Goal: Task Accomplishment & Management: Complete application form

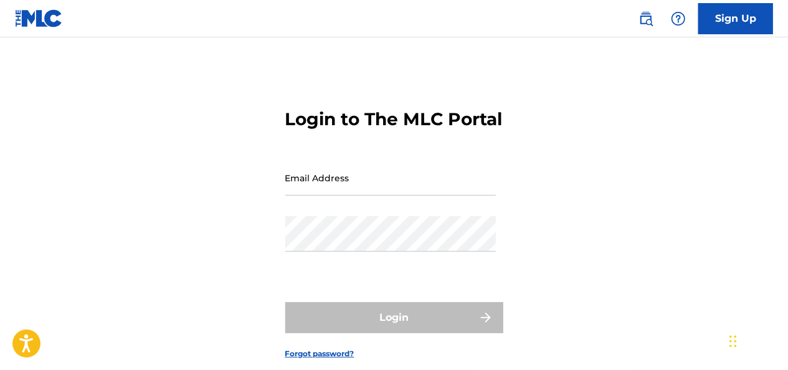
click at [408, 196] on input "Email Address" at bounding box center [390, 177] width 210 height 35
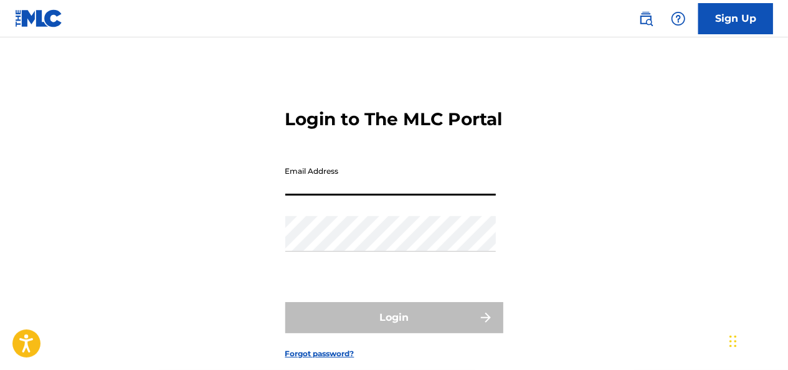
type input "[EMAIL_ADDRESS][DOMAIN_NAME]"
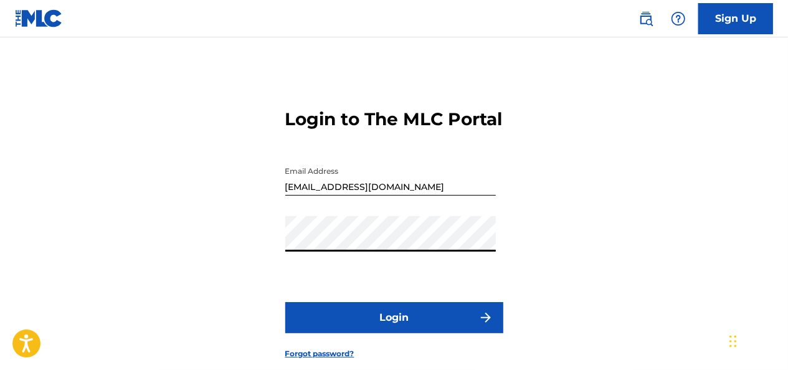
click at [285, 302] on button "Login" at bounding box center [394, 317] width 218 height 31
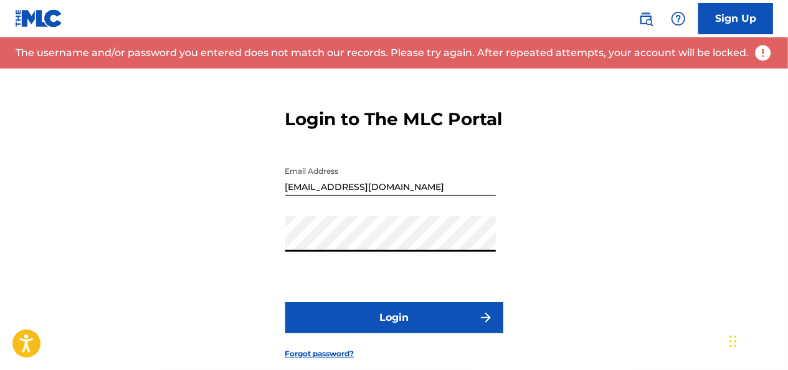
click at [285, 302] on button "Login" at bounding box center [394, 317] width 218 height 31
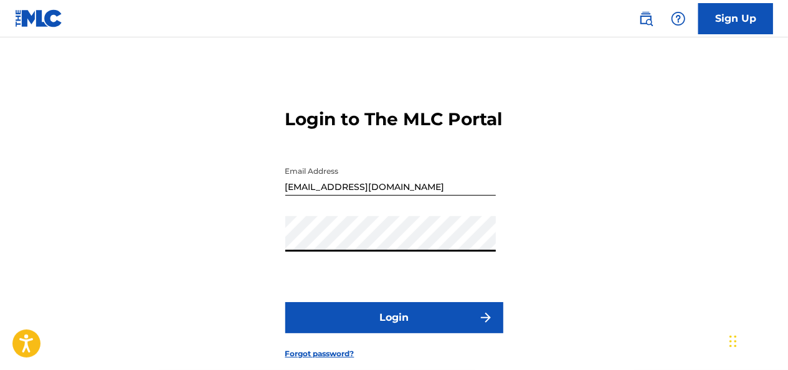
click at [243, 265] on div "Login to The MLC Portal Email Address [EMAIL_ADDRESS][DOMAIN_NAME] Password Log…" at bounding box center [394, 223] width 788 height 311
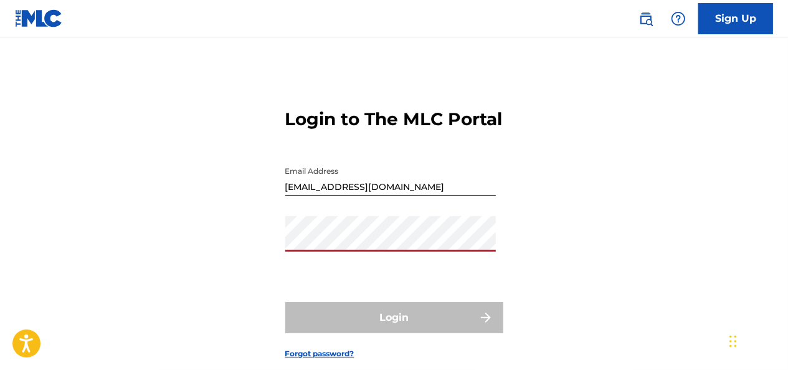
click at [750, 29] on link "Sign Up" at bounding box center [735, 18] width 75 height 31
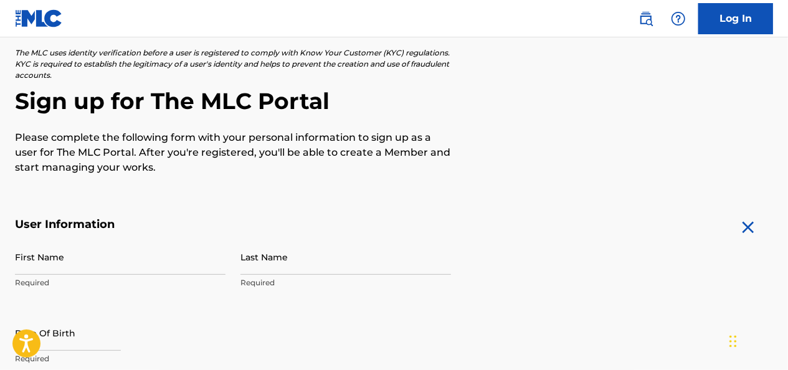
scroll to position [187, 0]
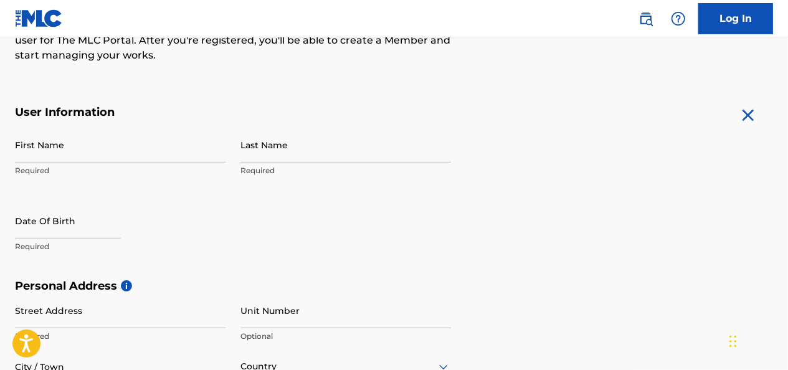
click at [130, 159] on input "First Name" at bounding box center [120, 144] width 210 height 35
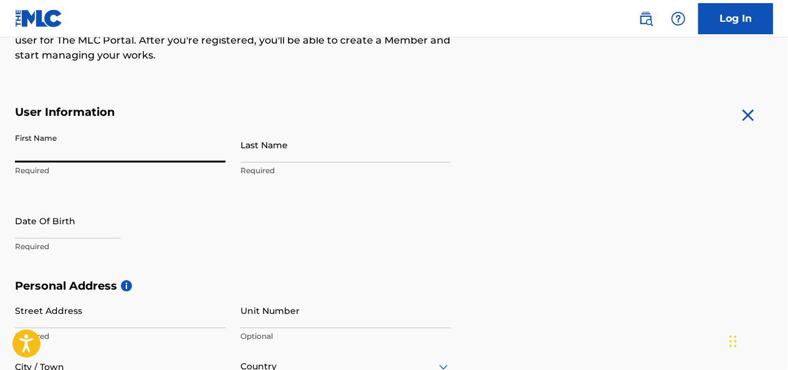
type input "[PERSON_NAME]"
type input "[DATE]"
type input "[STREET_ADDRESS]"
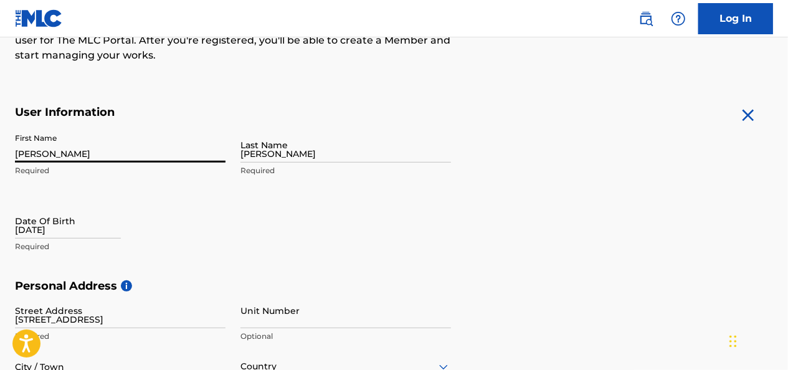
type input "APT 2"
type input "[GEOGRAPHIC_DATA]"
type input "FL"
type input "33135"
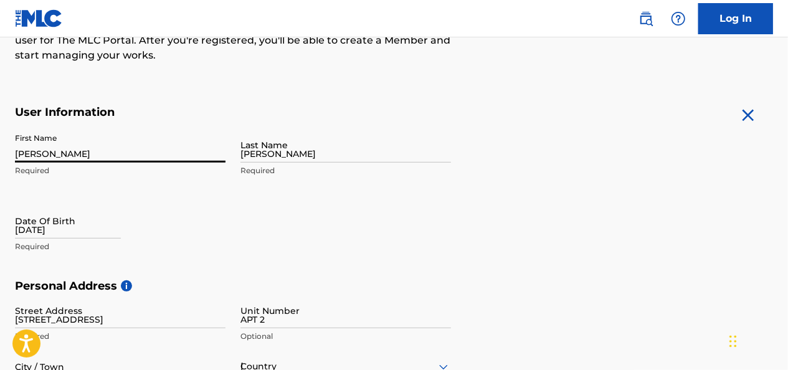
type input "305"
type input "7909733"
type input "[EMAIL_ADDRESS][DOMAIN_NAME]"
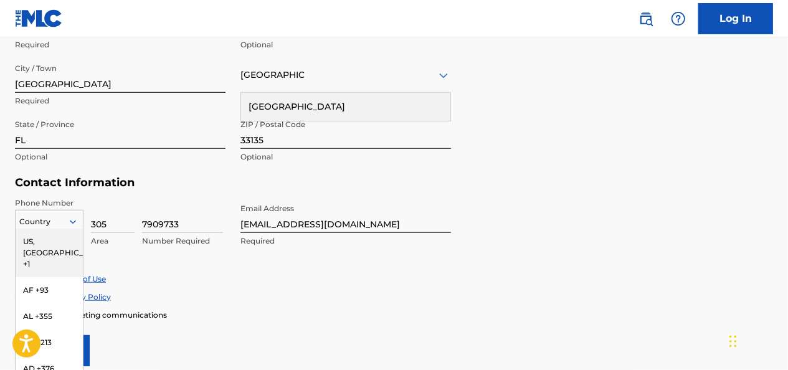
scroll to position [524, 0]
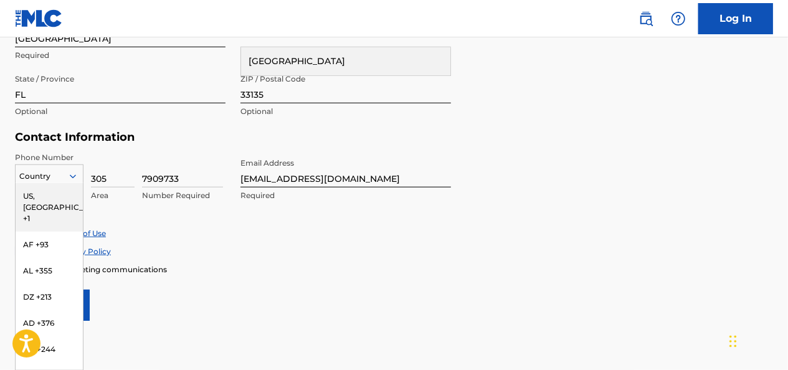
click at [73, 183] on div "216 results available. Use Up and Down to choose options, press Enter to select…" at bounding box center [49, 173] width 68 height 19
click at [62, 200] on div "US, [GEOGRAPHIC_DATA] +1" at bounding box center [49, 207] width 67 height 49
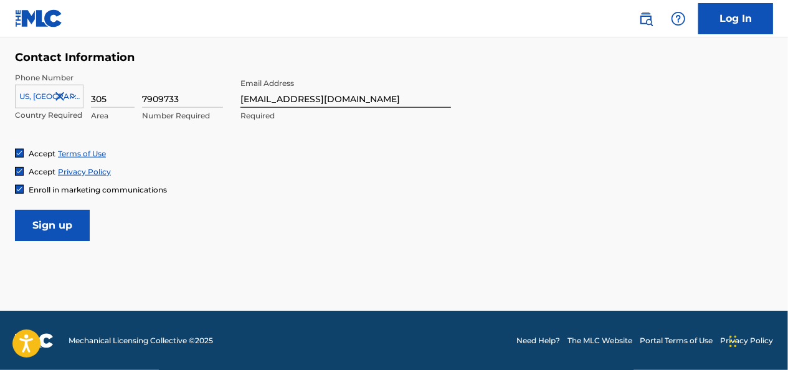
click at [77, 228] on input "Sign up" at bounding box center [52, 225] width 75 height 31
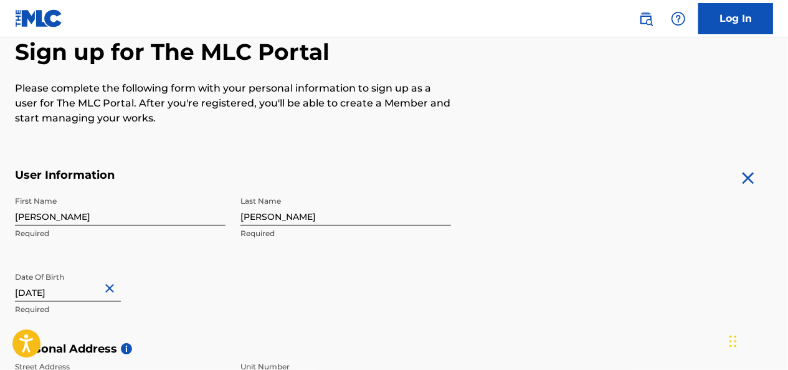
scroll to position [125, 0]
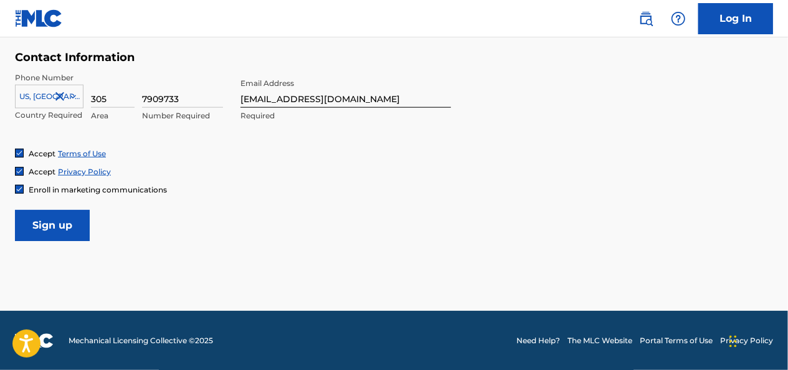
click at [24, 224] on input "Sign up" at bounding box center [52, 225] width 75 height 31
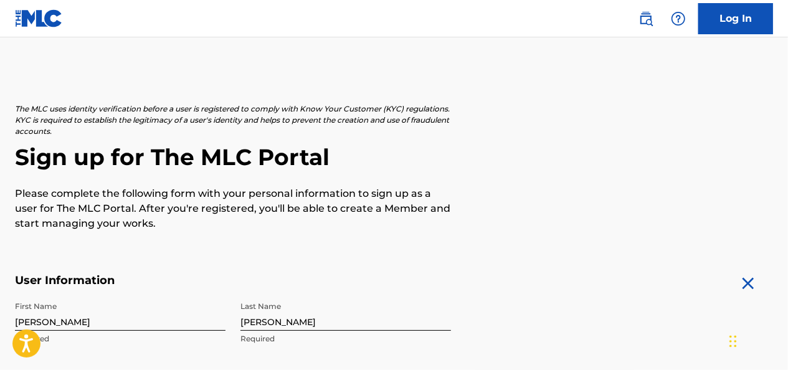
scroll to position [0, 0]
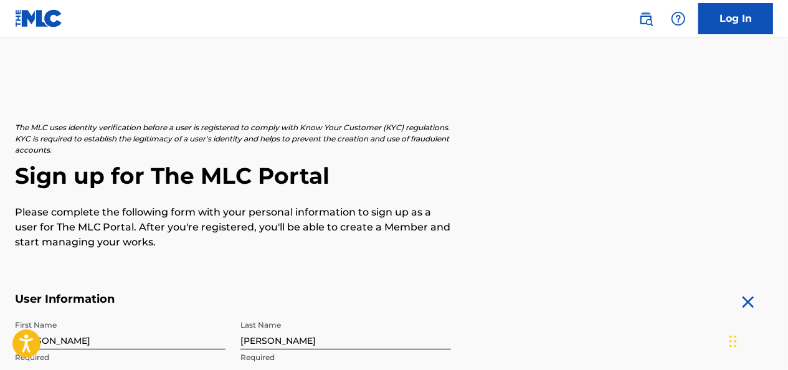
click at [737, 19] on link "Log In" at bounding box center [735, 18] width 75 height 31
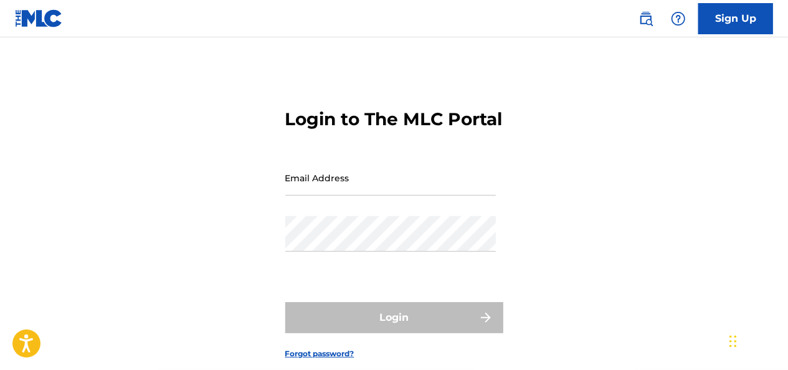
click at [304, 196] on input "Email Address" at bounding box center [390, 177] width 210 height 35
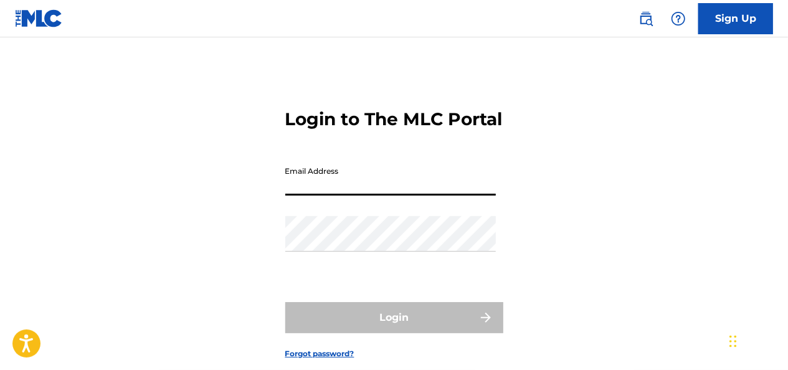
type input "[EMAIL_ADDRESS][DOMAIN_NAME]"
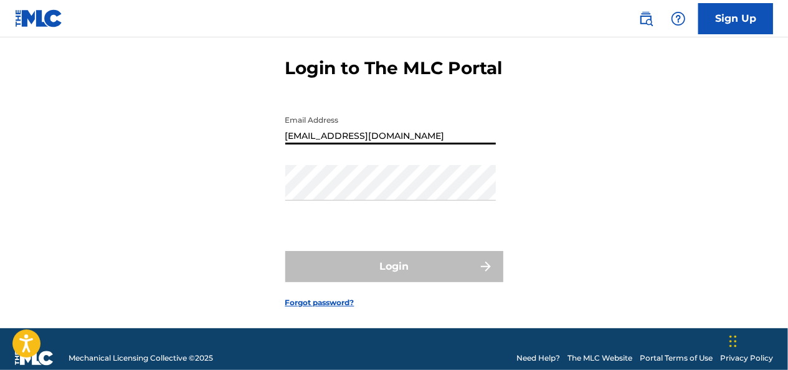
scroll to position [91, 0]
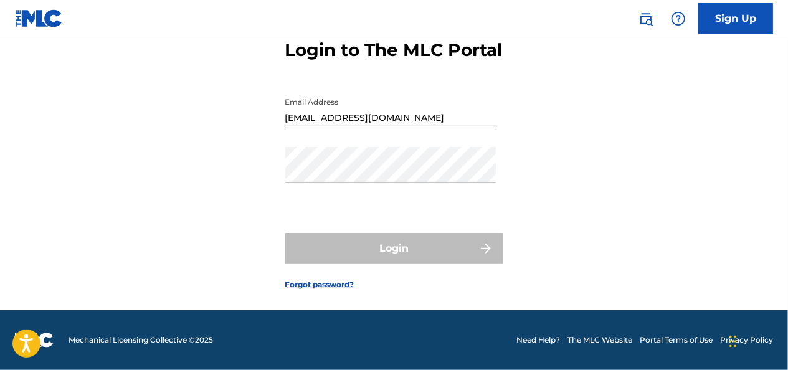
click at [334, 286] on link "Forgot password?" at bounding box center [319, 284] width 69 height 11
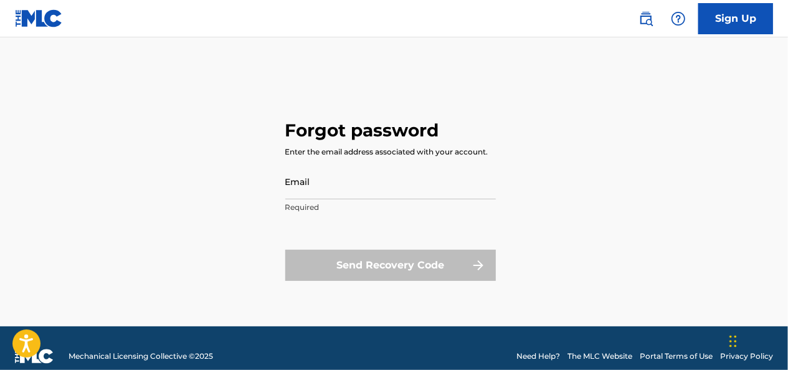
click at [316, 194] on input "Email" at bounding box center [390, 181] width 210 height 35
type input "[EMAIL_ADDRESS][DOMAIN_NAME]"
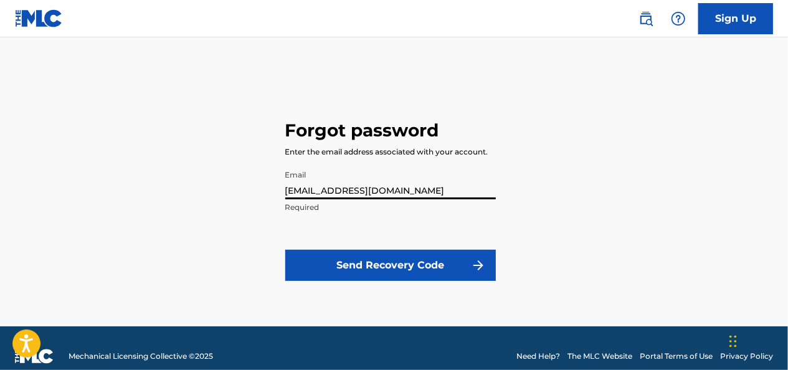
click at [339, 264] on button "Send Recovery Code" at bounding box center [390, 265] width 210 height 31
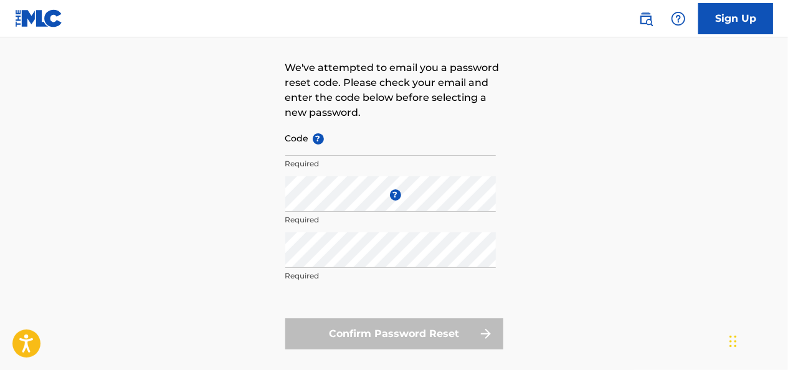
scroll to position [125, 0]
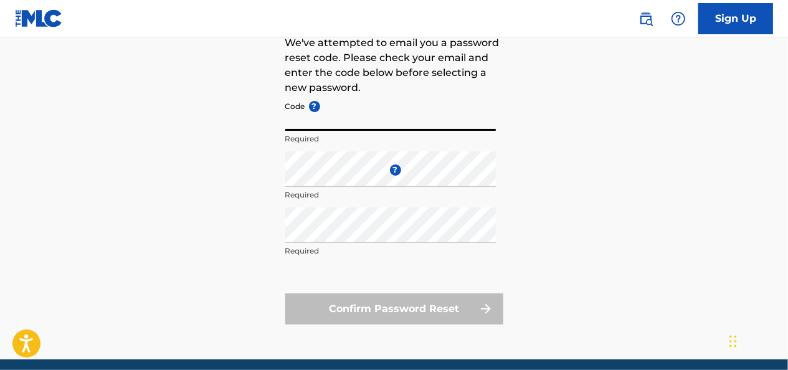
paste input "FP_8465b4e9c03425451ef7d5926558"
type input "FP_8465b4e9c03425451ef7d5926558"
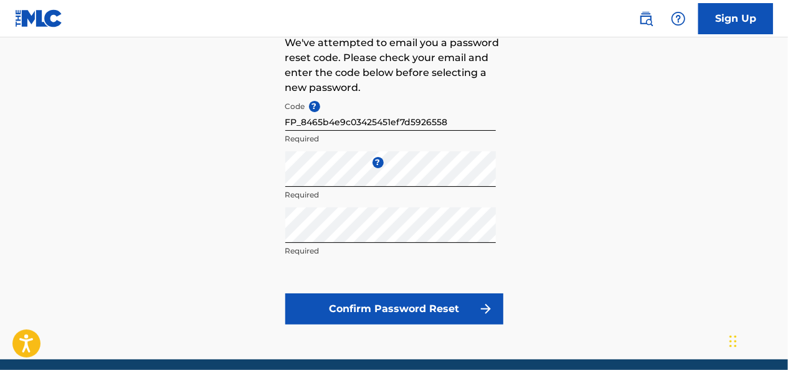
click at [349, 309] on button "Confirm Password Reset" at bounding box center [394, 308] width 218 height 31
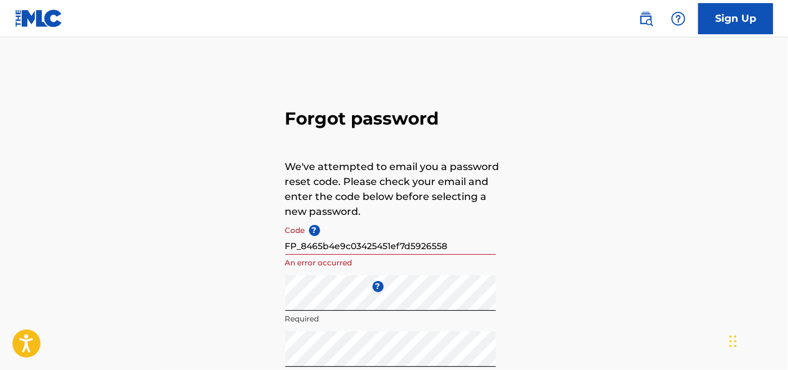
scroll to position [0, 0]
click at [367, 249] on input "FP_8465b4e9c03425451ef7d5926558" at bounding box center [390, 237] width 210 height 35
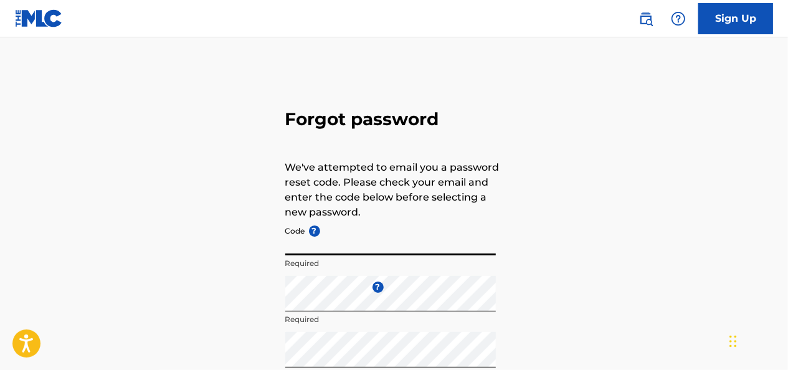
paste input "FP_8465b4e9c03425451ef7d5926558"
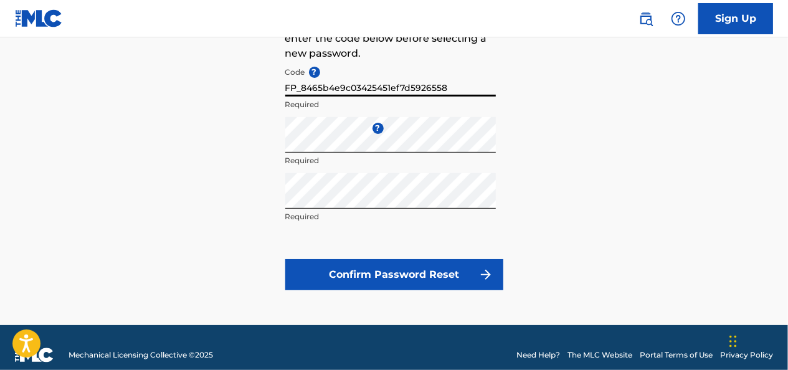
scroll to position [174, 0]
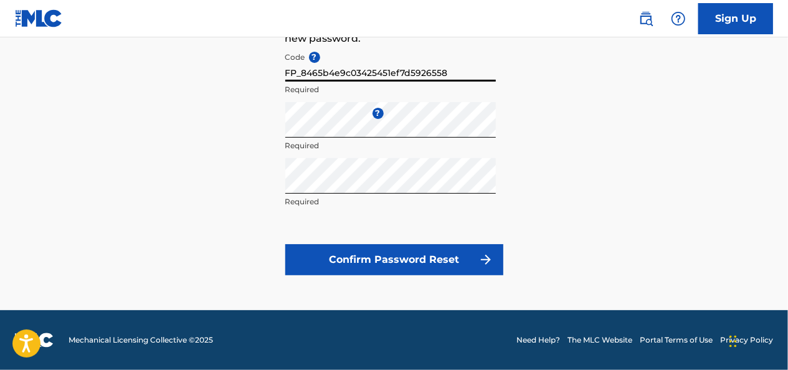
type input "FP_8465b4e9c03425451ef7d5926558"
click at [420, 258] on button "Confirm Password Reset" at bounding box center [394, 259] width 218 height 31
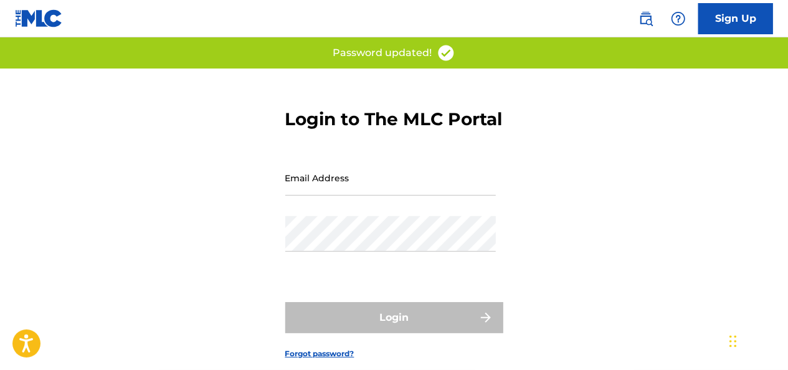
click at [344, 196] on input "Email Address" at bounding box center [390, 177] width 210 height 35
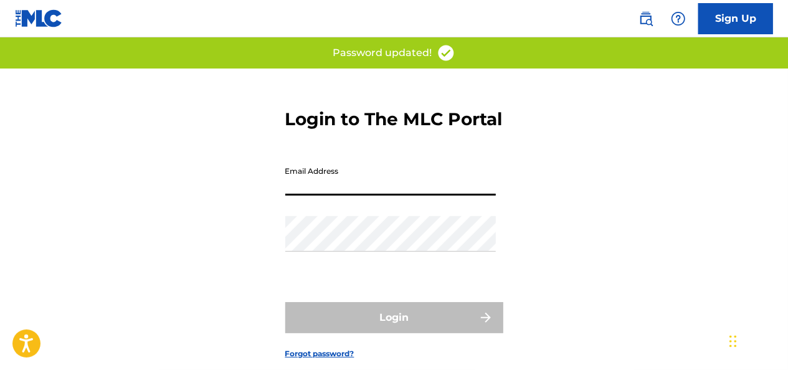
type input "[EMAIL_ADDRESS][DOMAIN_NAME]"
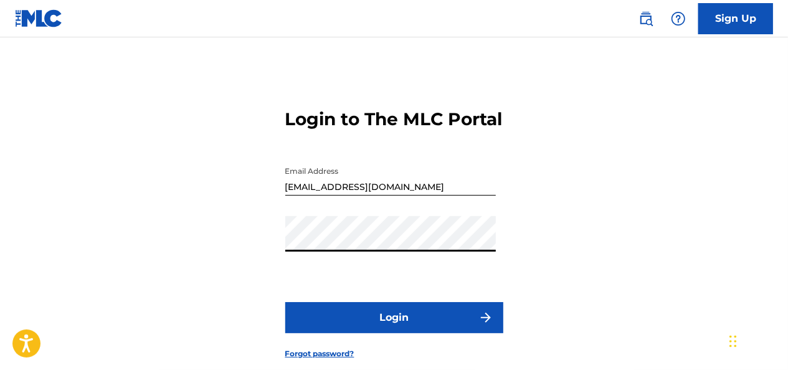
click at [285, 302] on button "Login" at bounding box center [394, 317] width 218 height 31
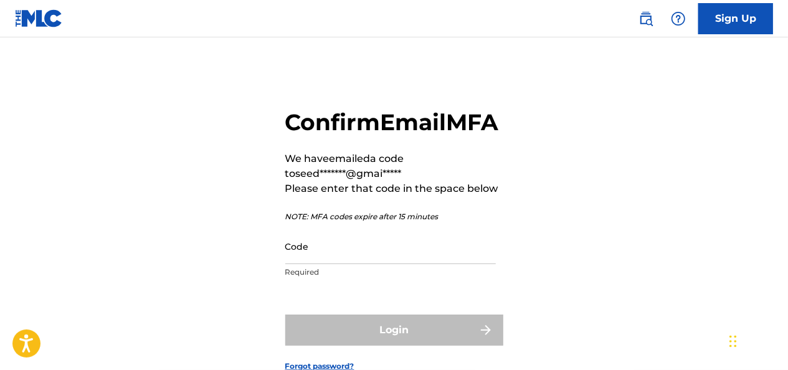
click at [323, 264] on input "Code" at bounding box center [390, 246] width 210 height 35
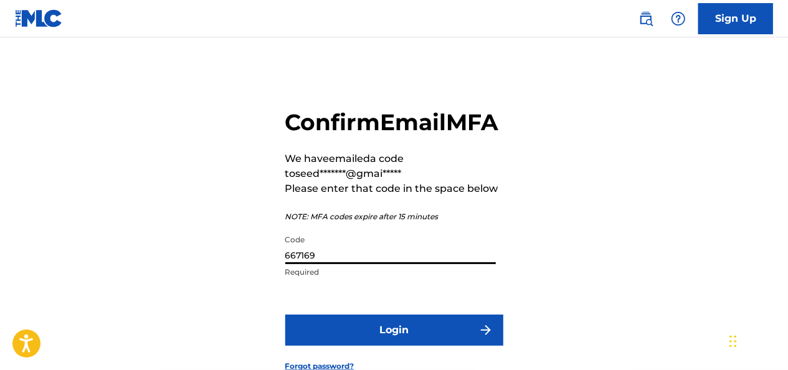
type input "667169"
click at [285, 314] on button "Login" at bounding box center [394, 329] width 218 height 31
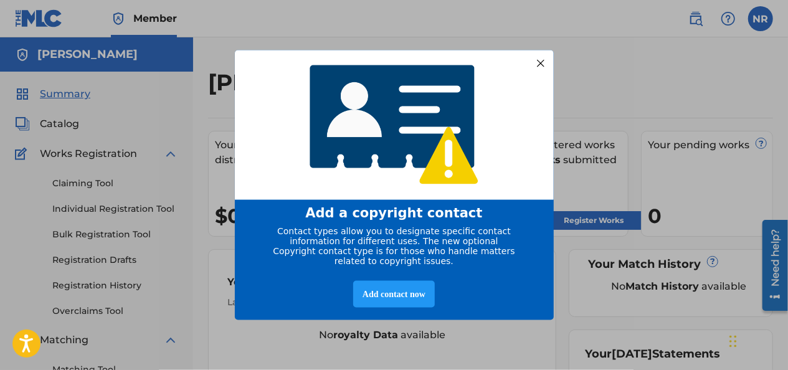
click at [540, 59] on div at bounding box center [540, 63] width 16 height 16
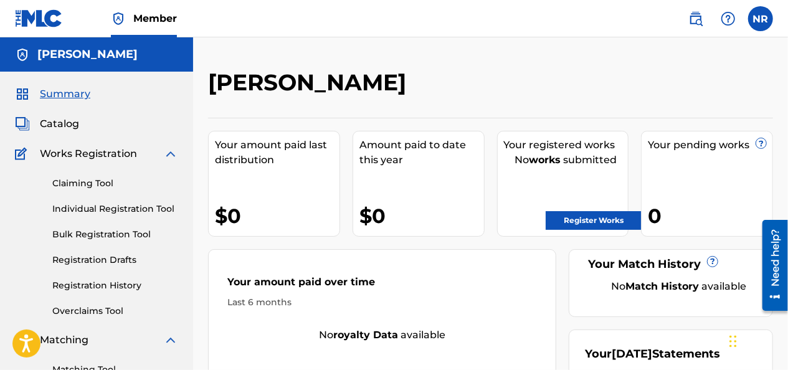
click at [609, 220] on link "Register Works" at bounding box center [593, 220] width 96 height 19
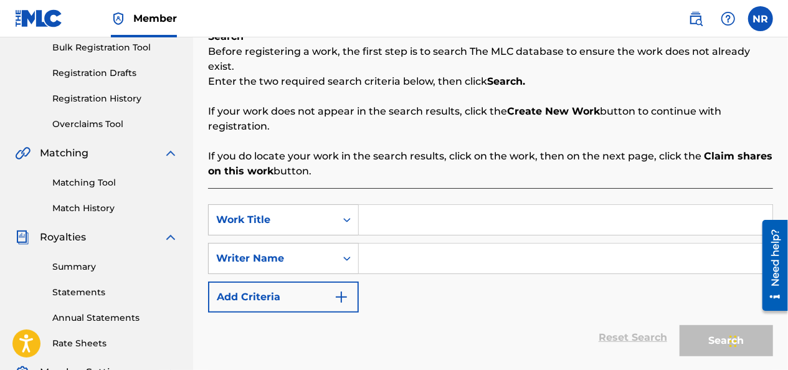
scroll to position [125, 0]
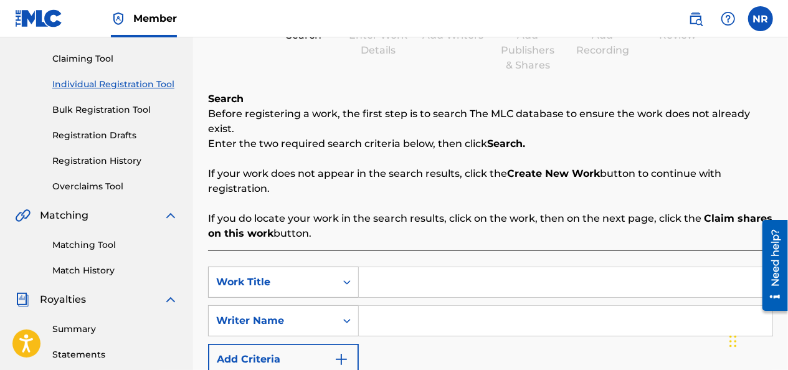
click at [346, 276] on icon "Search Form" at bounding box center [347, 282] width 12 height 12
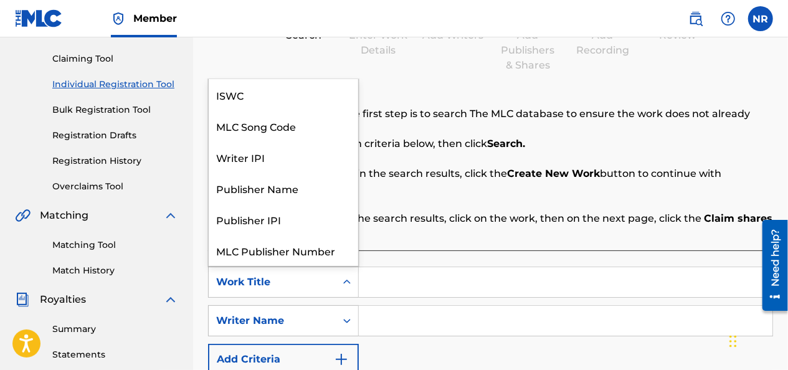
scroll to position [31, 0]
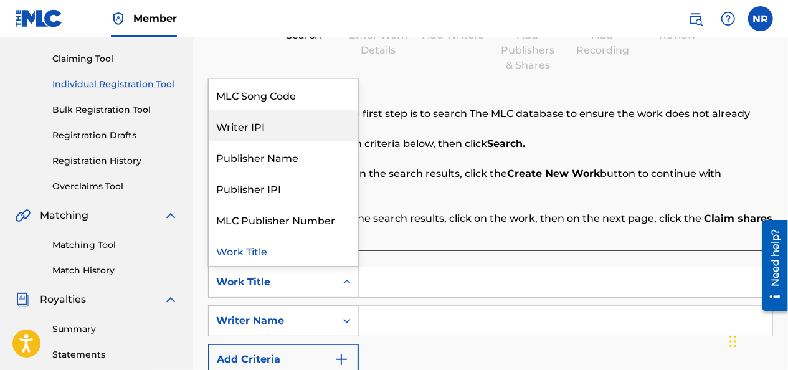
click at [287, 111] on div "Writer IPI" at bounding box center [283, 125] width 149 height 31
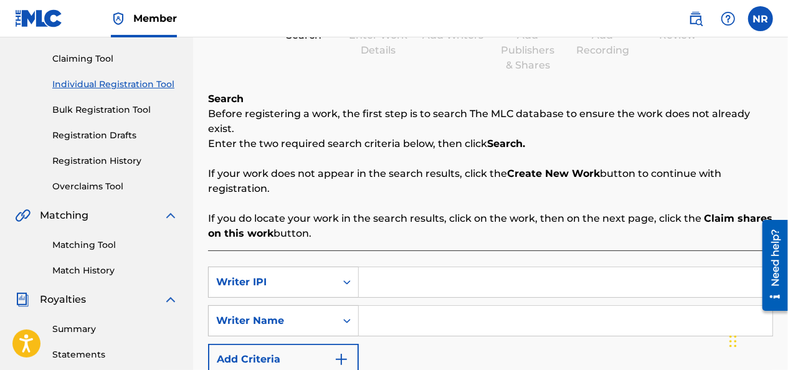
click at [403, 267] on input "Search Form" at bounding box center [565, 282] width 413 height 30
paste input "798978529"
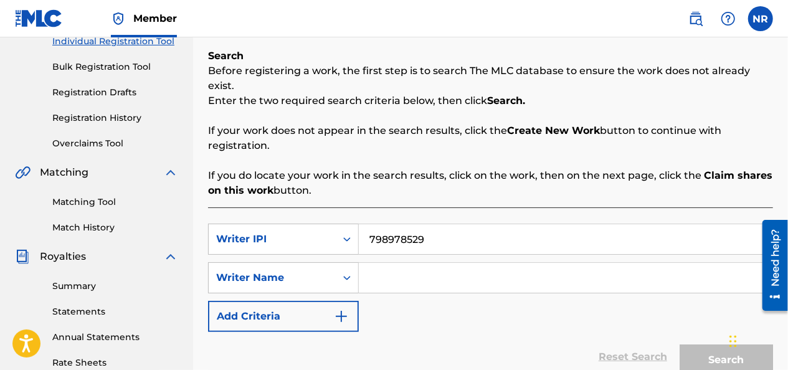
scroll to position [187, 0]
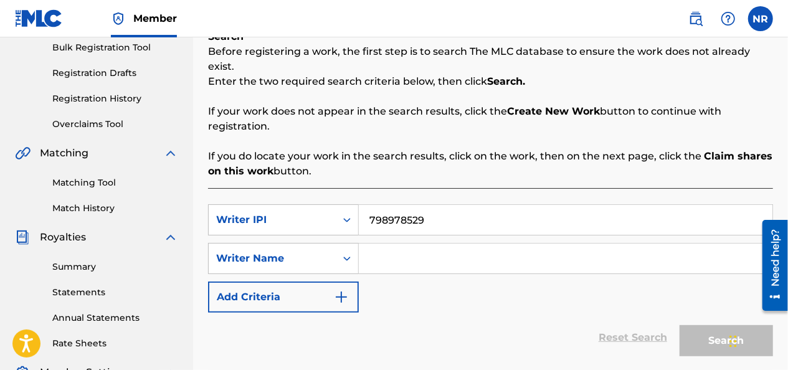
type input "798978529"
click at [395, 243] on input "Search Form" at bounding box center [565, 258] width 413 height 30
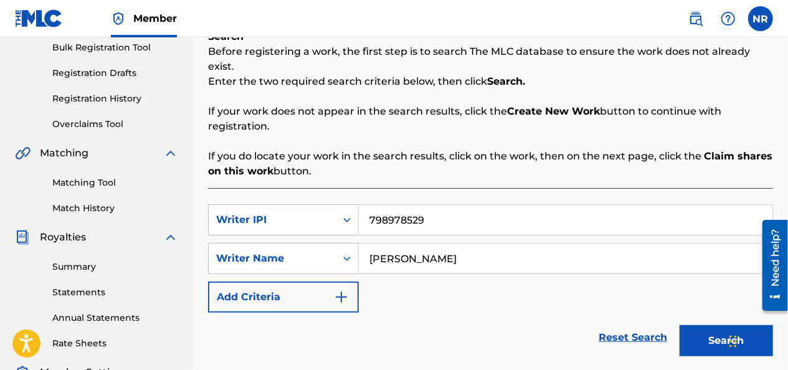
type input "[PERSON_NAME]"
click at [709, 325] on button "Search" at bounding box center [725, 340] width 93 height 31
click at [720, 329] on button "Search" at bounding box center [725, 340] width 93 height 31
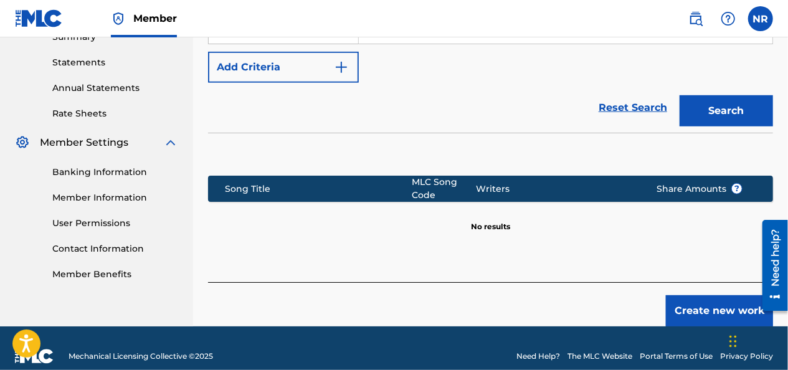
scroll to position [417, 0]
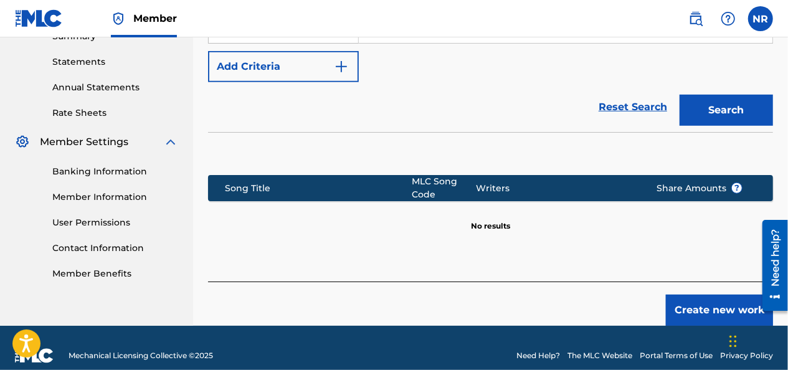
click at [276, 182] on div "Song Title" at bounding box center [318, 188] width 187 height 13
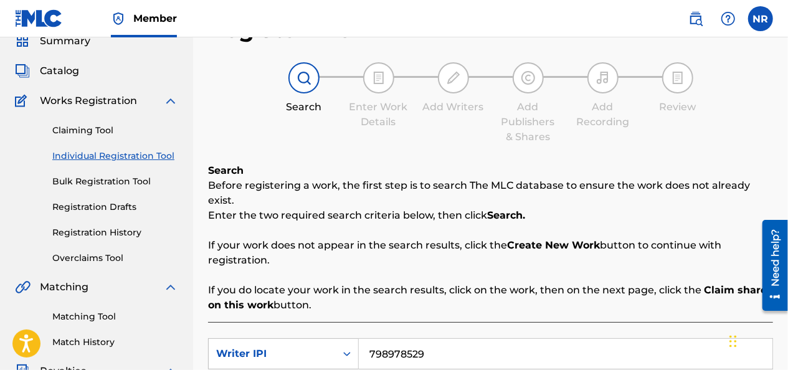
scroll to position [125, 0]
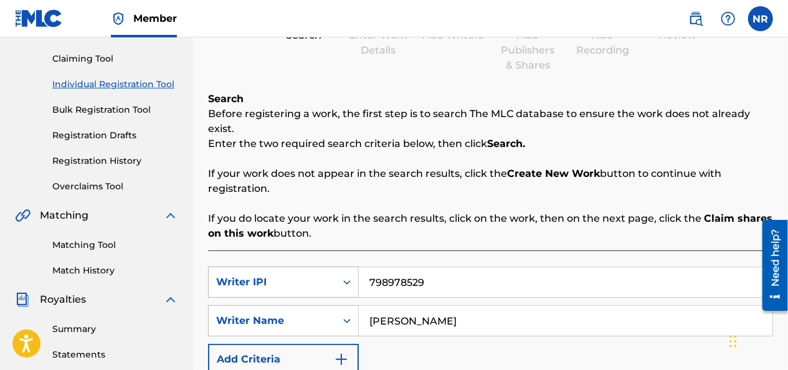
click at [344, 276] on icon "Search Form" at bounding box center [347, 282] width 12 height 12
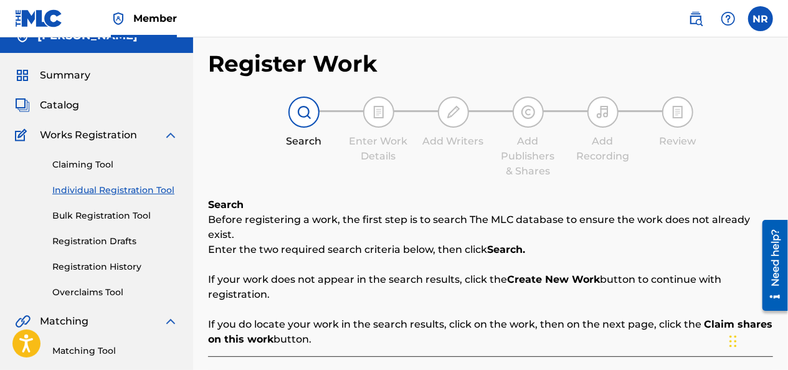
scroll to position [0, 0]
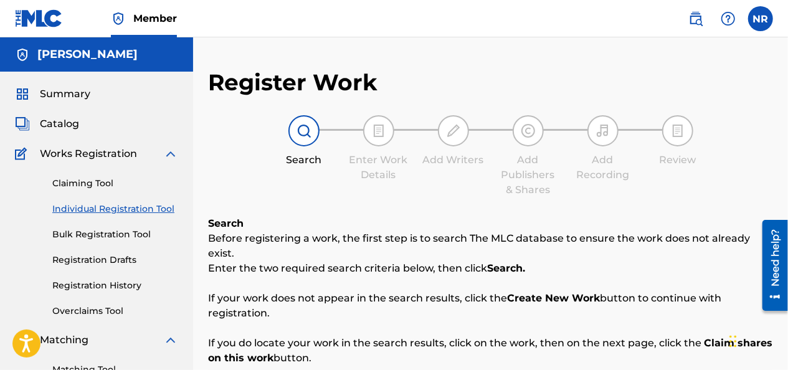
click at [68, 56] on h5 "[PERSON_NAME]" at bounding box center [87, 54] width 100 height 14
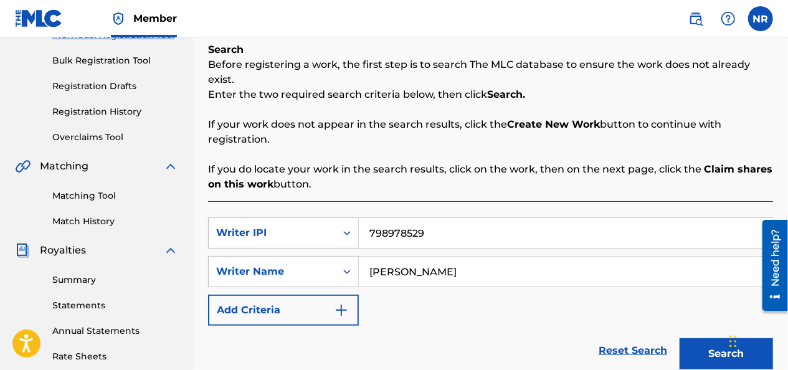
scroll to position [293, 0]
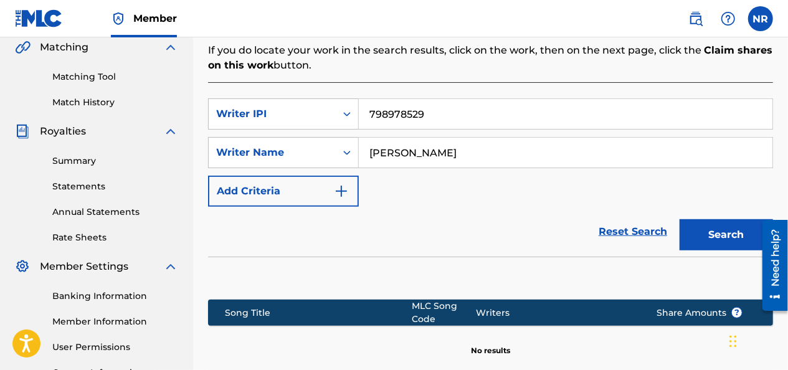
click at [326, 179] on button "Add Criteria" at bounding box center [283, 191] width 151 height 31
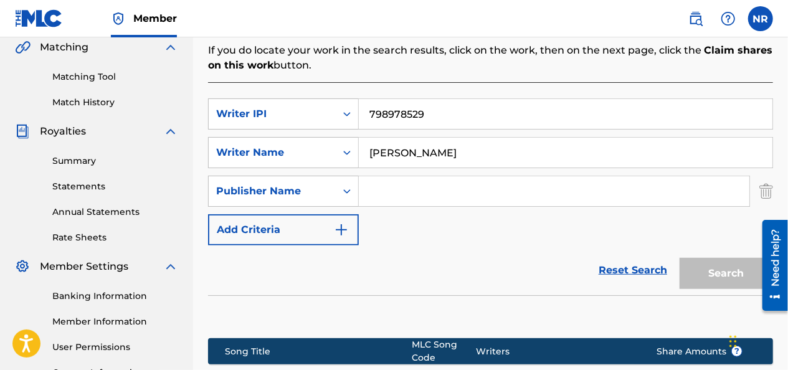
click at [763, 181] on img "Search Form" at bounding box center [766, 191] width 14 height 31
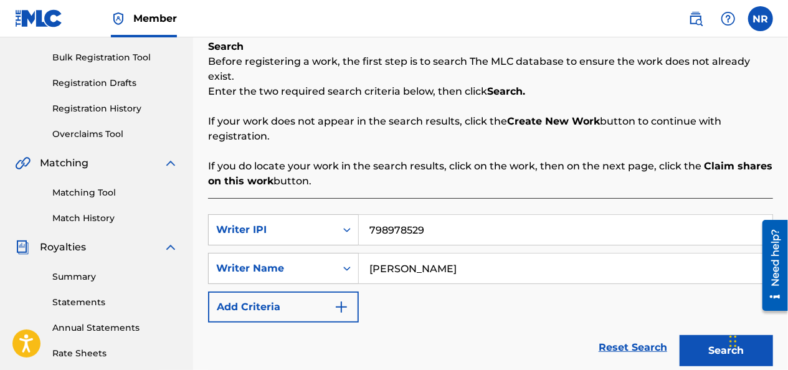
scroll to position [187, 0]
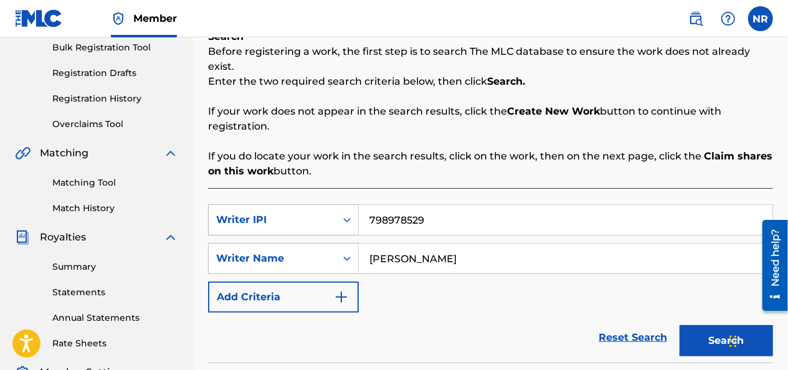
drag, startPoint x: 446, startPoint y: 196, endPoint x: 319, endPoint y: 208, distance: 128.2
click at [320, 207] on div "SearchWithCriteriaf29c7257-aeb1-49cf-a2fd-a311a68bd9cf Writer IPI 798978529" at bounding box center [490, 219] width 565 height 31
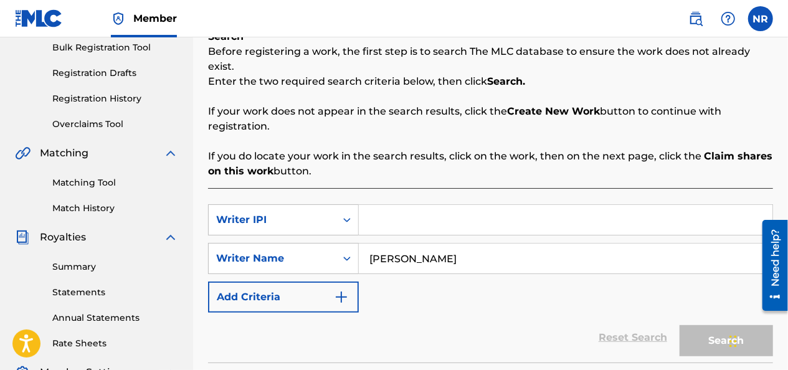
drag, startPoint x: 478, startPoint y: 238, endPoint x: 146, endPoint y: 266, distance: 333.0
click at [169, 257] on main "[PERSON_NAME] Summary Catalog Works Registration Claiming Tool Individual Regis…" at bounding box center [394, 203] width 788 height 705
click at [146, 266] on link "Summary" at bounding box center [115, 266] width 126 height 13
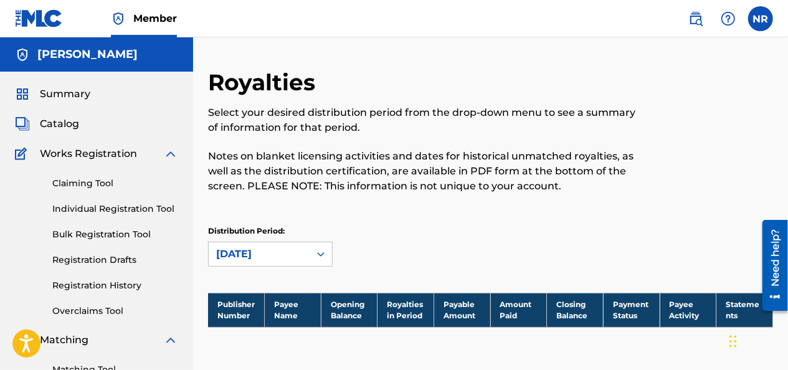
click at [106, 46] on div "[PERSON_NAME]" at bounding box center [96, 54] width 193 height 34
click at [105, 55] on h5 "[PERSON_NAME]" at bounding box center [87, 54] width 100 height 14
click at [55, 95] on span "Summary" at bounding box center [65, 94] width 50 height 15
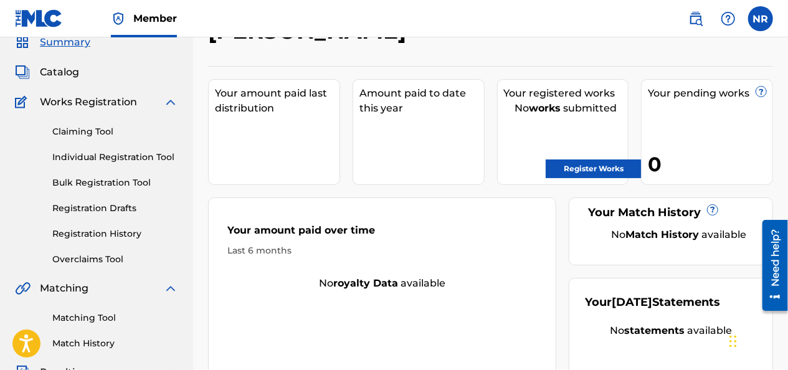
scroll to position [62, 0]
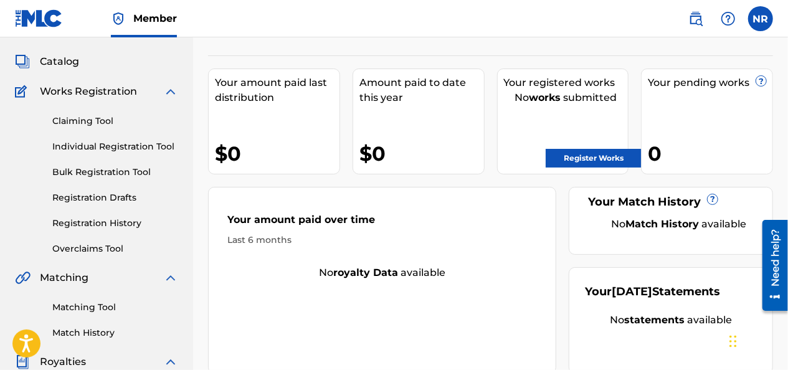
click at [577, 158] on link "Register Works" at bounding box center [593, 158] width 96 height 19
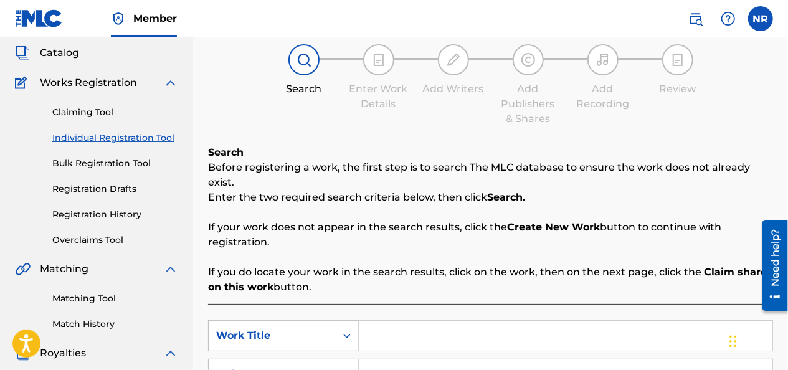
scroll to position [187, 0]
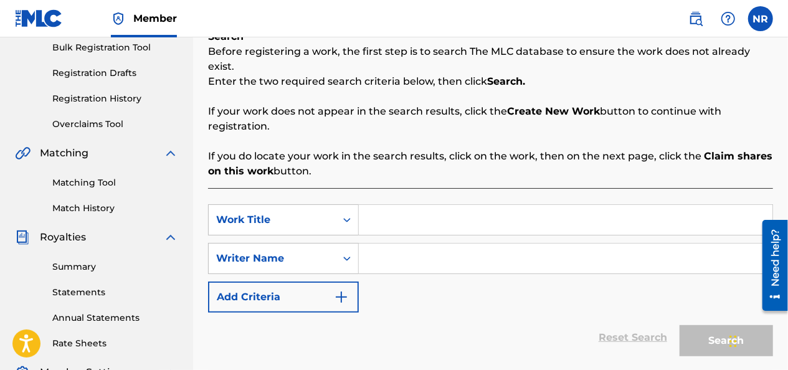
click at [379, 205] on input "Search Form" at bounding box center [565, 220] width 413 height 30
type input "t"
type input "Tormenta"
click at [379, 250] on input "Search Form" at bounding box center [565, 258] width 413 height 30
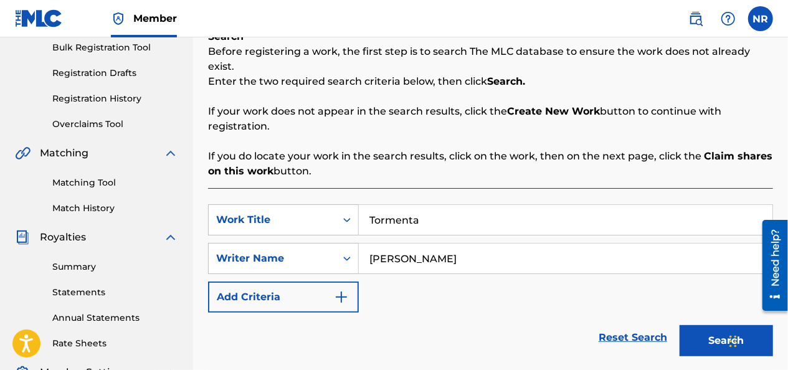
type input "[PERSON_NAME]"
click at [679, 325] on button "Search" at bounding box center [725, 340] width 93 height 31
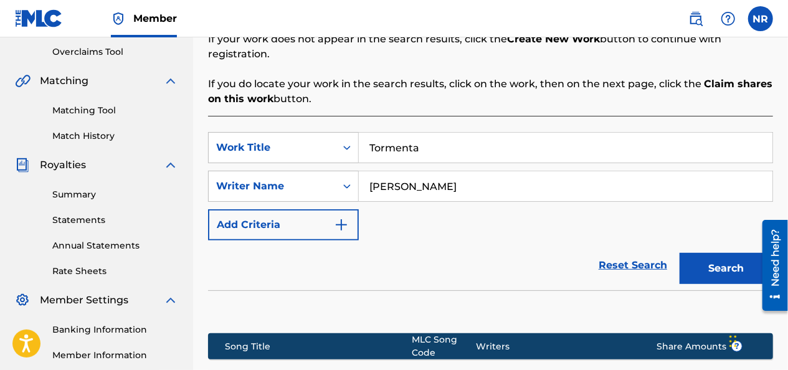
scroll to position [374, 0]
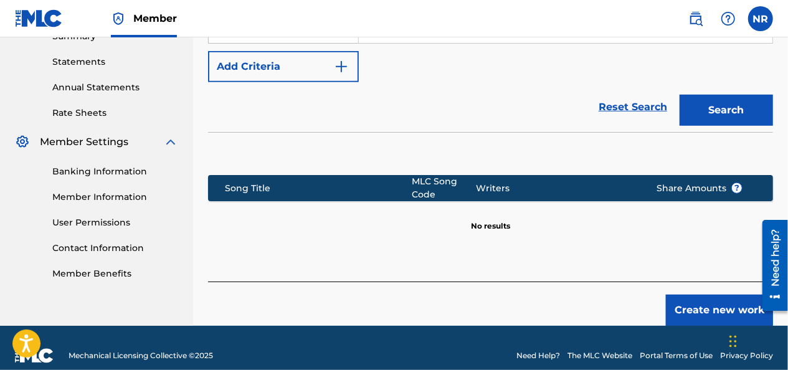
click at [722, 295] on button "Create new work" at bounding box center [719, 310] width 107 height 31
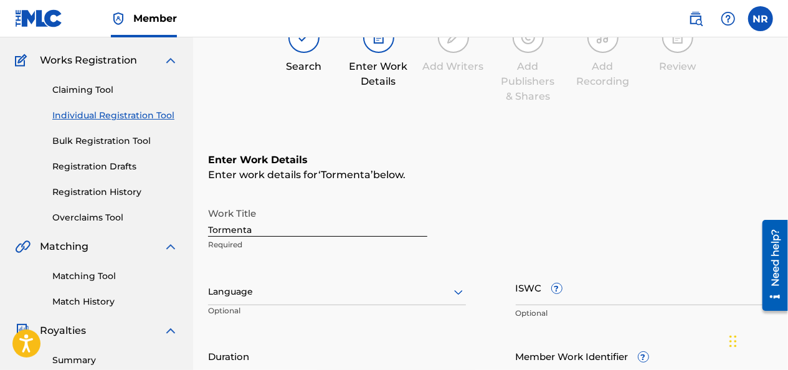
scroll to position [161, 0]
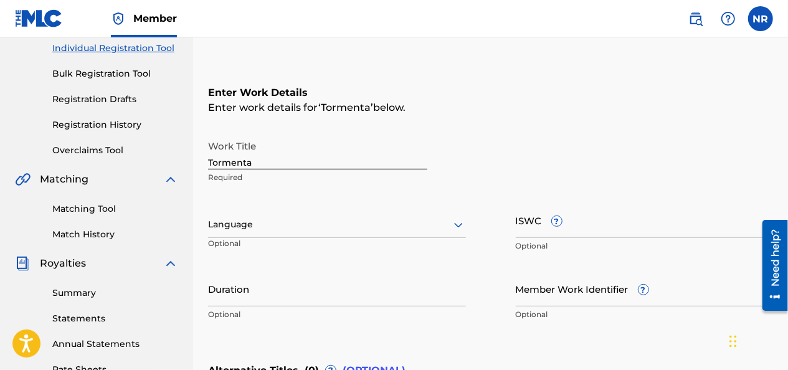
click at [389, 232] on div at bounding box center [337, 225] width 258 height 16
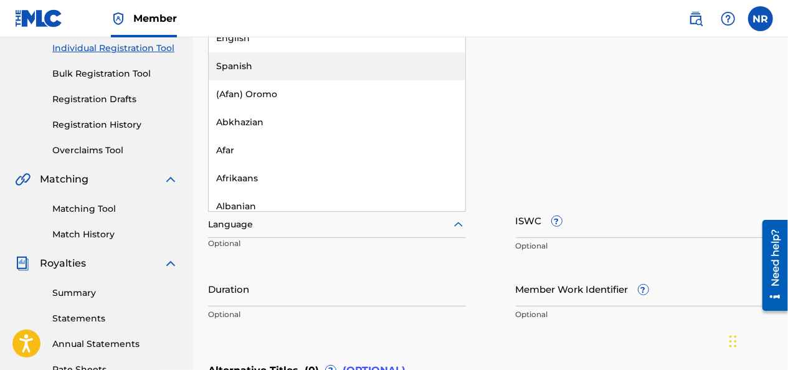
click at [345, 65] on div "Spanish" at bounding box center [337, 66] width 257 height 28
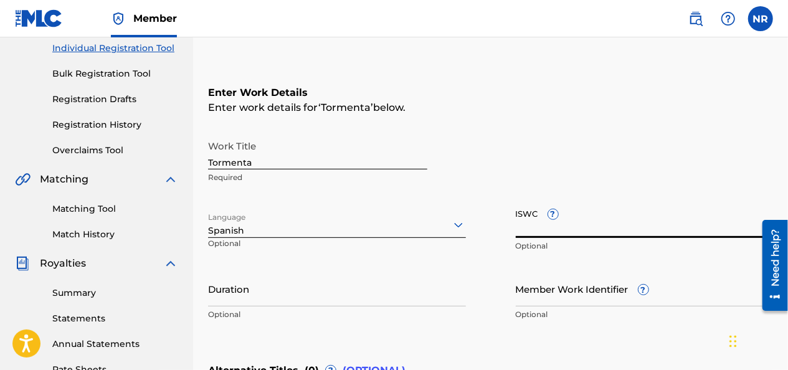
click at [538, 231] on input "ISWC ?" at bounding box center [645, 219] width 258 height 35
click at [550, 219] on span "?" at bounding box center [553, 214] width 10 height 10
click at [550, 219] on input "ISWC ?" at bounding box center [645, 219] width 258 height 35
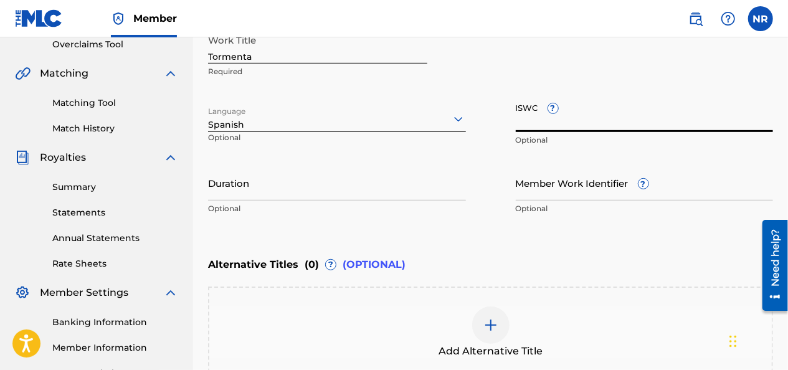
scroll to position [285, 0]
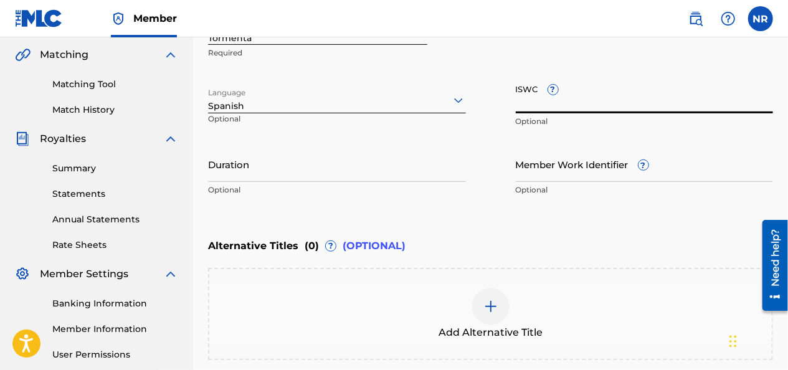
click at [572, 167] on input "Member Work Identifier ?" at bounding box center [645, 163] width 258 height 35
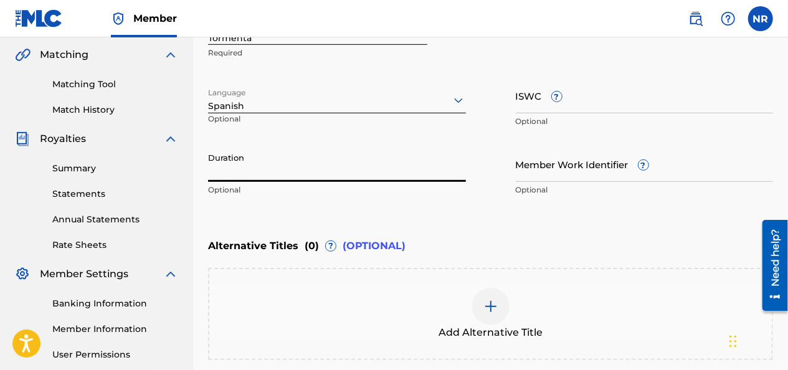
click at [331, 163] on input "Duration" at bounding box center [337, 163] width 258 height 35
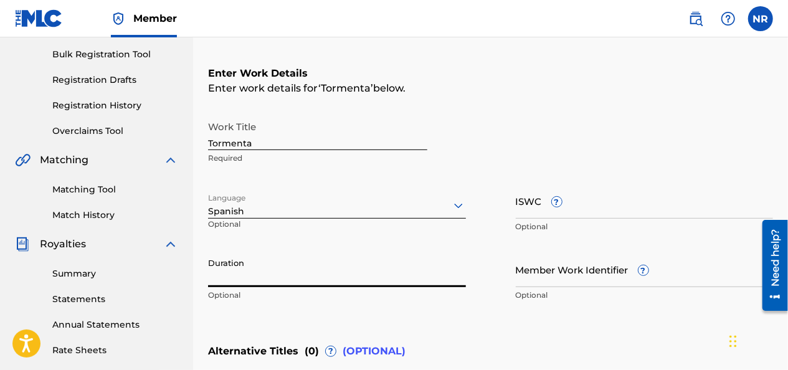
scroll to position [161, 0]
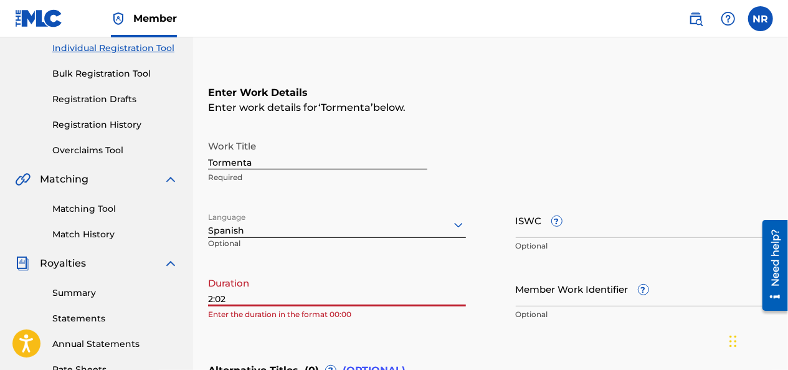
click at [205, 297] on div "Register Work Search Enter Work Details Add Writers Add Publishers & Shares Add…" at bounding box center [490, 234] width 595 height 652
click at [209, 300] on input "2:02" at bounding box center [337, 288] width 258 height 35
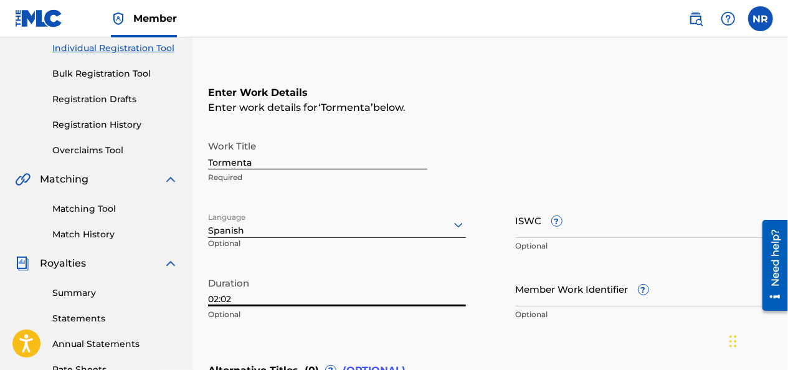
type input "02:02"
click at [349, 335] on div "Enter Work Details Enter work details for ‘ Tormenta ’ below. Work Title Tormen…" at bounding box center [490, 205] width 565 height 301
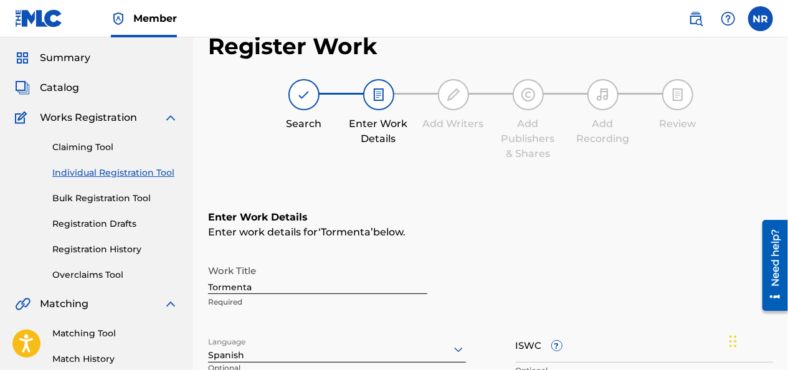
scroll to position [0, 0]
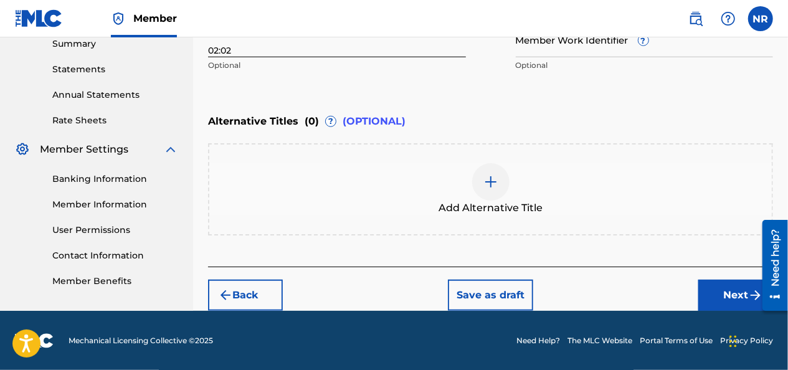
click at [734, 303] on button "Next" at bounding box center [735, 295] width 75 height 31
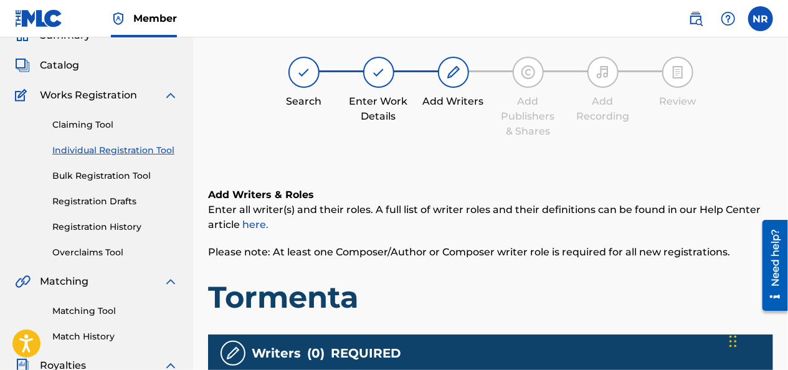
scroll to position [56, 0]
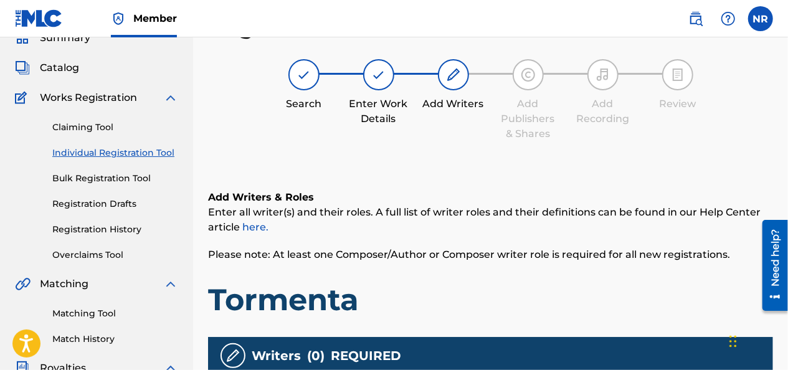
click at [257, 229] on link "here." at bounding box center [255, 227] width 26 height 12
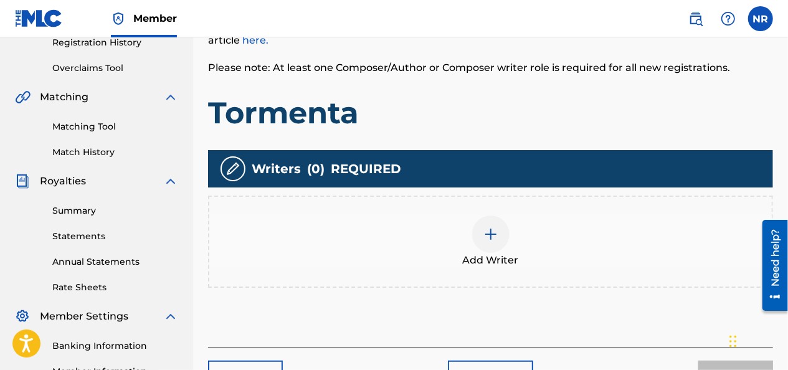
scroll to position [305, 0]
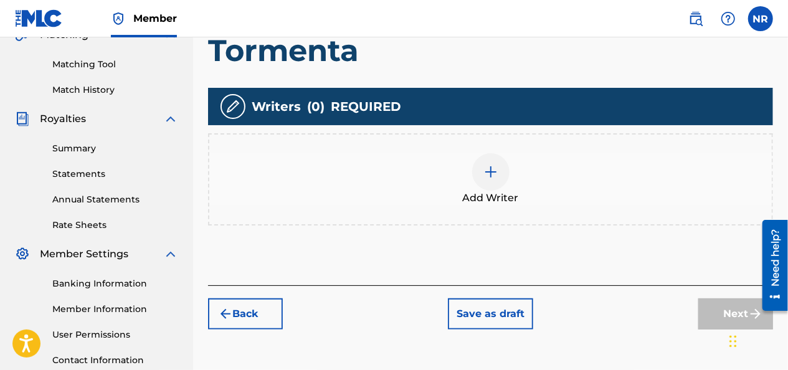
click at [497, 170] on img at bounding box center [490, 171] width 15 height 15
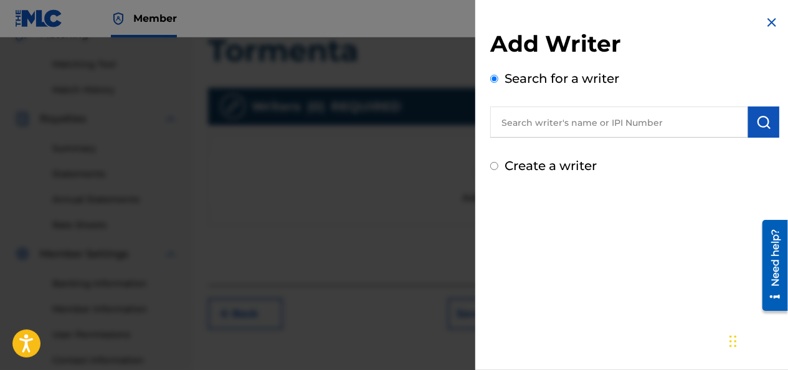
click at [529, 115] on input "text" at bounding box center [619, 121] width 258 height 31
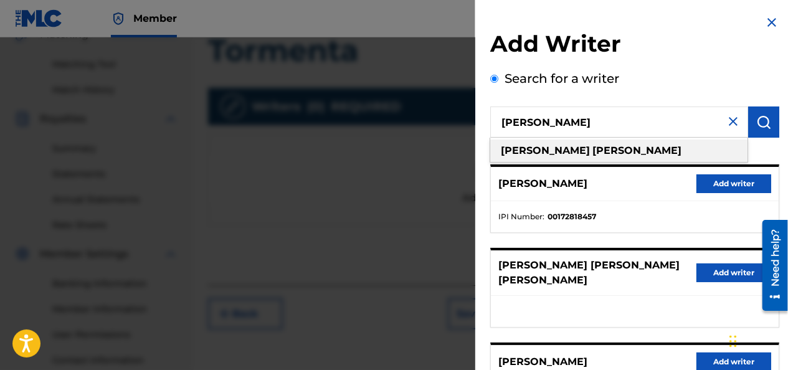
type input "[PERSON_NAME]"
click at [592, 152] on strong "[PERSON_NAME]" at bounding box center [636, 150] width 89 height 12
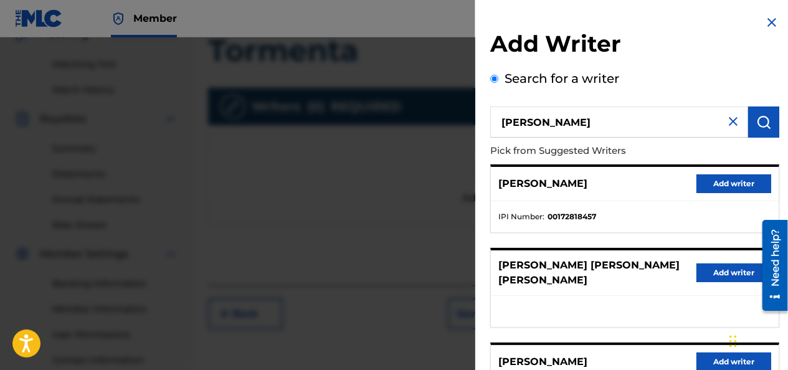
click at [727, 124] on img at bounding box center [732, 121] width 15 height 15
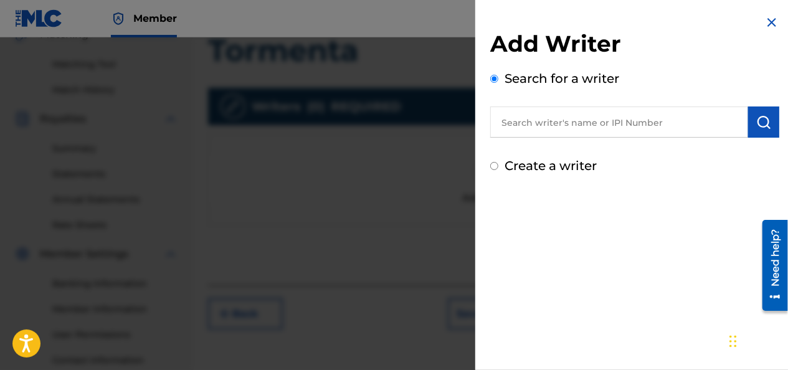
click at [640, 121] on input "text" at bounding box center [619, 121] width 258 height 31
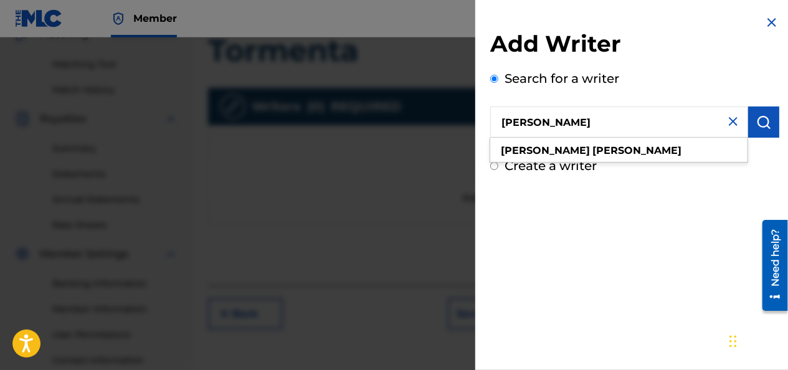
type input "[PERSON_NAME]"
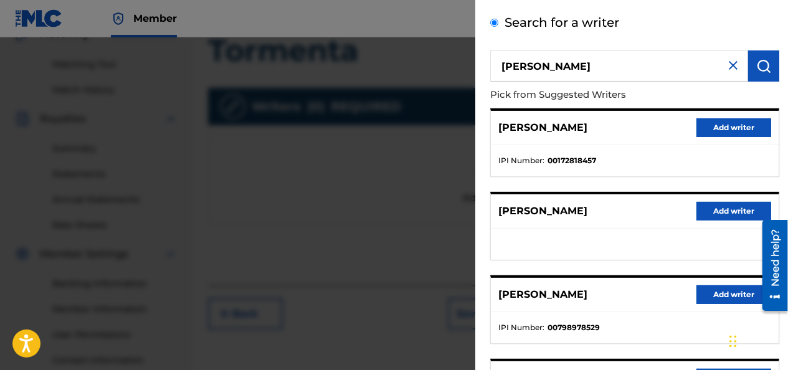
scroll to position [187, 0]
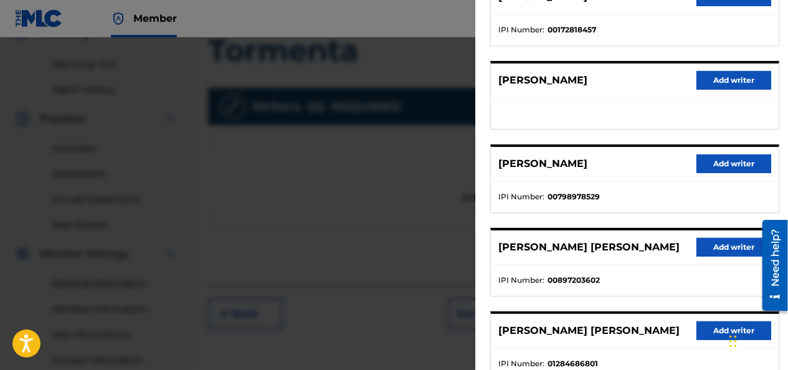
click at [721, 165] on button "Add writer" at bounding box center [733, 163] width 75 height 19
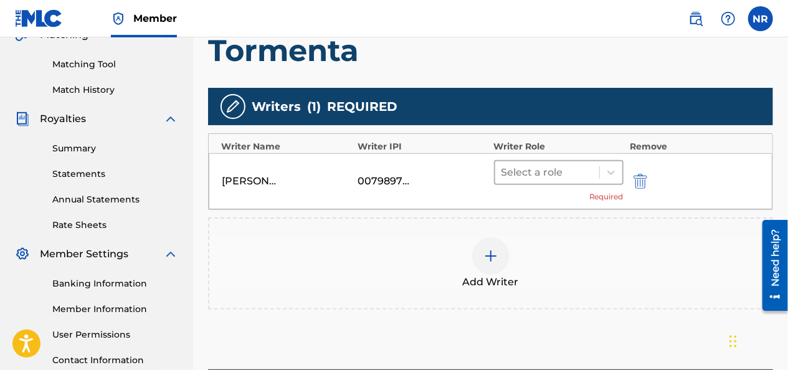
click at [545, 173] on div at bounding box center [547, 172] width 92 height 17
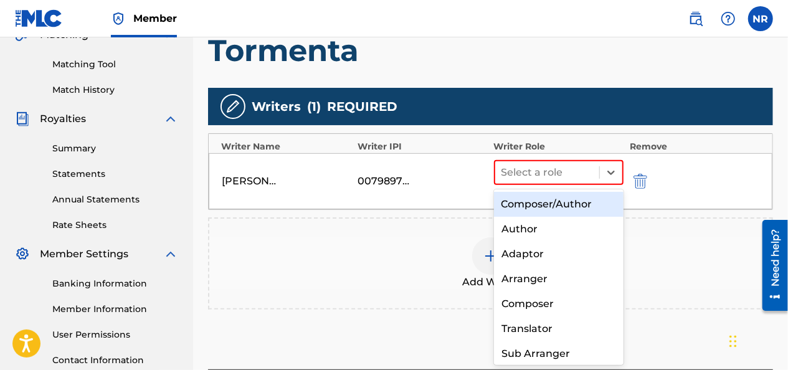
click at [558, 200] on div "Composer/Author" at bounding box center [559, 204] width 130 height 25
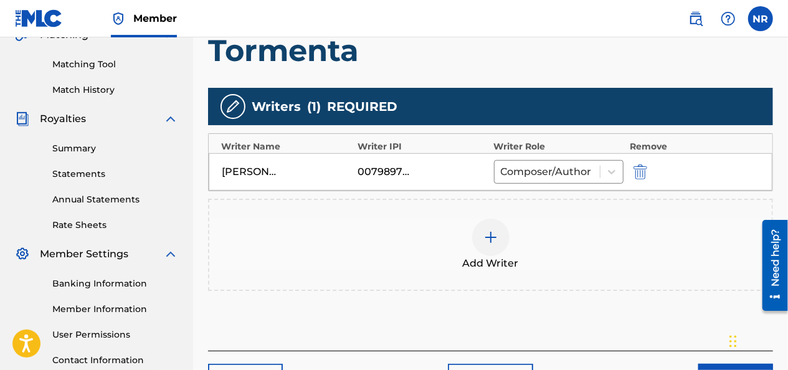
click at [493, 245] on div at bounding box center [490, 237] width 37 height 37
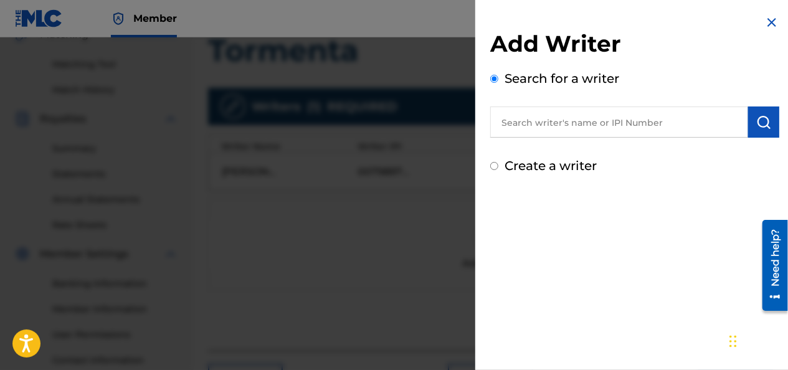
click at [529, 125] on input "text" at bounding box center [619, 121] width 258 height 31
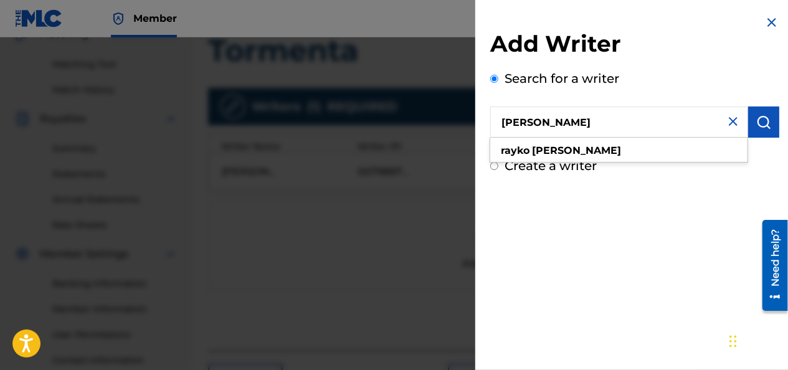
type input "[PERSON_NAME]"
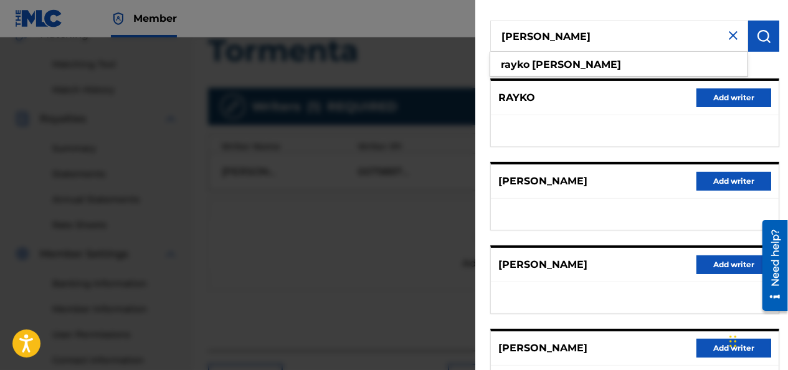
scroll to position [148, 0]
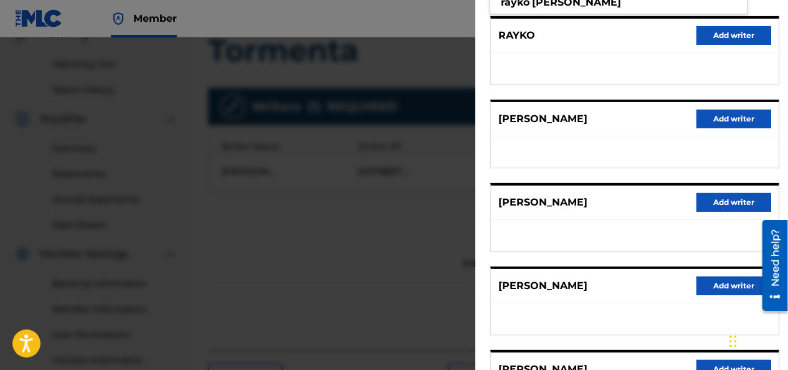
click at [716, 199] on button "Add writer" at bounding box center [733, 202] width 75 height 19
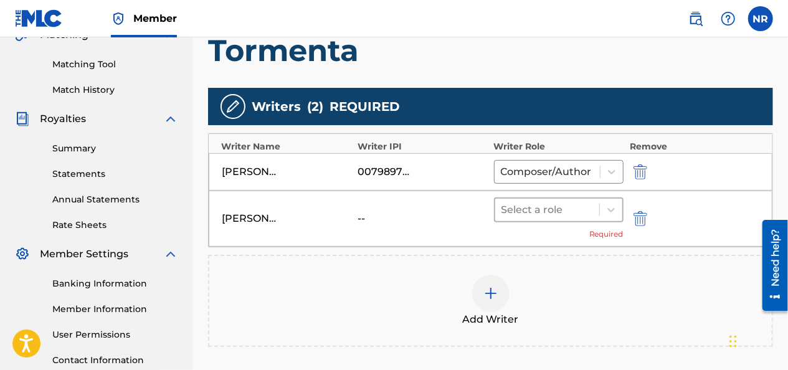
click at [526, 207] on div at bounding box center [547, 209] width 92 height 17
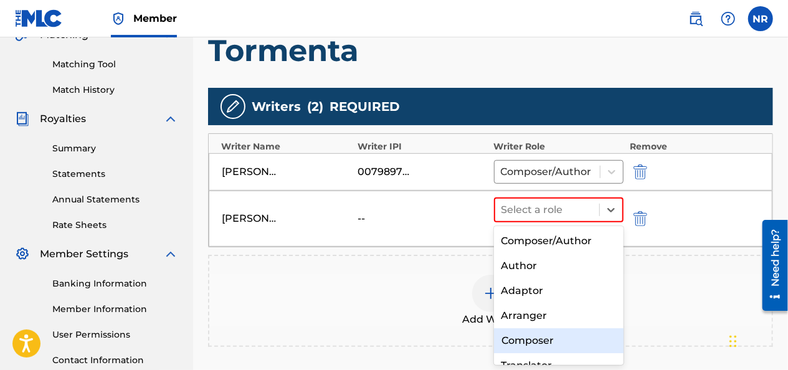
click at [547, 342] on div "Composer" at bounding box center [559, 340] width 130 height 25
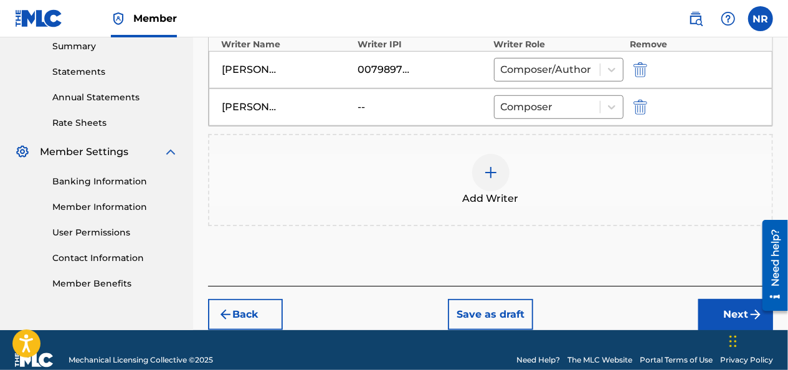
scroll to position [426, 0]
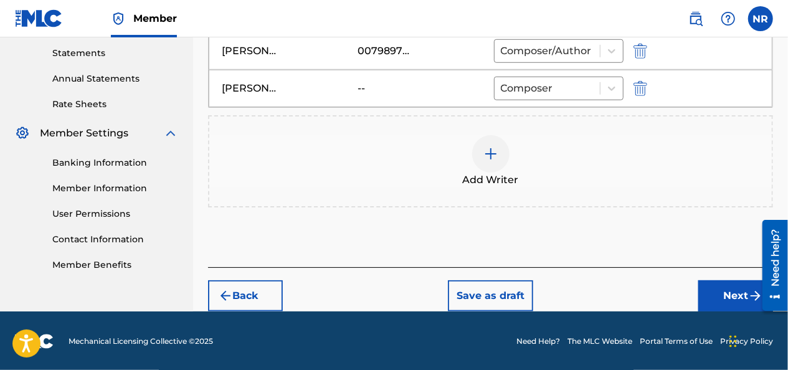
click at [374, 87] on div "--" at bounding box center [385, 88] width 56 height 15
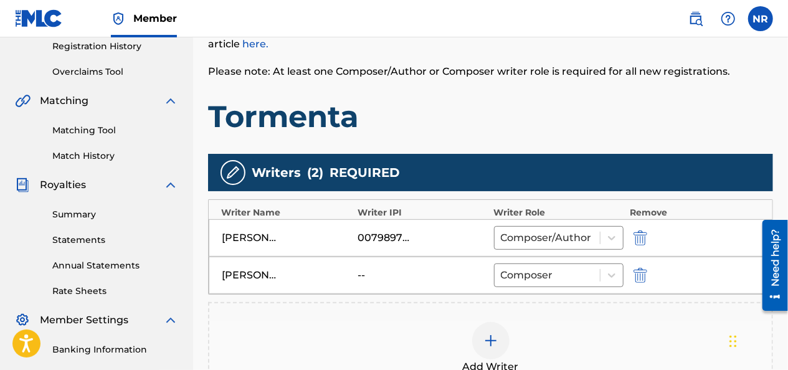
scroll to position [364, 0]
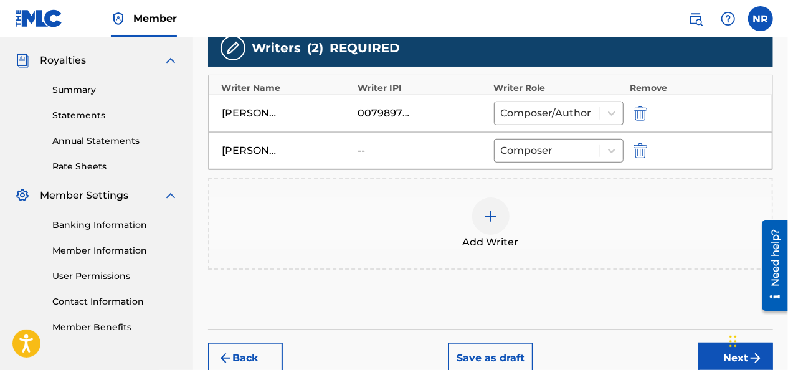
click at [365, 151] on div "--" at bounding box center [385, 150] width 56 height 15
click at [361, 152] on div "--" at bounding box center [385, 150] width 56 height 15
click at [361, 148] on div "--" at bounding box center [385, 150] width 56 height 15
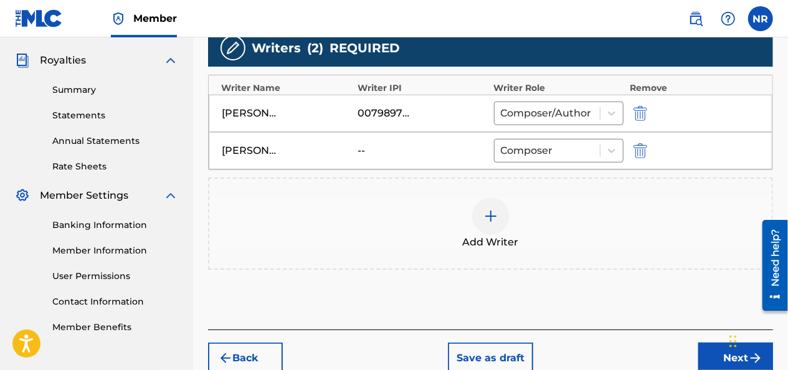
click at [361, 148] on div "--" at bounding box center [385, 150] width 56 height 15
drag, startPoint x: 361, startPoint y: 148, endPoint x: 398, endPoint y: 155, distance: 37.4
click at [398, 155] on div "--" at bounding box center [385, 150] width 56 height 15
drag, startPoint x: 398, startPoint y: 155, endPoint x: 441, endPoint y: 154, distance: 43.0
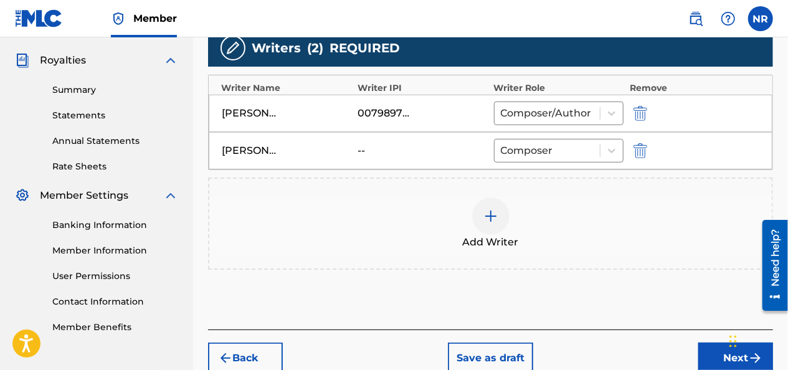
click at [441, 154] on div "--" at bounding box center [422, 150] width 130 height 15
click at [638, 156] on img "submit" at bounding box center [640, 150] width 14 height 15
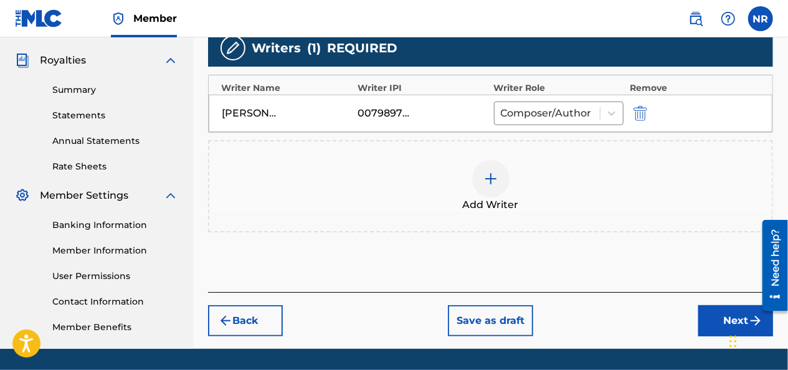
click at [502, 177] on div at bounding box center [490, 178] width 37 height 37
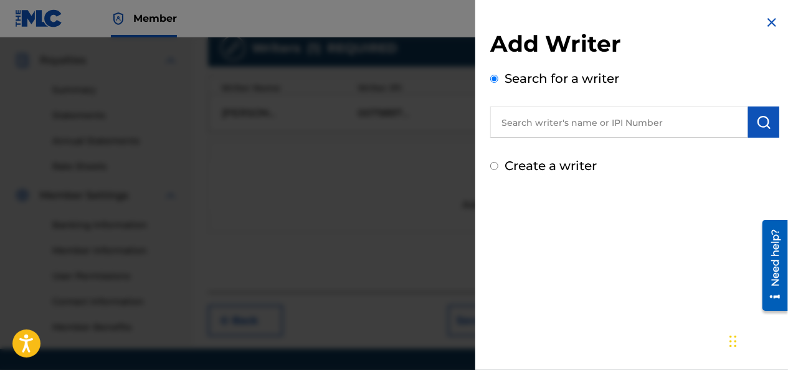
click at [536, 125] on input "text" at bounding box center [619, 121] width 258 height 31
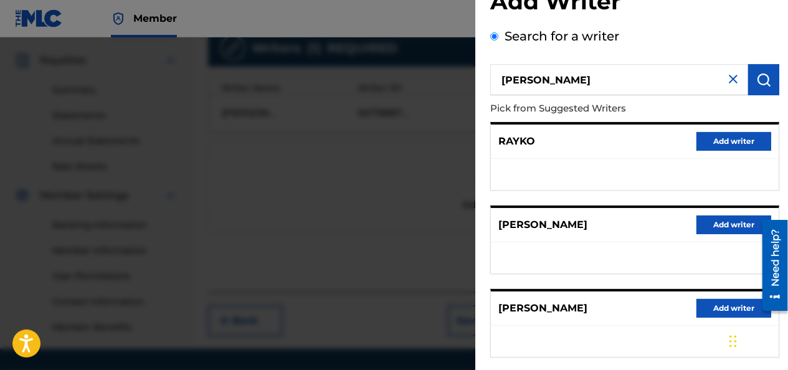
scroll to position [0, 0]
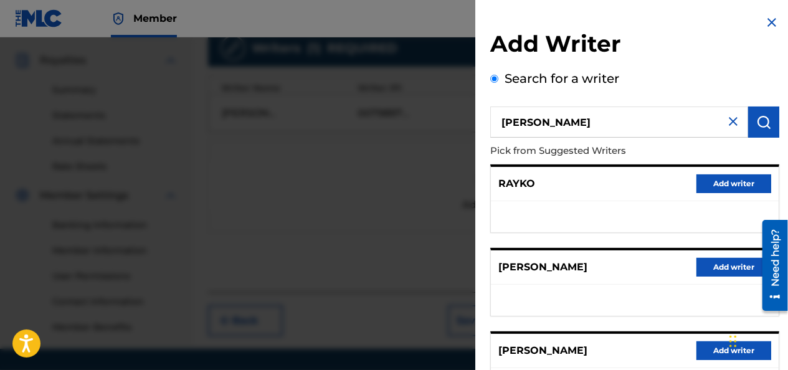
type input "[PERSON_NAME]"
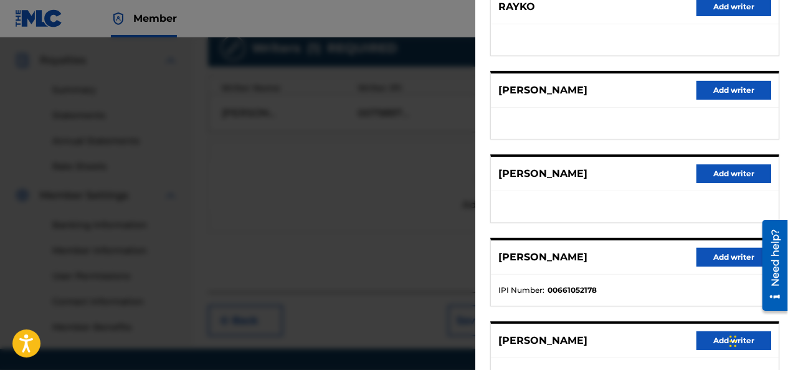
scroll to position [148, 0]
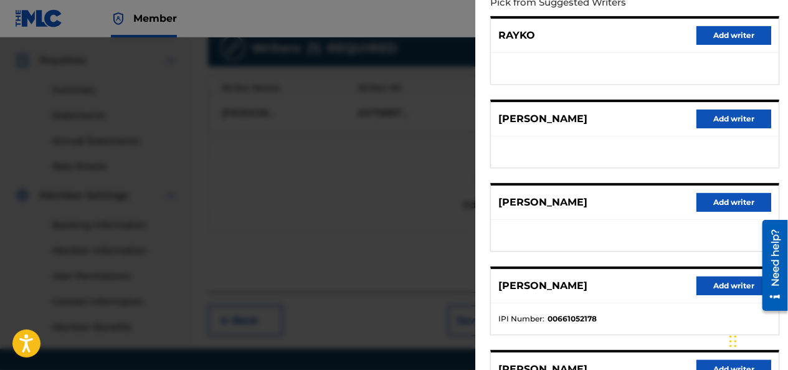
click at [705, 204] on button "Add writer" at bounding box center [733, 202] width 75 height 19
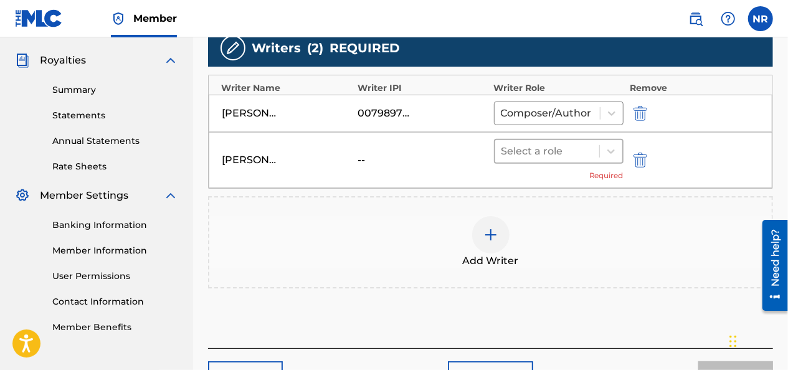
click at [533, 143] on div at bounding box center [547, 151] width 92 height 17
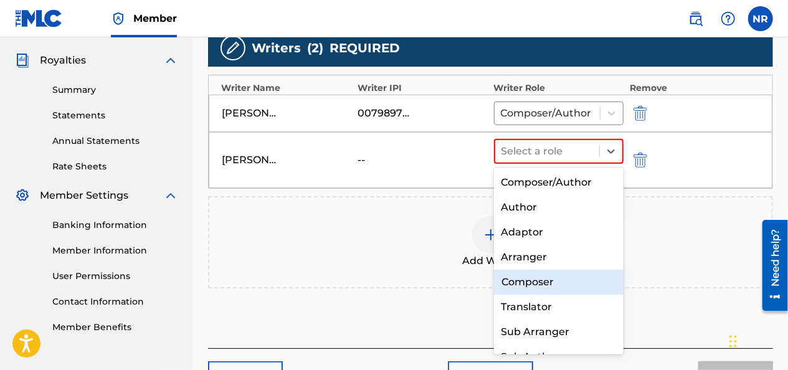
click at [559, 286] on div "Composer" at bounding box center [559, 282] width 130 height 25
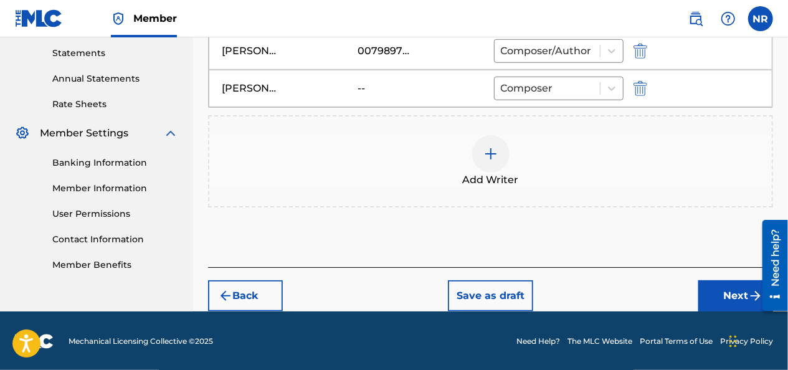
click at [738, 295] on button "Next" at bounding box center [735, 295] width 75 height 31
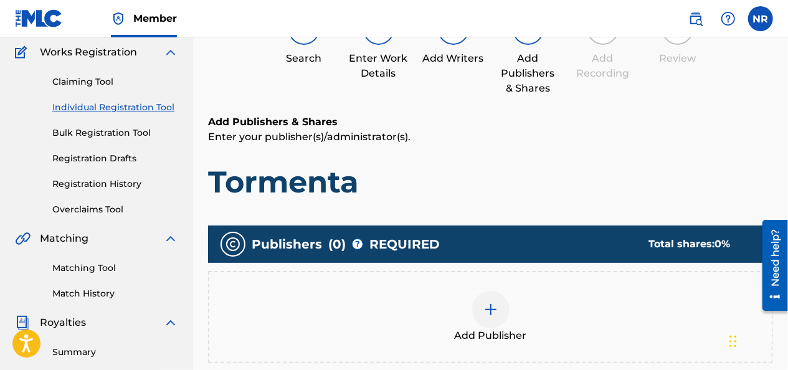
scroll to position [181, 0]
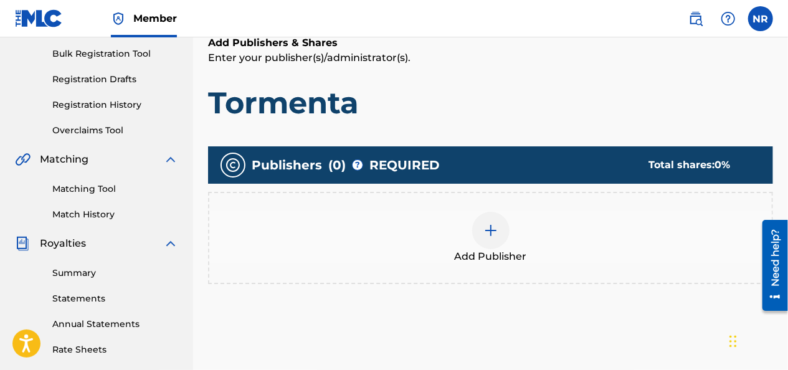
click at [488, 233] on img at bounding box center [490, 230] width 15 height 15
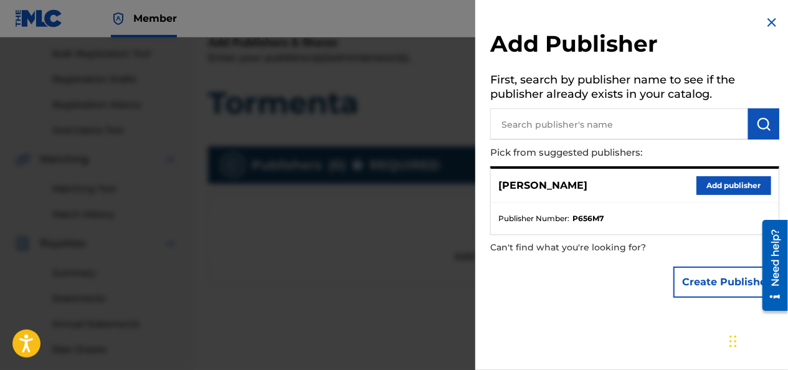
click at [550, 129] on input "text" at bounding box center [619, 123] width 258 height 31
type input "pensoul llc"
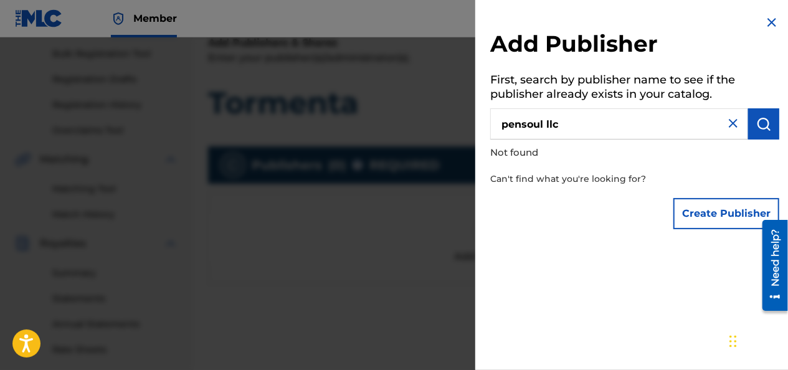
click at [730, 123] on img at bounding box center [732, 123] width 15 height 15
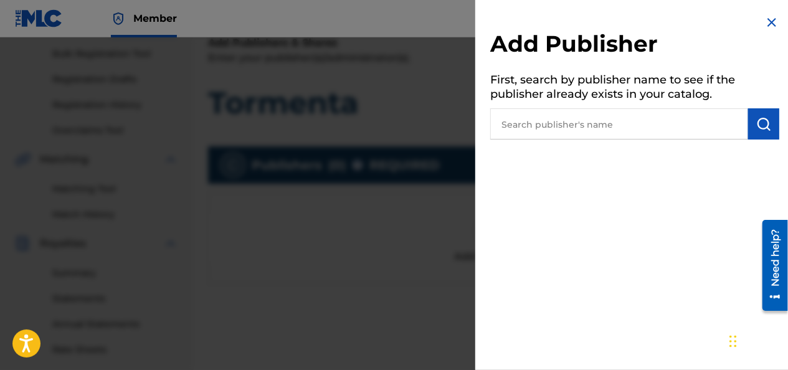
click at [772, 20] on img at bounding box center [771, 22] width 15 height 15
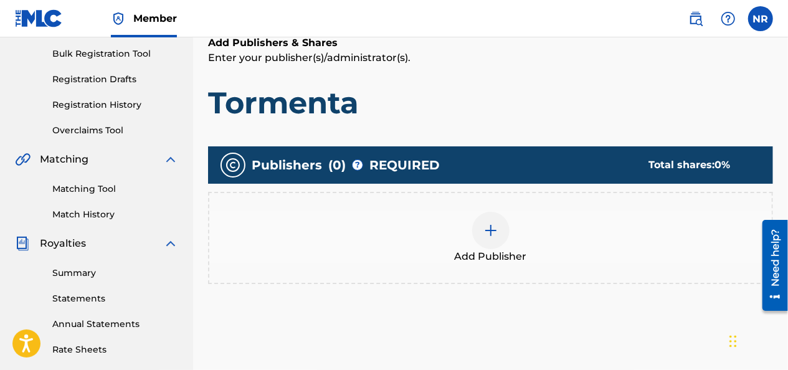
click at [501, 237] on div at bounding box center [490, 230] width 37 height 37
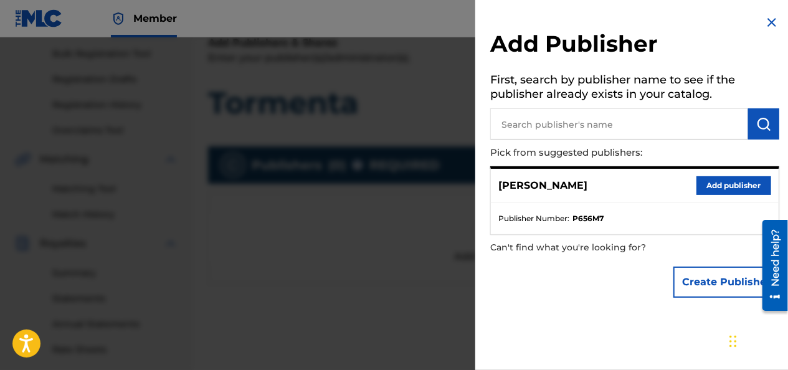
click at [710, 188] on button "Add publisher" at bounding box center [733, 185] width 75 height 19
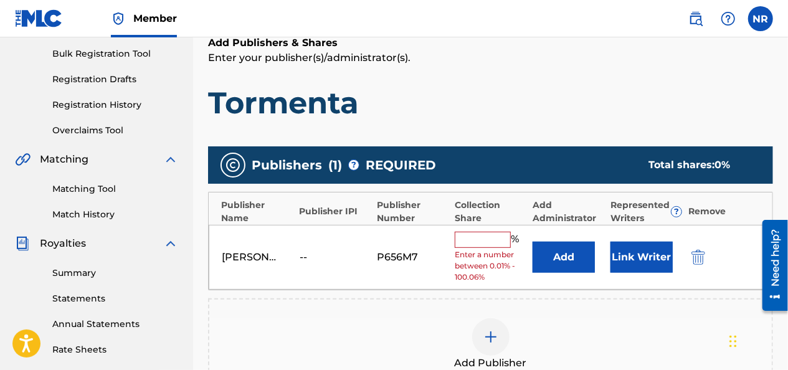
click at [479, 241] on input "text" at bounding box center [483, 240] width 56 height 16
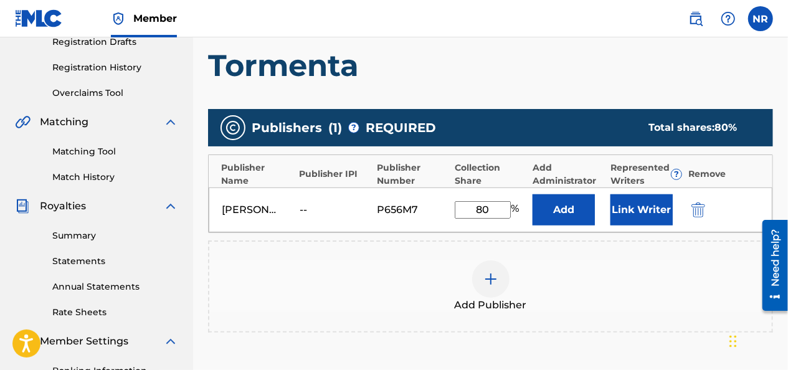
scroll to position [153, 0]
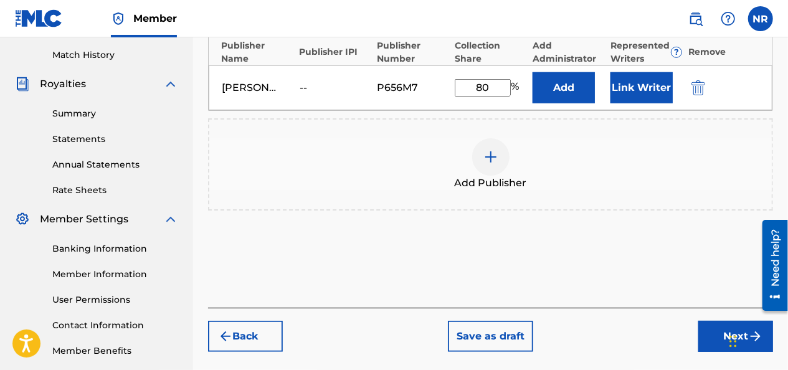
type input "80"
click at [707, 332] on button "Next" at bounding box center [735, 336] width 75 height 31
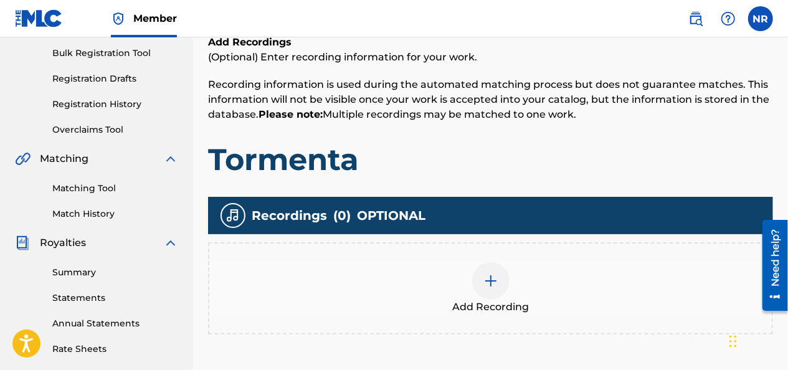
scroll to position [181, 0]
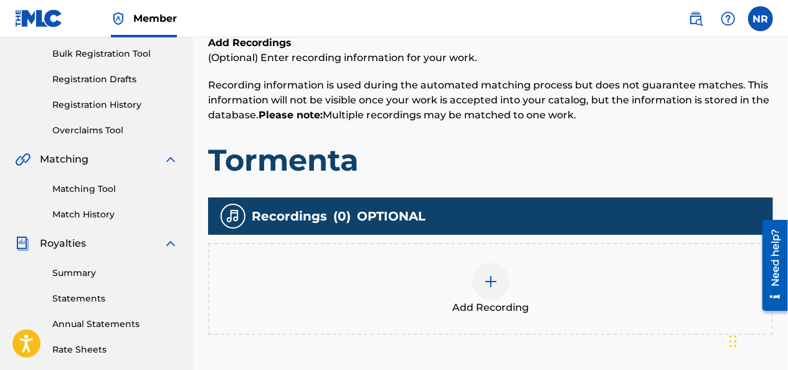
click at [488, 289] on div at bounding box center [490, 281] width 37 height 37
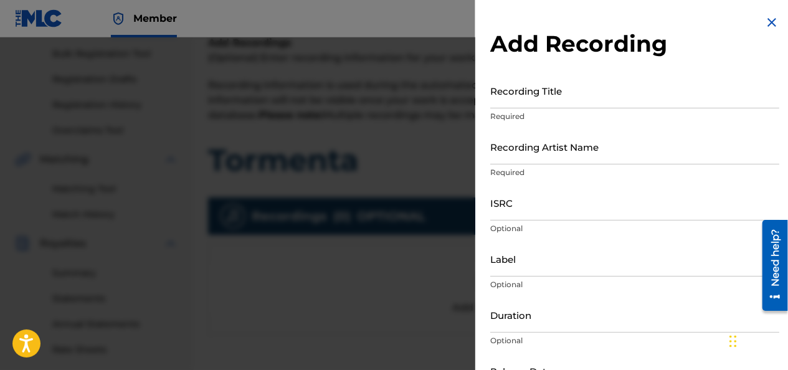
click at [556, 88] on input "Recording Title" at bounding box center [634, 90] width 289 height 35
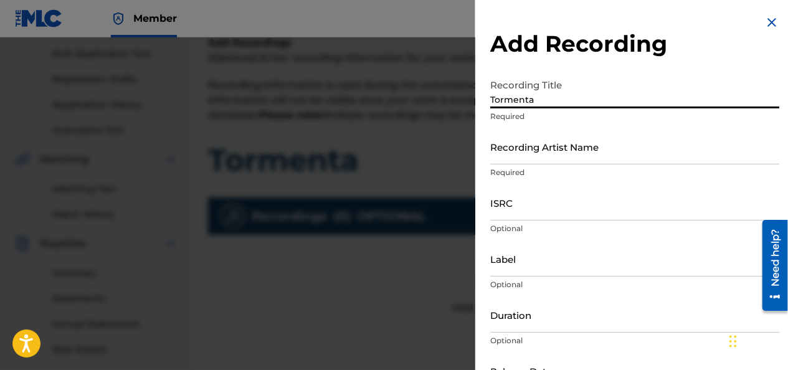
type input "Tormenta"
click at [560, 168] on p "Required" at bounding box center [634, 172] width 289 height 11
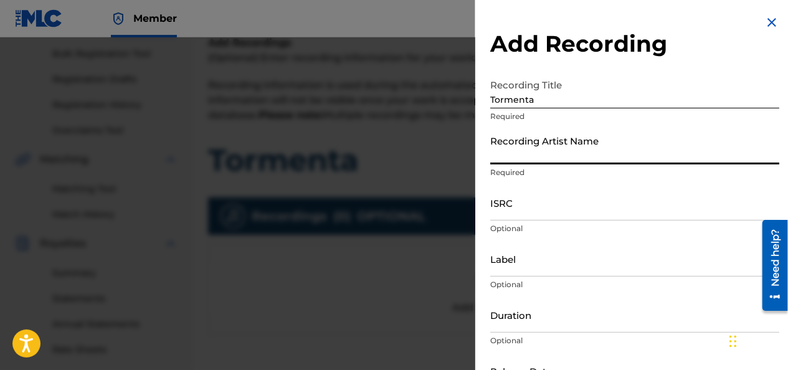
click at [559, 157] on input "Recording Artist Name" at bounding box center [634, 146] width 289 height 35
type input "gaiya"
click at [539, 214] on input "ISRC" at bounding box center [634, 202] width 289 height 35
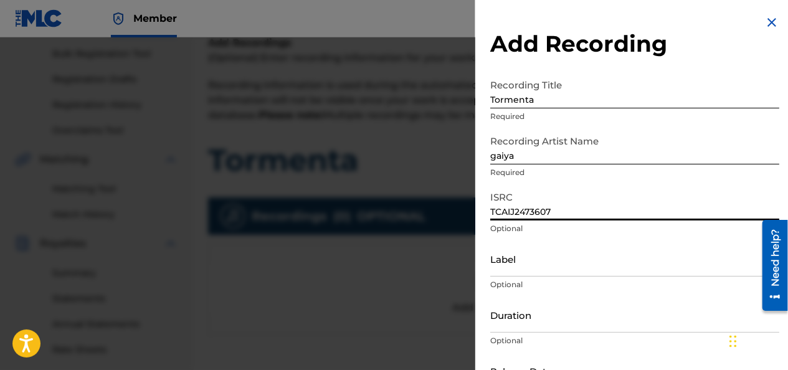
type input "TCAIJ2473607"
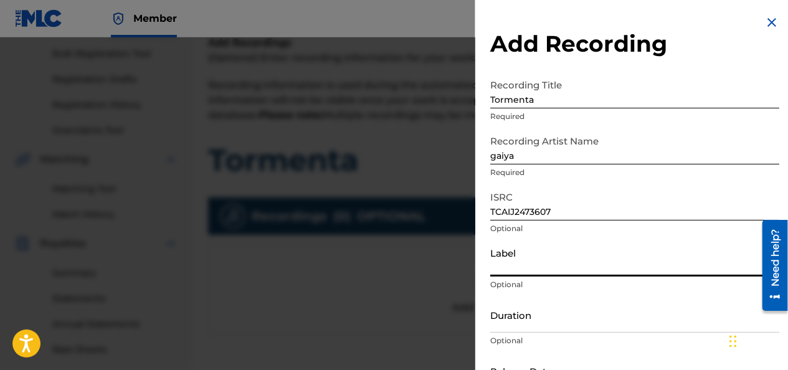
click at [521, 270] on input "Label" at bounding box center [634, 258] width 289 height 35
type input "Situteves"
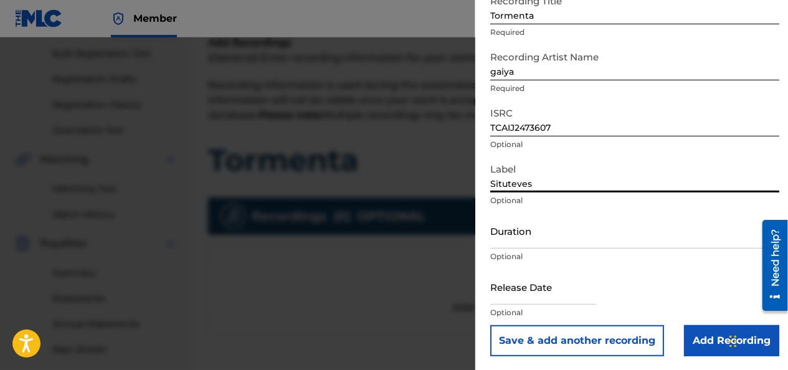
scroll to position [85, 0]
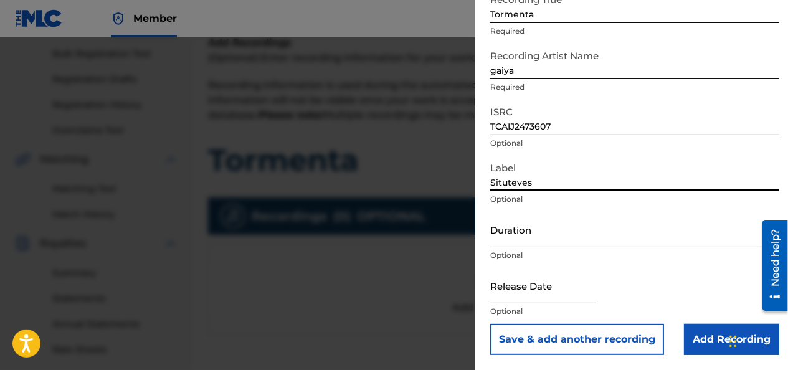
click at [530, 233] on input "Duration" at bounding box center [634, 229] width 289 height 35
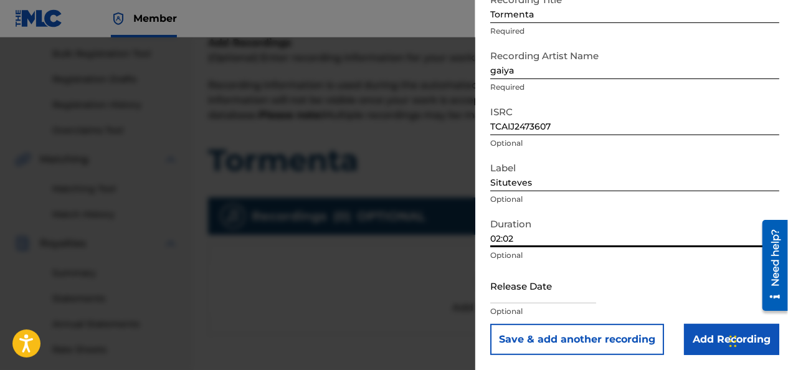
type input "02:02"
click at [562, 293] on input "text" at bounding box center [543, 285] width 106 height 35
select select "8"
select select "2025"
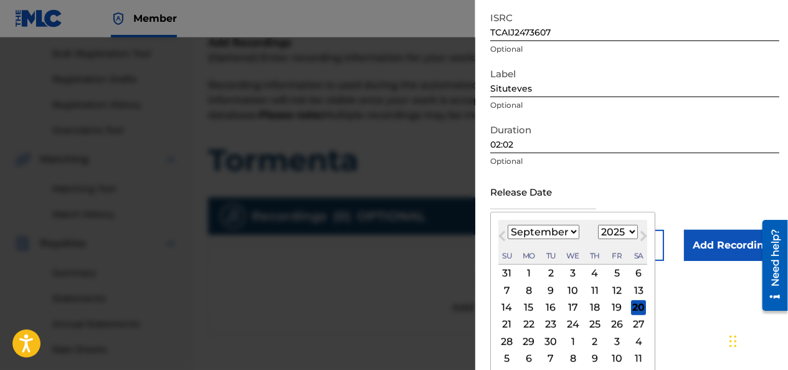
scroll to position [184, 0]
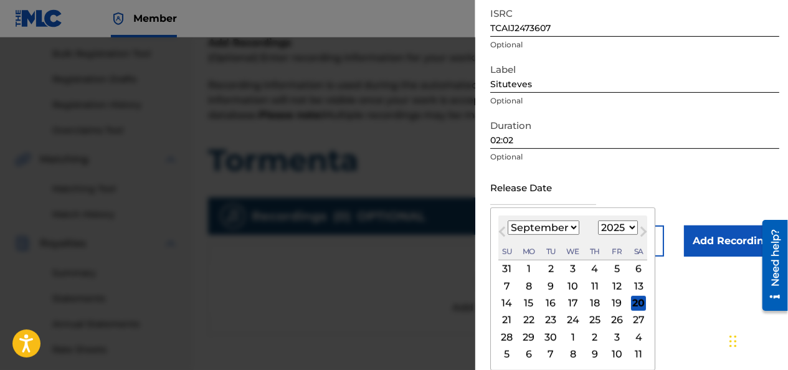
click at [570, 227] on select "January February March April May June July August September October November De…" at bounding box center [543, 227] width 72 height 14
select select "0"
click at [507, 220] on select "January February March April May June July August September October November De…" at bounding box center [543, 227] width 72 height 14
click at [554, 284] on div "7" at bounding box center [550, 285] width 15 height 15
type input "[DATE]"
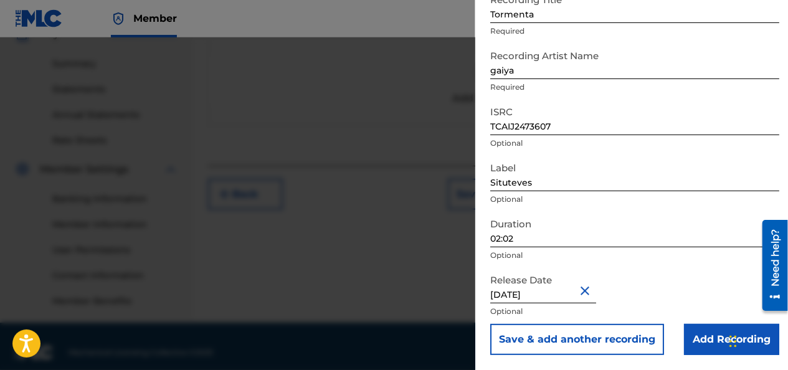
scroll to position [402, 0]
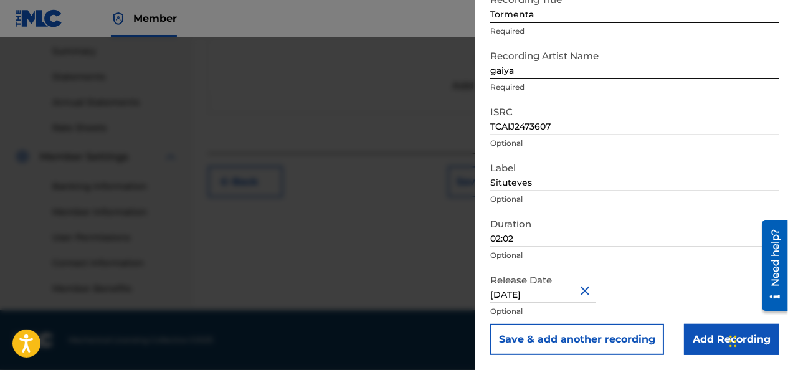
click at [712, 343] on input "Add Recording" at bounding box center [731, 339] width 95 height 31
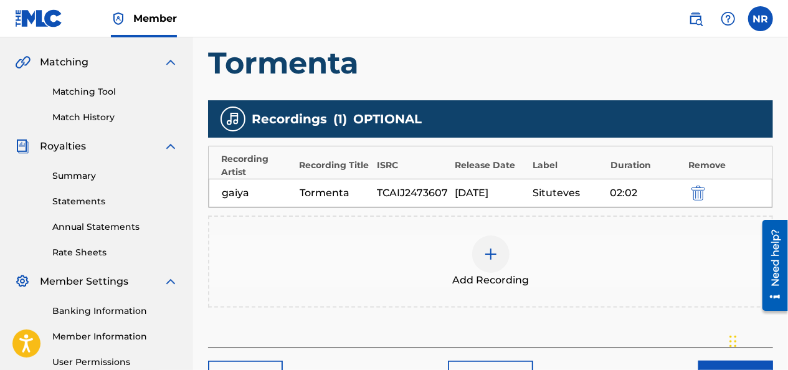
scroll to position [278, 0]
click at [495, 259] on img at bounding box center [490, 254] width 15 height 15
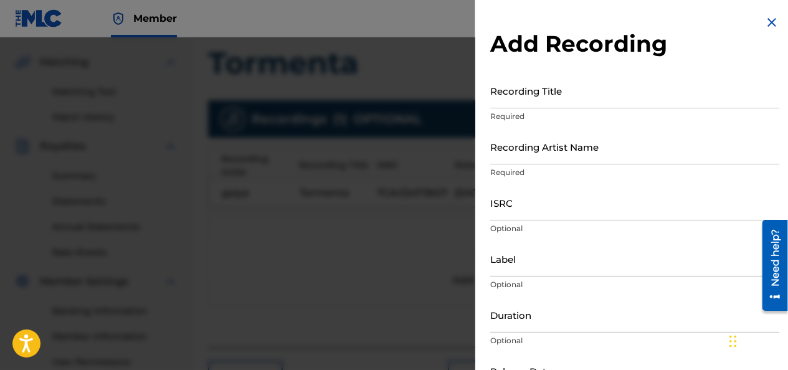
click at [766, 20] on img at bounding box center [771, 22] width 15 height 15
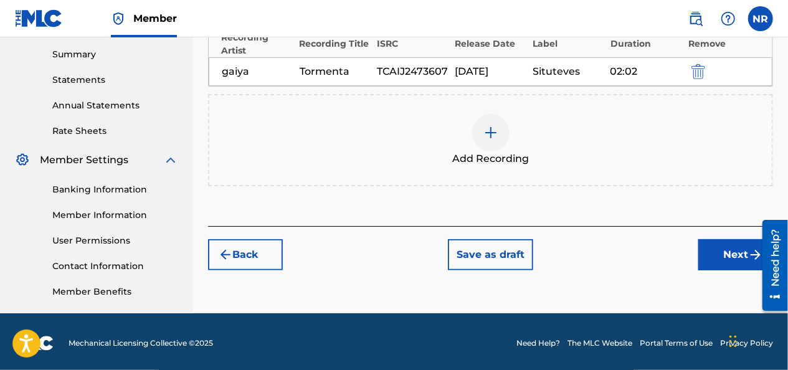
scroll to position [402, 0]
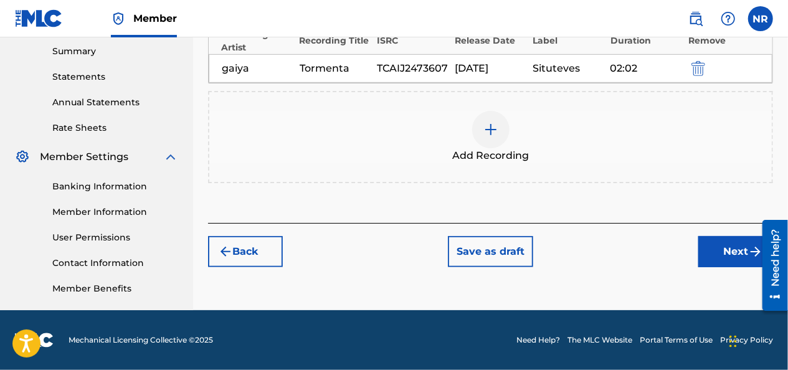
click at [714, 253] on button "Next" at bounding box center [735, 251] width 75 height 31
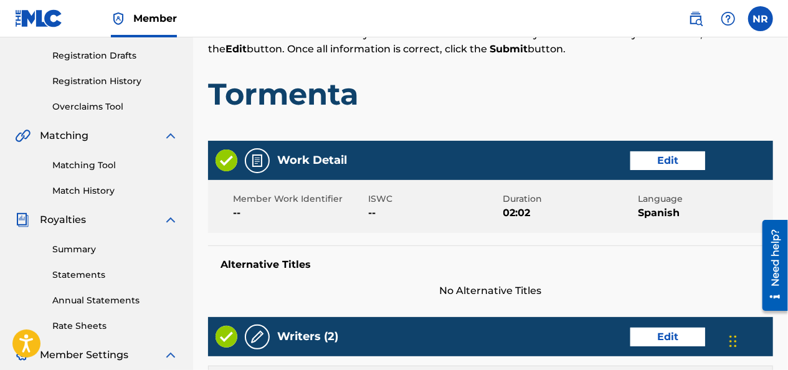
scroll to position [243, 0]
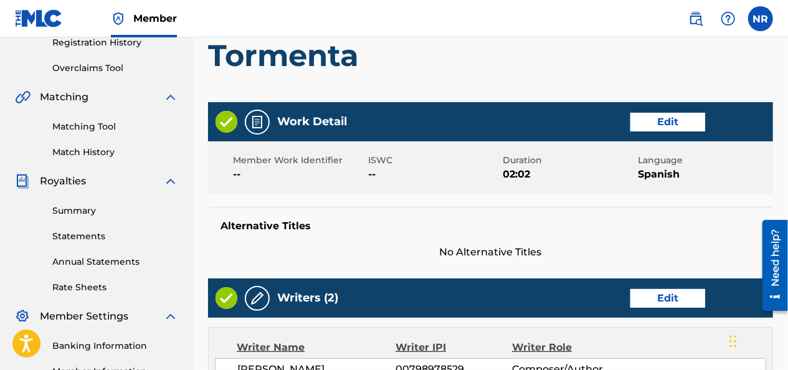
click at [643, 128] on button "Edit" at bounding box center [667, 122] width 75 height 19
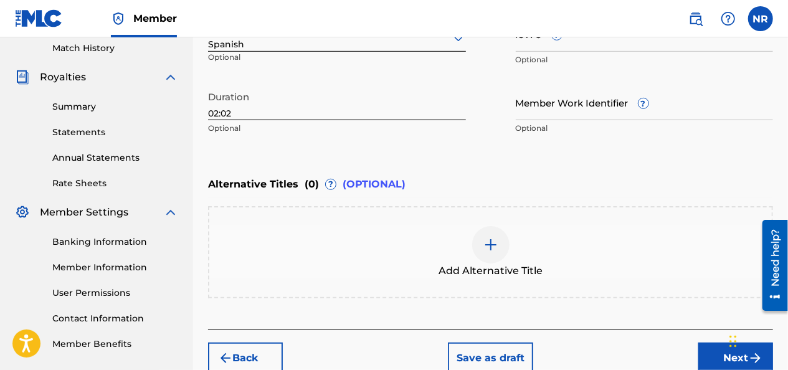
scroll to position [347, 0]
click at [712, 355] on button "Next" at bounding box center [735, 357] width 75 height 31
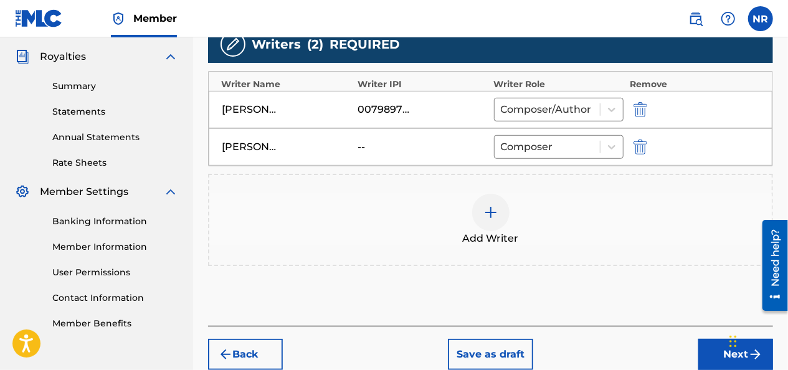
click at [708, 353] on button "Next" at bounding box center [735, 354] width 75 height 31
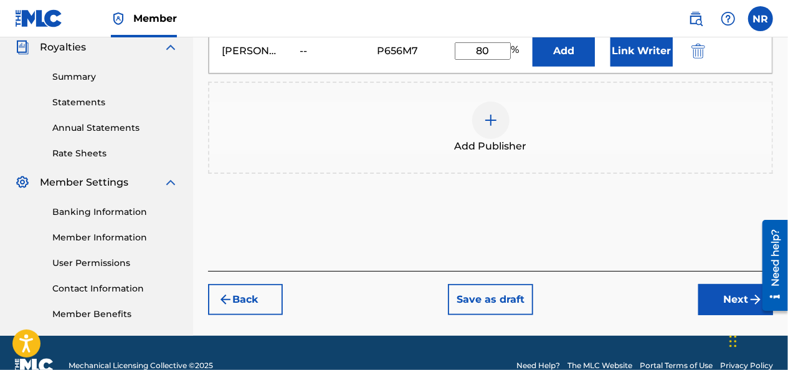
click at [709, 301] on button "Next" at bounding box center [735, 299] width 75 height 31
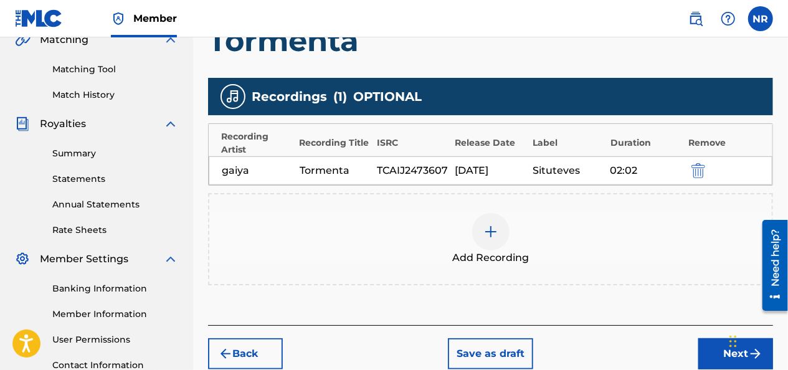
scroll to position [367, 0]
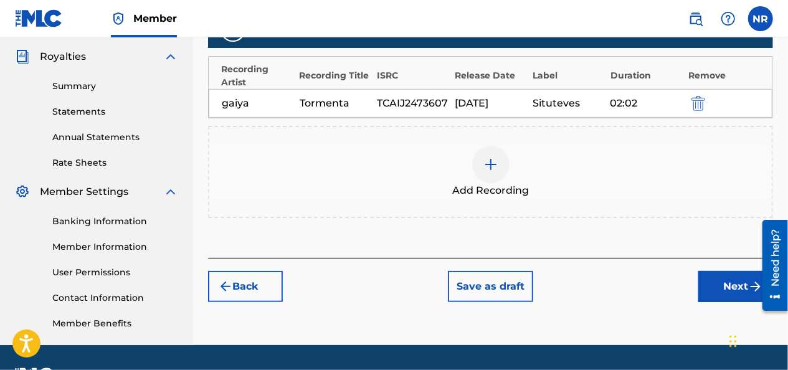
click at [707, 285] on button "Next" at bounding box center [735, 286] width 75 height 31
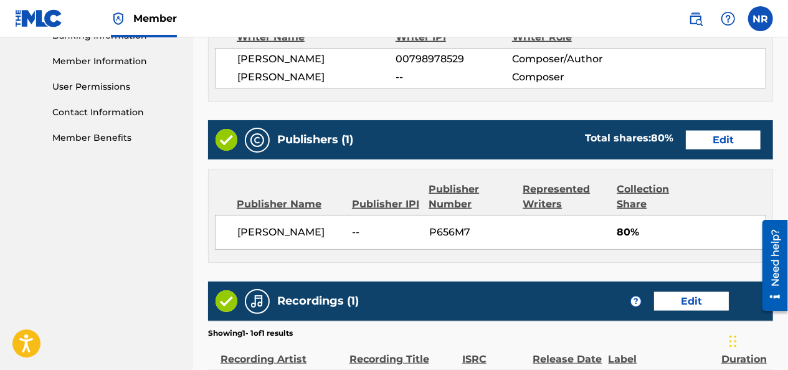
scroll to position [554, 0]
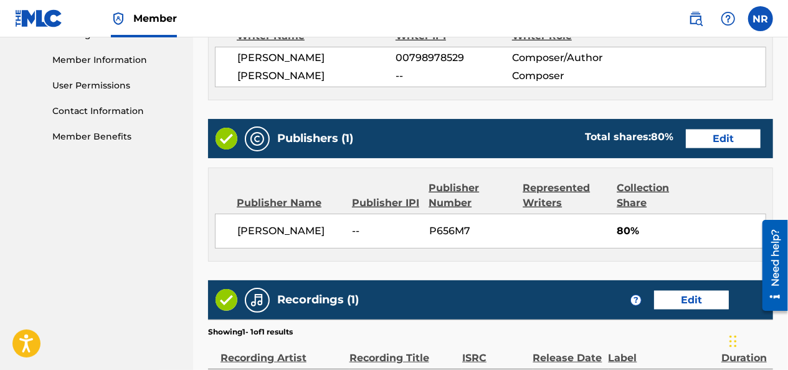
click at [451, 240] on div "[PERSON_NAME] -- P656M7 80%" at bounding box center [490, 231] width 551 height 35
click at [449, 228] on span "P656M7" at bounding box center [471, 231] width 85 height 15
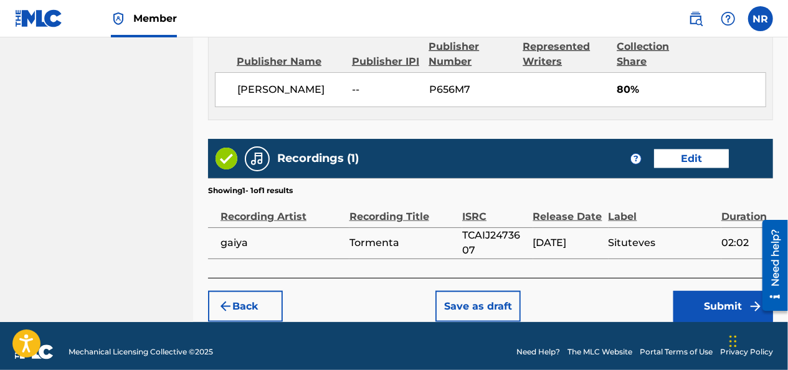
scroll to position [705, 0]
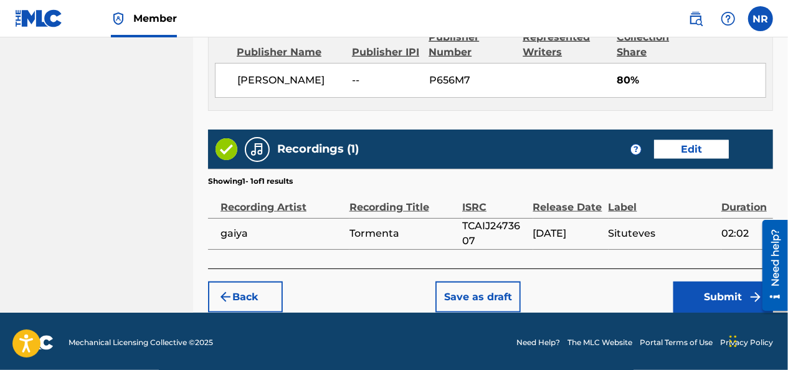
click at [696, 291] on button "Submit" at bounding box center [723, 296] width 100 height 31
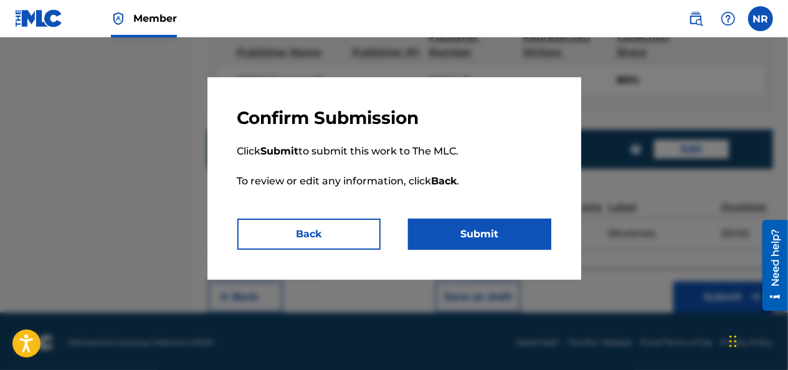
click at [463, 242] on button "Submit" at bounding box center [479, 234] width 143 height 31
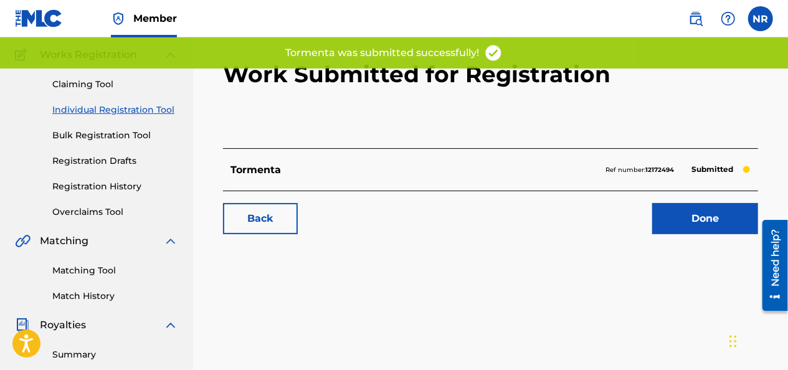
scroll to position [125, 0]
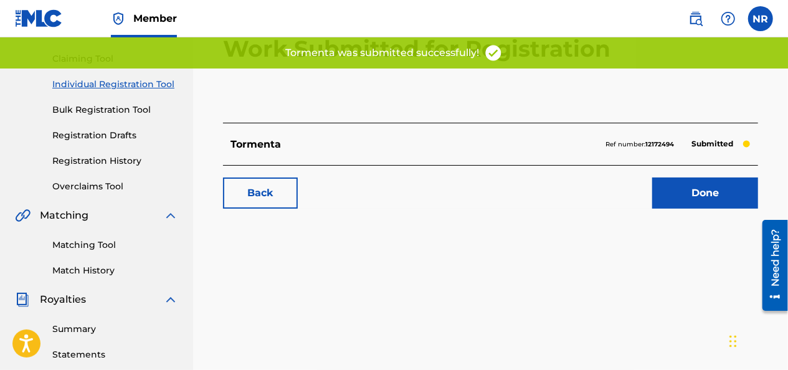
click at [675, 192] on link "Done" at bounding box center [705, 192] width 106 height 31
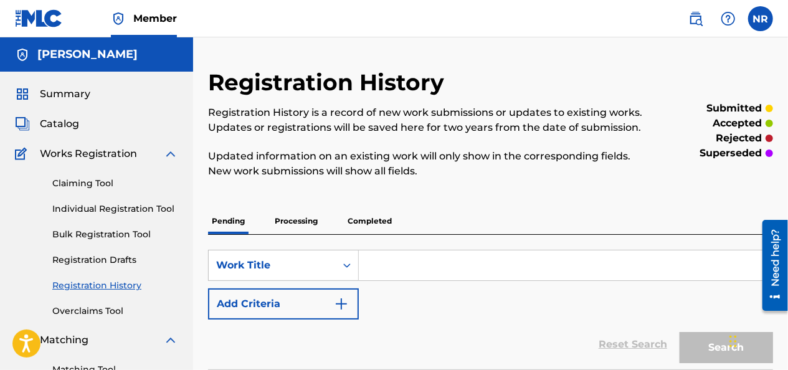
click at [292, 222] on p "Processing" at bounding box center [296, 221] width 50 height 26
click at [379, 225] on p "Completed" at bounding box center [370, 221] width 52 height 26
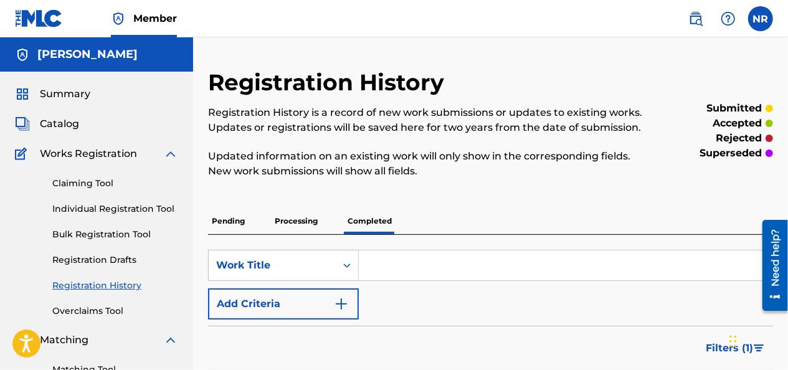
click at [299, 224] on p "Processing" at bounding box center [296, 221] width 50 height 26
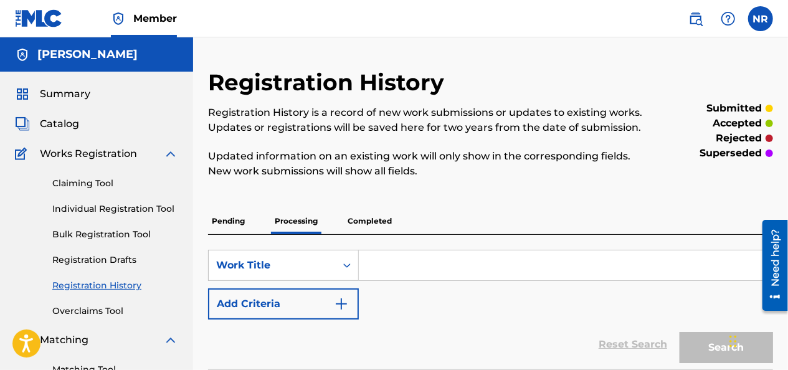
click at [248, 227] on p "Pending" at bounding box center [228, 221] width 40 height 26
click at [112, 55] on h5 "[PERSON_NAME]" at bounding box center [87, 54] width 100 height 14
click at [49, 122] on span "Catalog" at bounding box center [59, 123] width 39 height 15
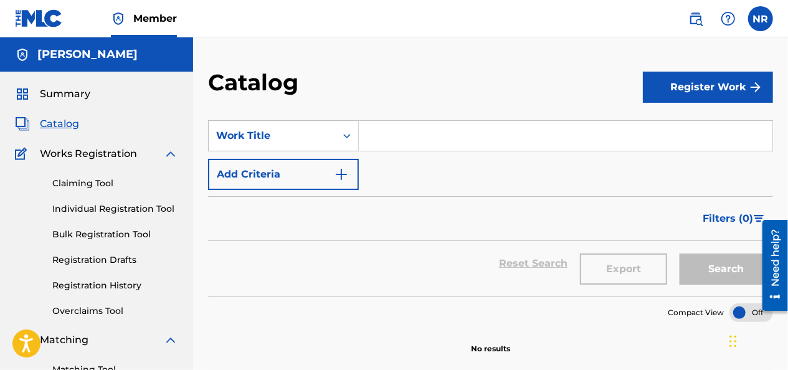
click at [707, 82] on button "Register Work" at bounding box center [708, 87] width 130 height 31
click at [511, 107] on section "SearchWithCriteria5b52e0bc-a522-4433-a7c3-ba7884414b1b Work Title Add Criteria …" at bounding box center [490, 200] width 565 height 191
click at [85, 93] on span "Summary" at bounding box center [65, 94] width 50 height 15
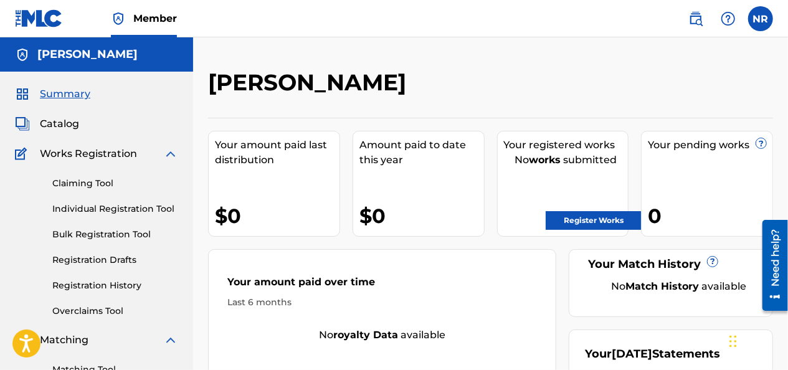
click at [767, 22] on label at bounding box center [760, 18] width 25 height 25
click at [760, 19] on input "NR [PERSON_NAME] [EMAIL_ADDRESS][DOMAIN_NAME] Notification Preferences Profile …" at bounding box center [760, 19] width 0 height 0
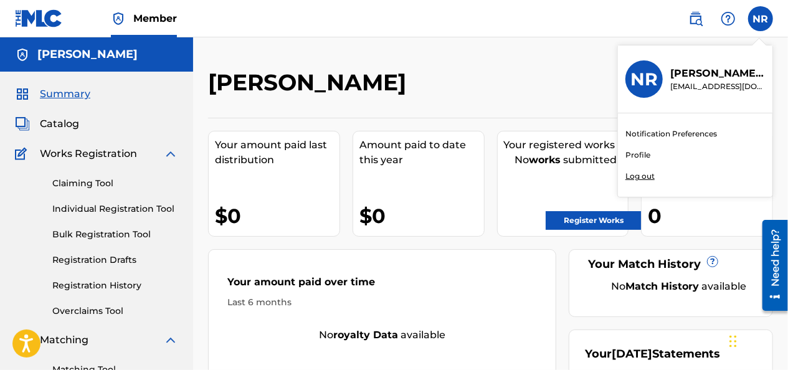
click at [573, 88] on div "[PERSON_NAME]" at bounding box center [425, 86] width 435 height 37
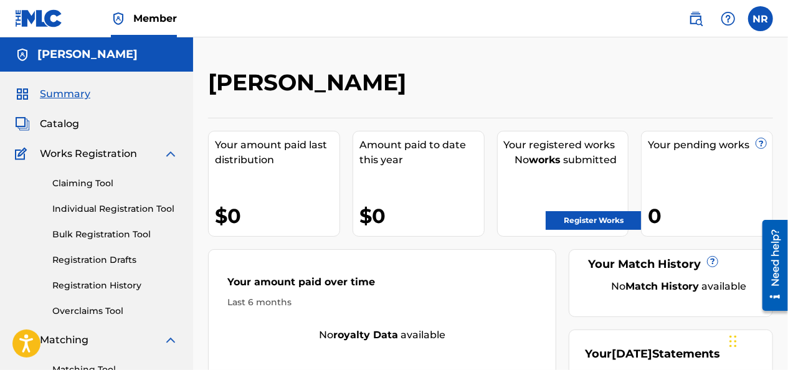
click at [567, 219] on link "Register Works" at bounding box center [593, 220] width 96 height 19
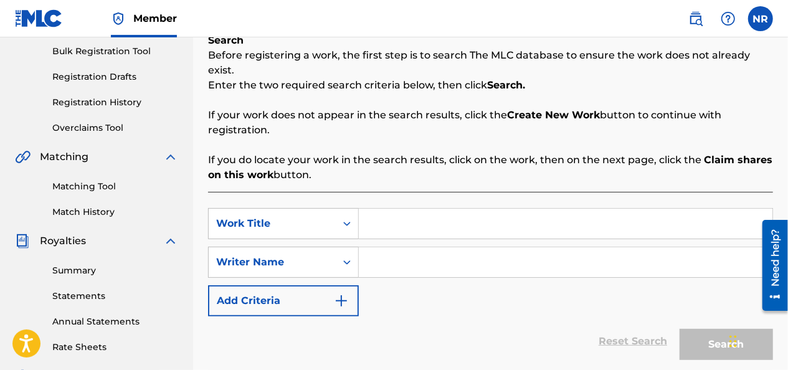
scroll to position [187, 0]
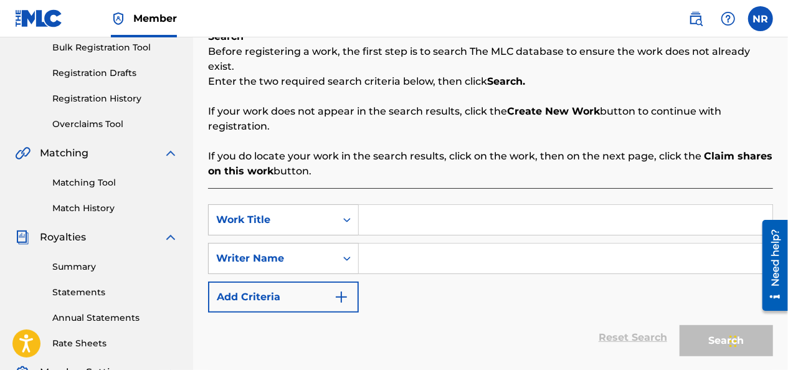
click at [443, 205] on input "Search Form" at bounding box center [565, 220] width 413 height 30
type input "Tarareo"
click at [417, 248] on input "Search Form" at bounding box center [565, 258] width 413 height 30
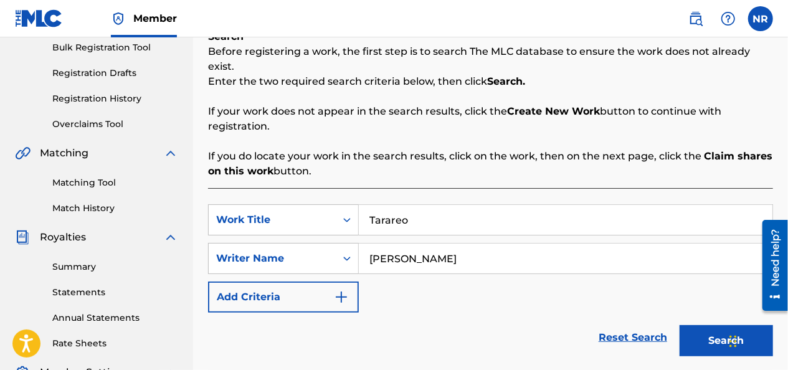
type input "[PERSON_NAME]"
click at [722, 325] on button "Search" at bounding box center [725, 340] width 93 height 31
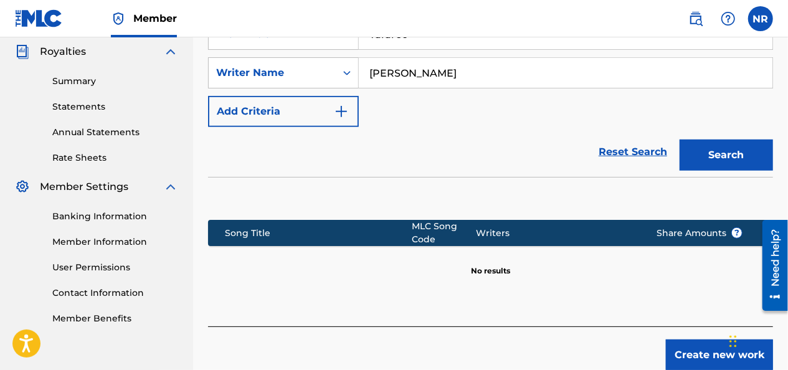
scroll to position [417, 0]
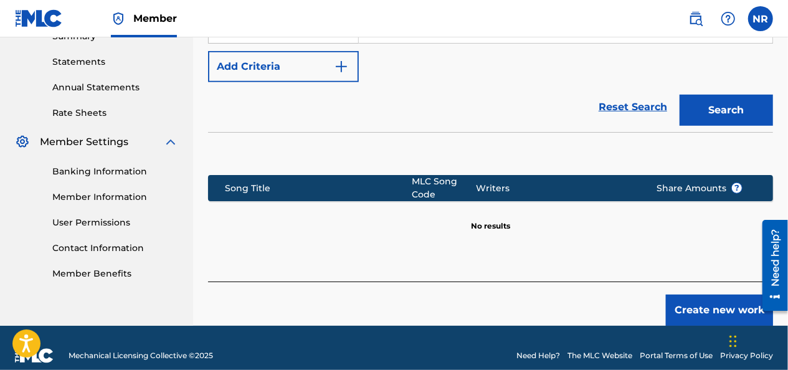
click at [726, 295] on button "Create new work" at bounding box center [719, 310] width 107 height 31
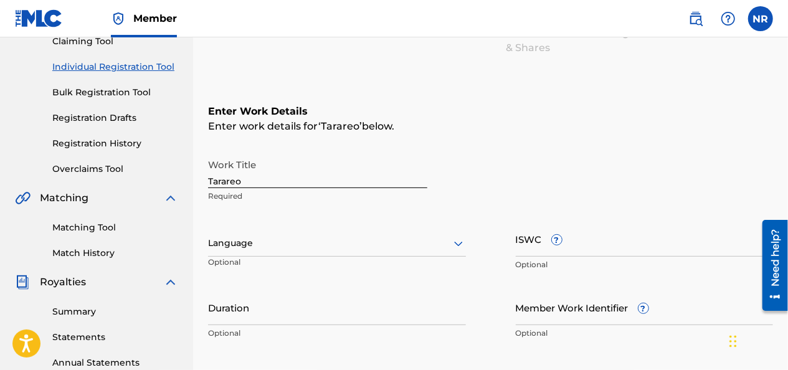
scroll to position [161, 0]
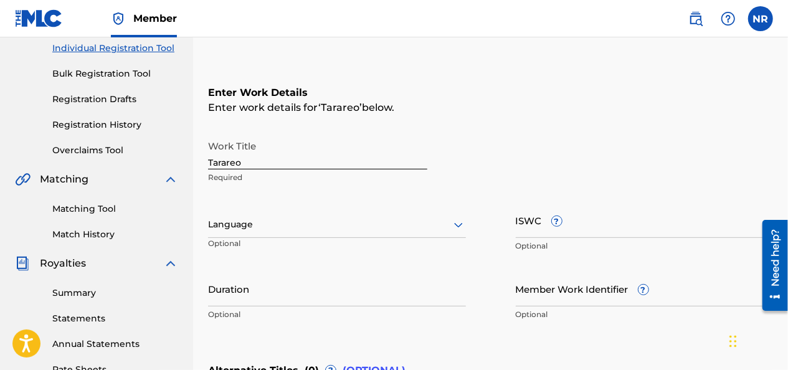
click at [290, 220] on div at bounding box center [337, 225] width 258 height 16
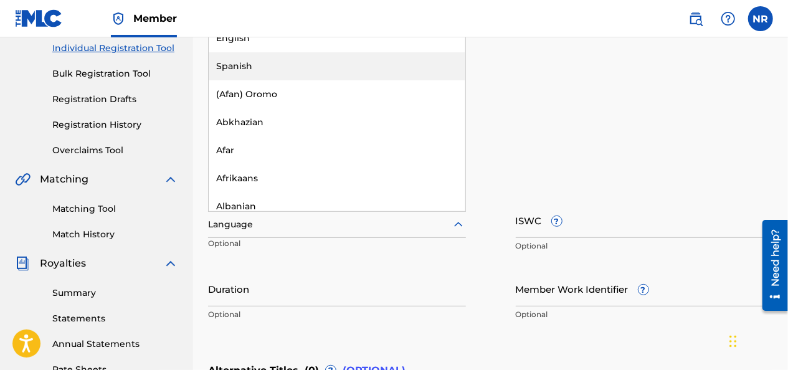
click at [305, 67] on div "Spanish" at bounding box center [337, 66] width 257 height 28
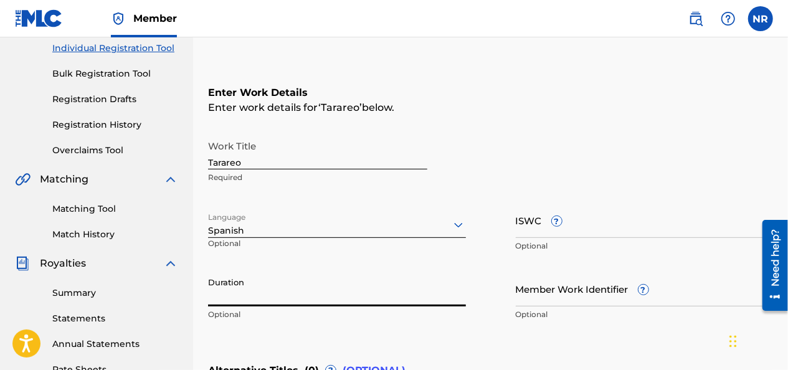
click at [392, 298] on input "Duration" at bounding box center [337, 288] width 258 height 35
type input "03:18"
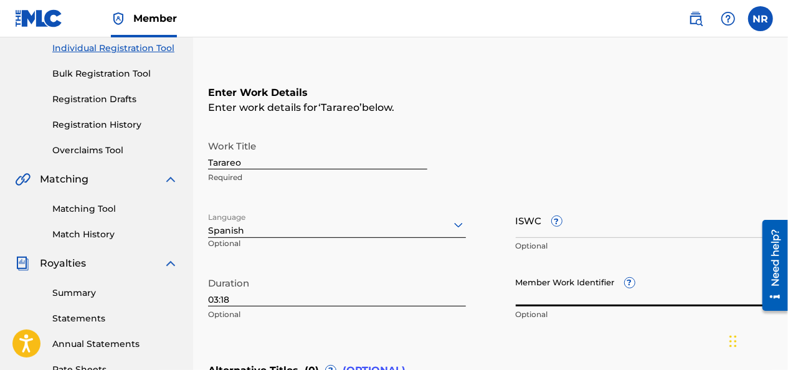
click at [574, 295] on input "Member Work Identifier ?" at bounding box center [645, 288] width 258 height 35
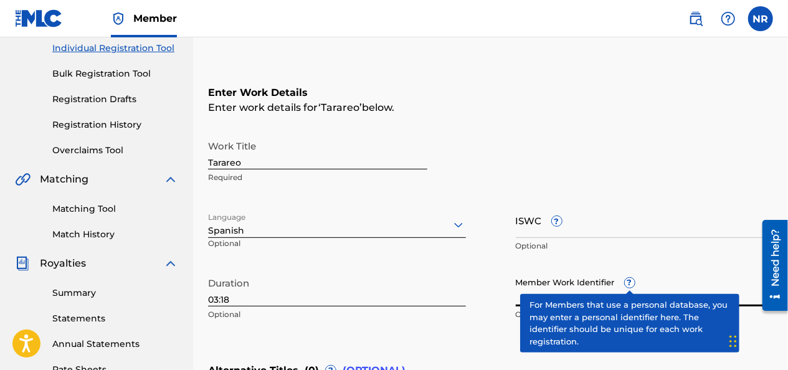
click at [626, 286] on div "Member Work Identifier ? Optional" at bounding box center [645, 299] width 258 height 56
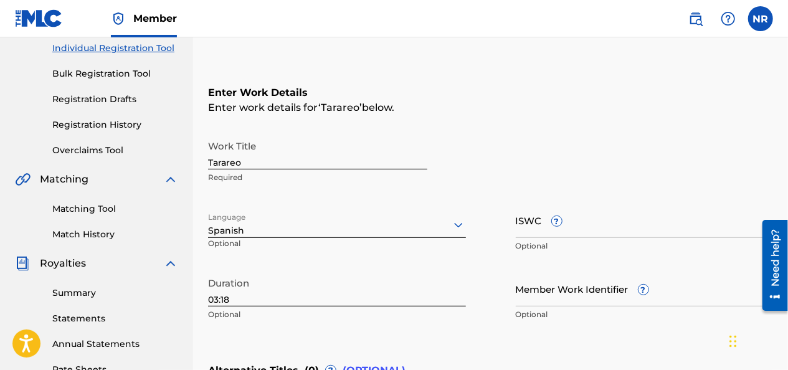
click at [626, 286] on div "Member Work Identifier ? Optional" at bounding box center [645, 299] width 258 height 56
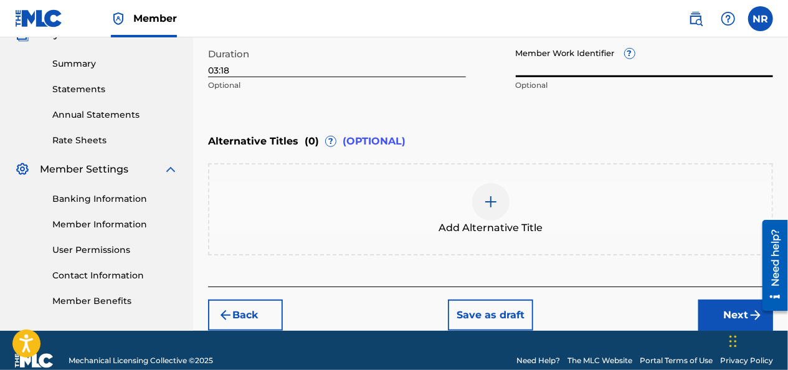
scroll to position [410, 0]
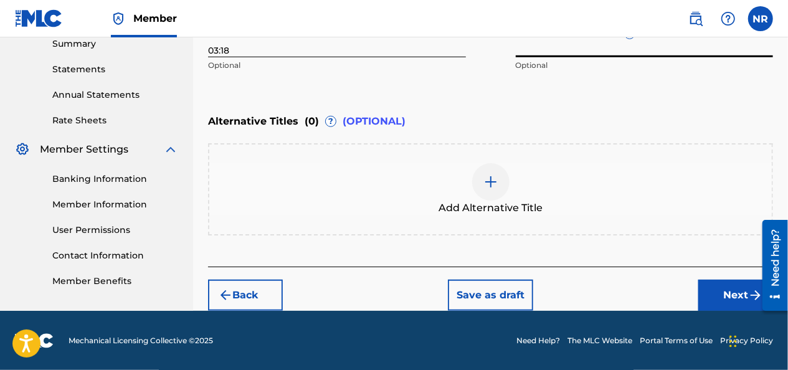
click at [736, 301] on button "Next" at bounding box center [735, 295] width 75 height 31
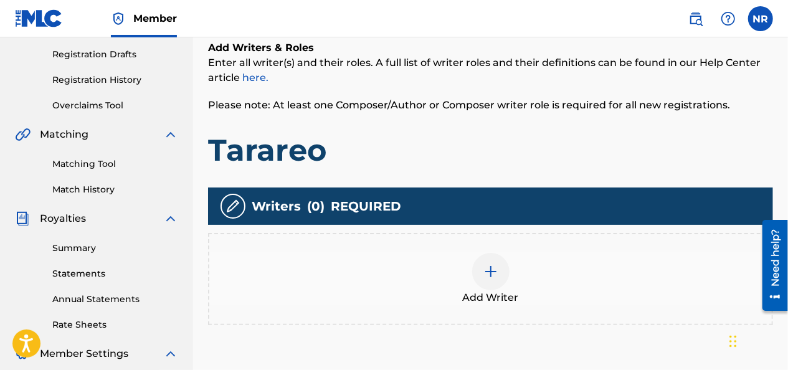
scroll to position [243, 0]
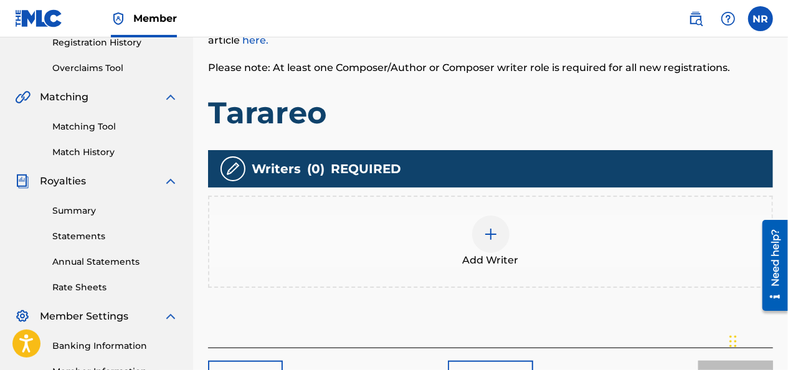
click at [493, 240] on img at bounding box center [490, 234] width 15 height 15
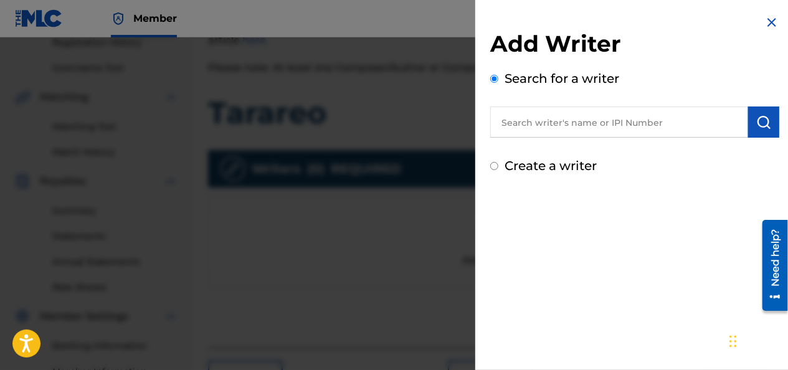
click at [534, 127] on input "text" at bounding box center [619, 121] width 258 height 31
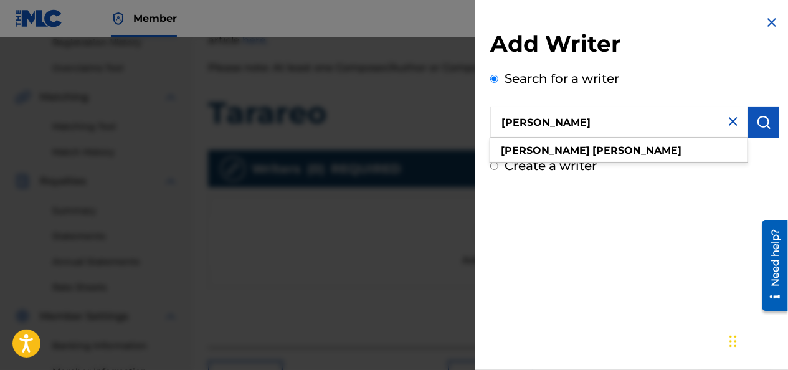
type input "[PERSON_NAME]"
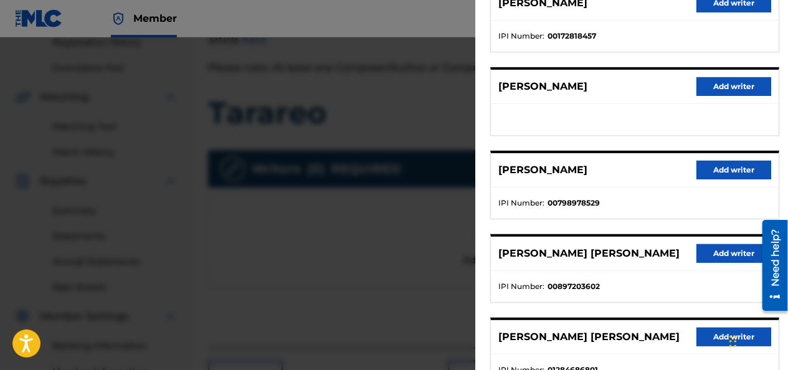
scroll to position [187, 0]
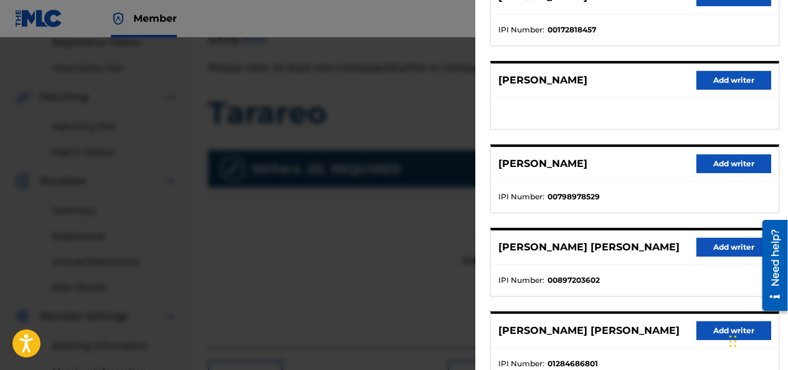
click at [720, 159] on button "Add writer" at bounding box center [733, 163] width 75 height 19
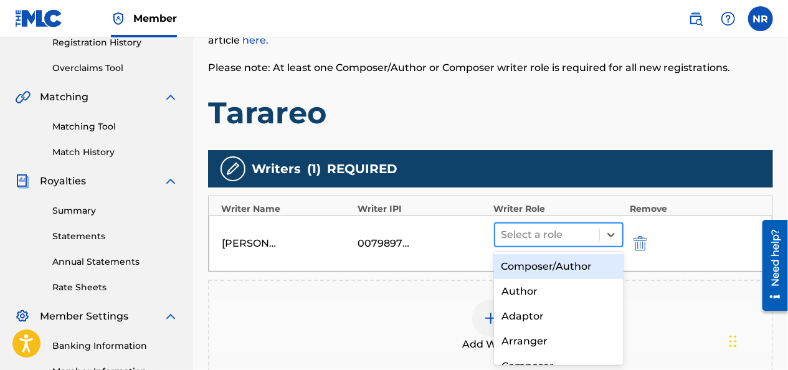
click at [516, 237] on div at bounding box center [547, 234] width 92 height 17
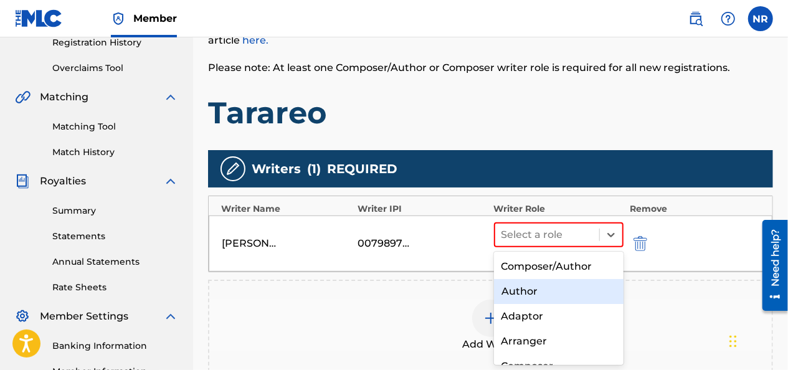
click at [512, 287] on div "Author" at bounding box center [559, 291] width 130 height 25
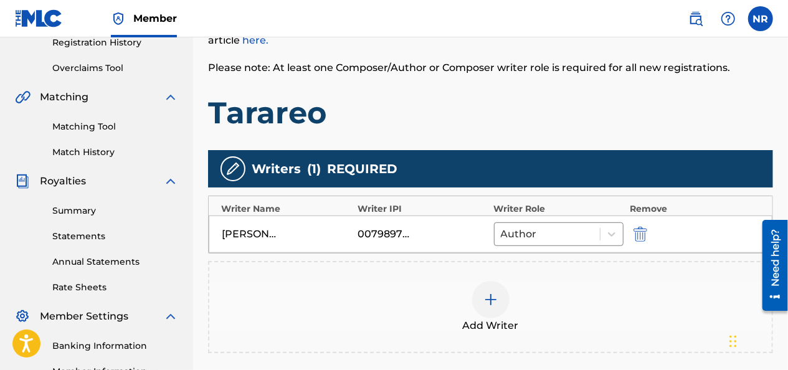
click at [488, 295] on img at bounding box center [490, 299] width 15 height 15
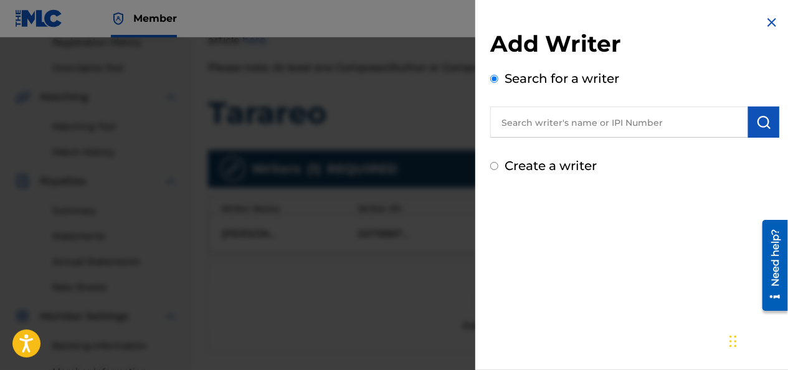
click at [567, 120] on input "text" at bounding box center [619, 121] width 258 height 31
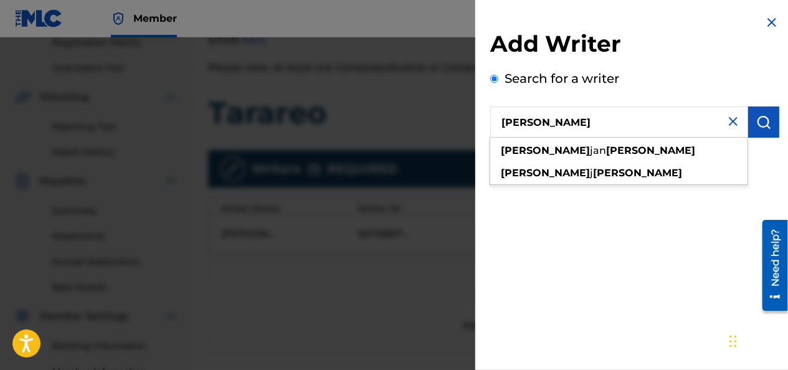
type input "[PERSON_NAME]"
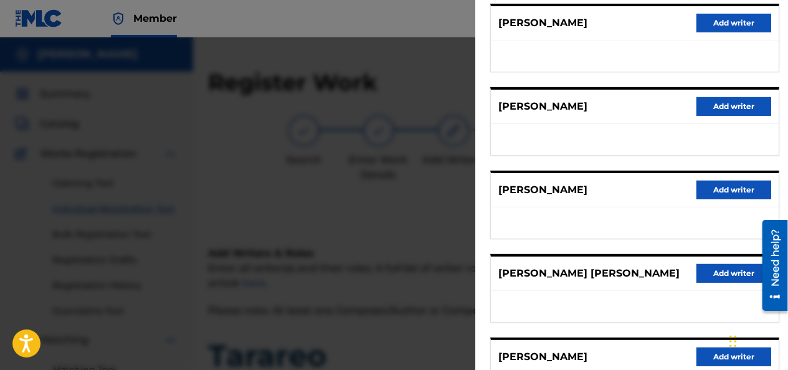
scroll to position [273, 0]
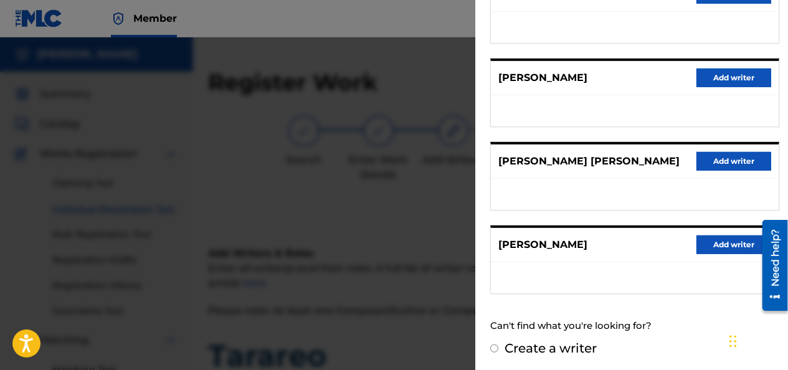
click at [705, 161] on button "Add writer" at bounding box center [733, 161] width 75 height 19
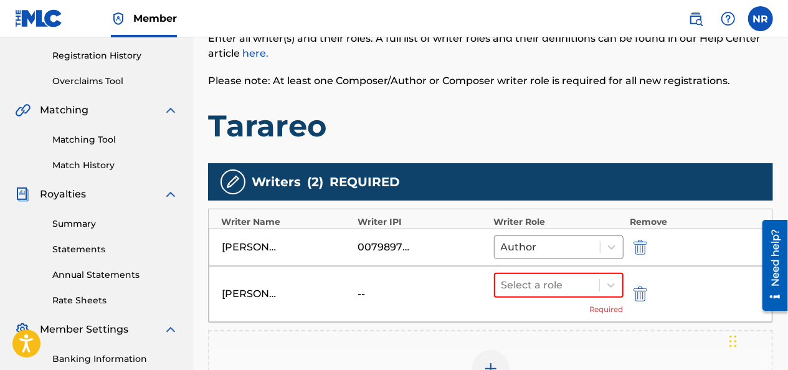
scroll to position [249, 0]
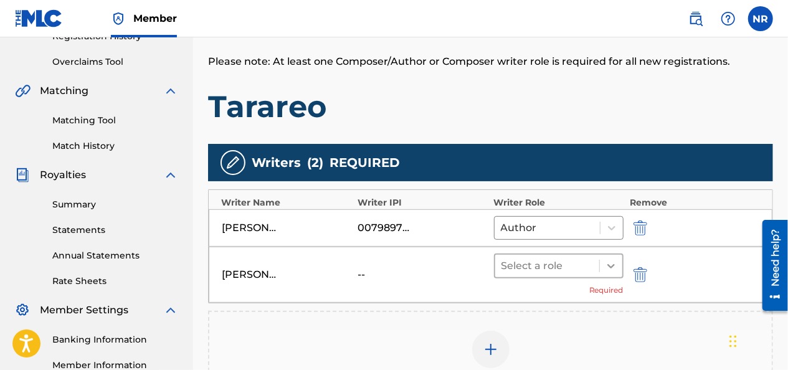
click at [611, 267] on icon at bounding box center [611, 266] width 12 height 12
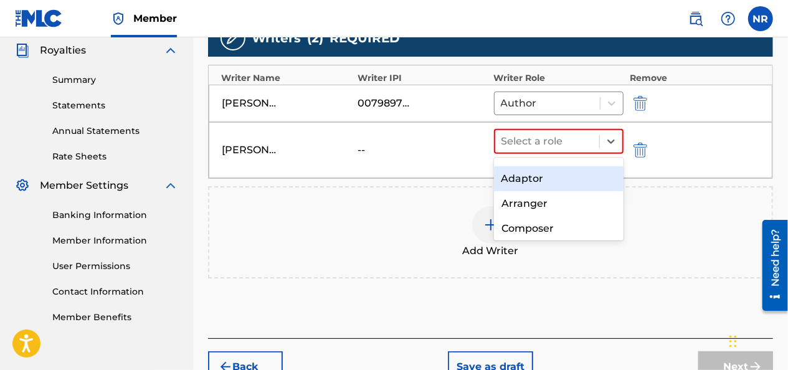
scroll to position [62, 0]
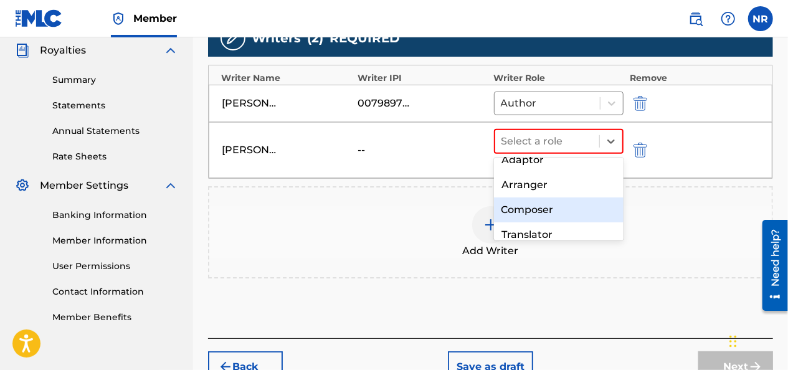
click at [563, 204] on div "Composer" at bounding box center [559, 209] width 130 height 25
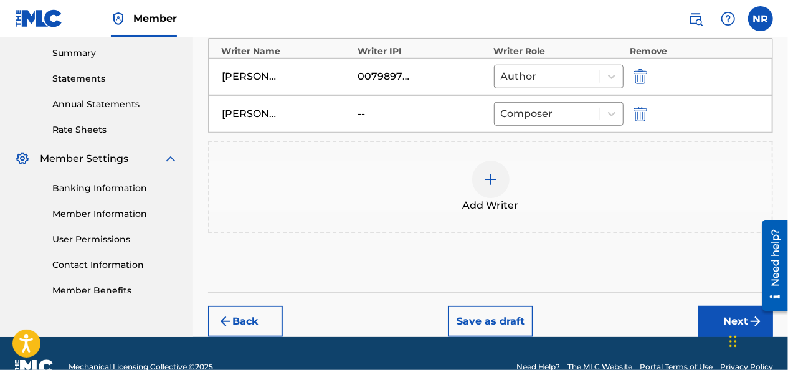
scroll to position [426, 0]
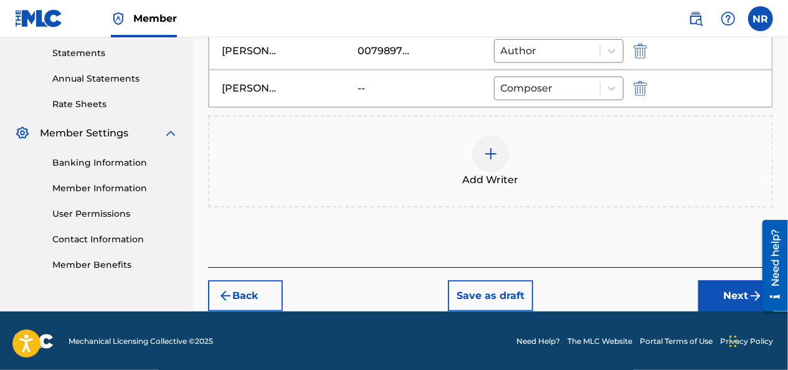
click at [728, 293] on button "Next" at bounding box center [735, 295] width 75 height 31
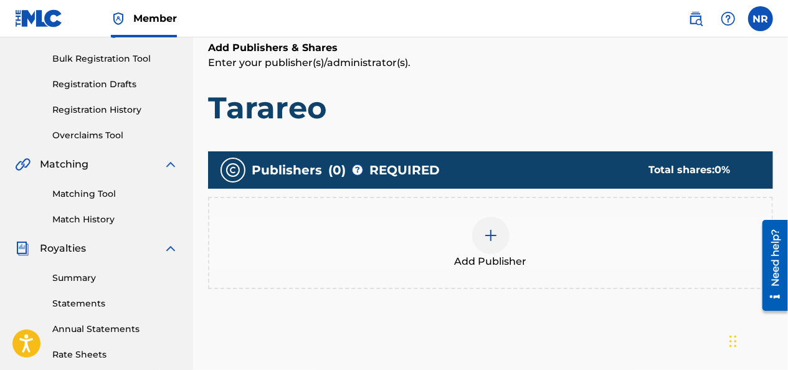
scroll to position [181, 0]
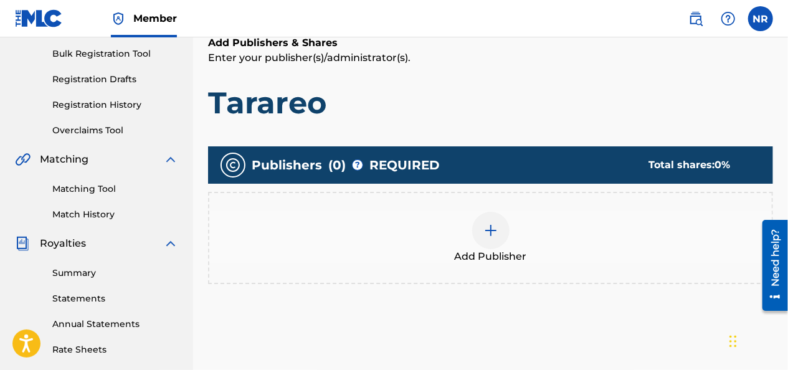
click at [499, 230] on div at bounding box center [490, 230] width 37 height 37
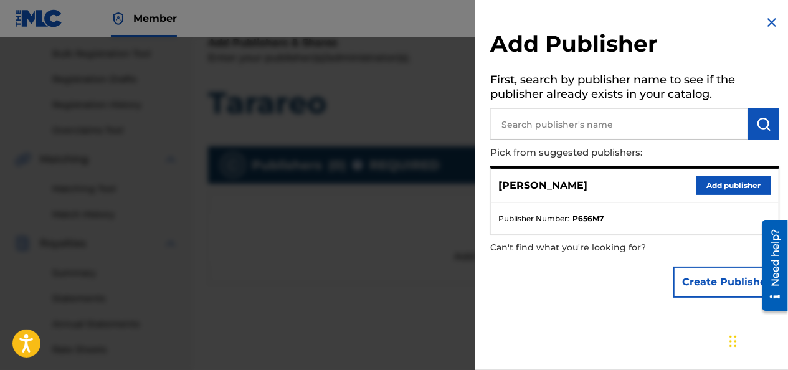
click at [710, 187] on button "Add publisher" at bounding box center [733, 185] width 75 height 19
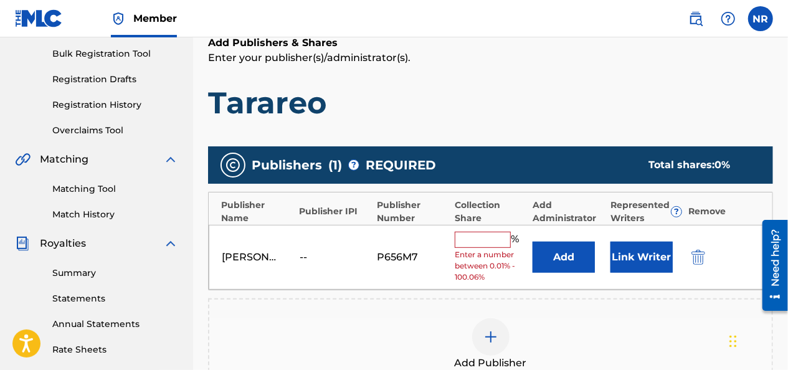
click at [484, 240] on input "text" at bounding box center [483, 240] width 56 height 16
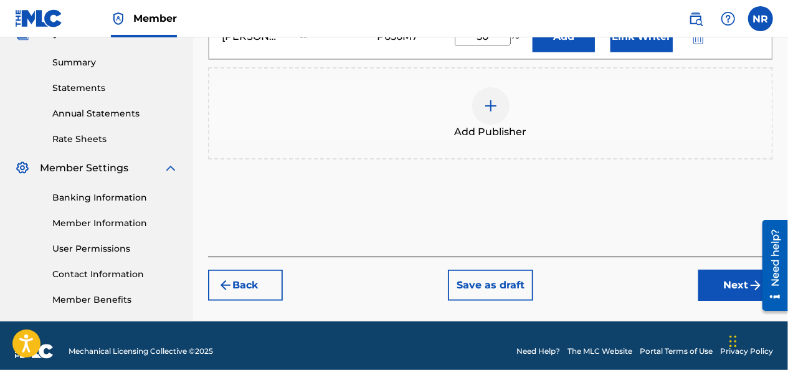
scroll to position [402, 0]
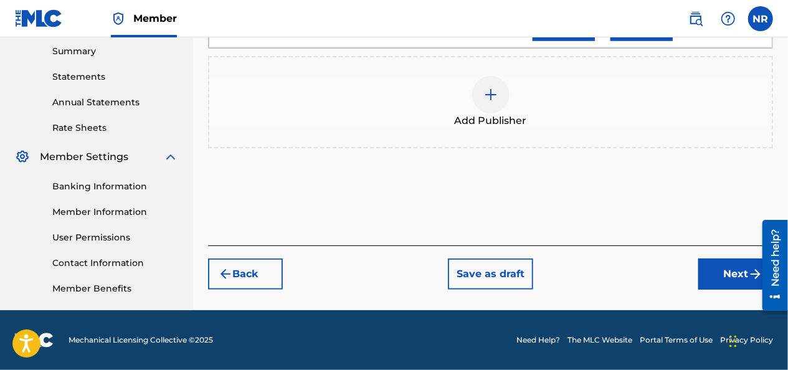
type input "50"
click at [723, 271] on button "Next" at bounding box center [735, 273] width 75 height 31
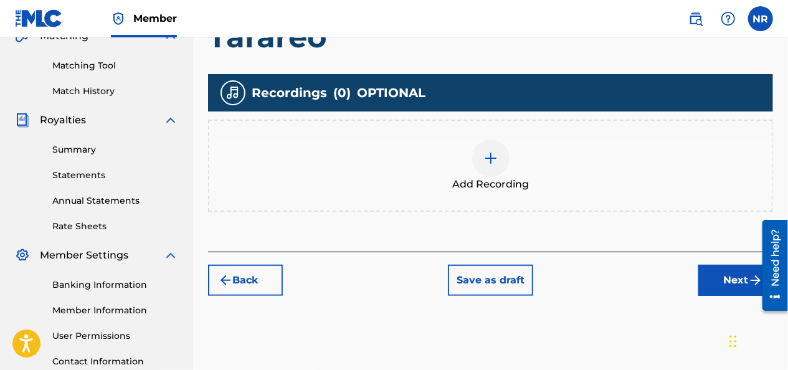
scroll to position [305, 0]
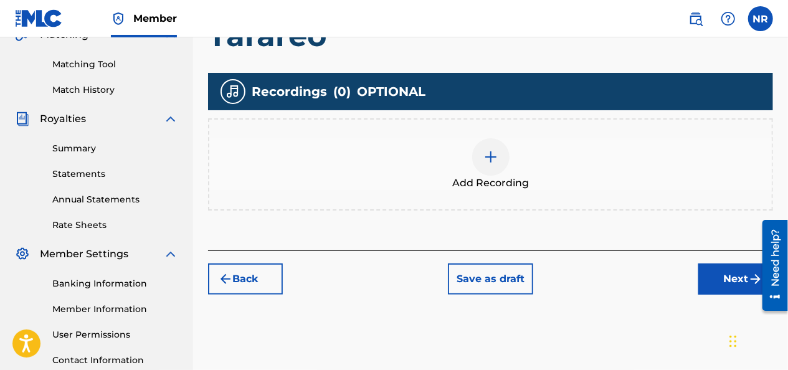
click at [498, 163] on div at bounding box center [490, 156] width 37 height 37
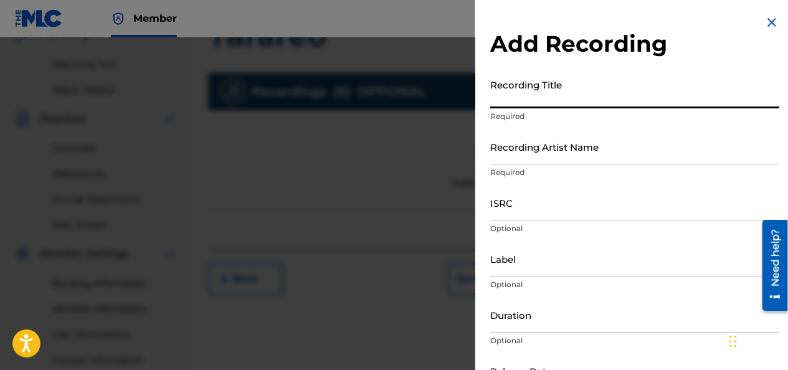
click at [560, 101] on input "Recording Title" at bounding box center [634, 90] width 289 height 35
type input "Tarareo"
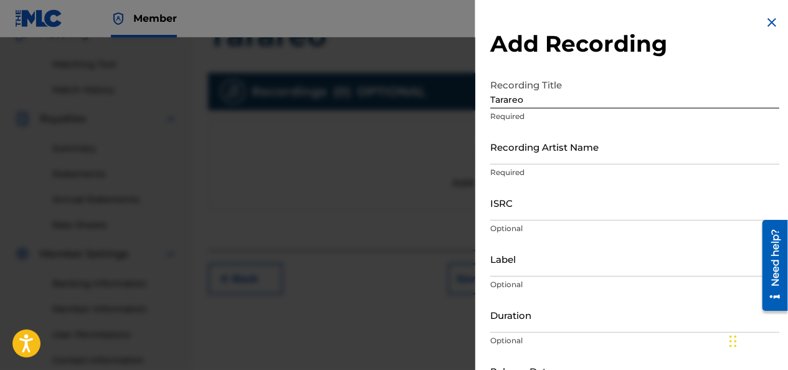
click at [549, 164] on div "Recording Artist Name Required" at bounding box center [634, 157] width 289 height 56
click at [545, 151] on input "Recording Artist Name" at bounding box center [634, 146] width 289 height 35
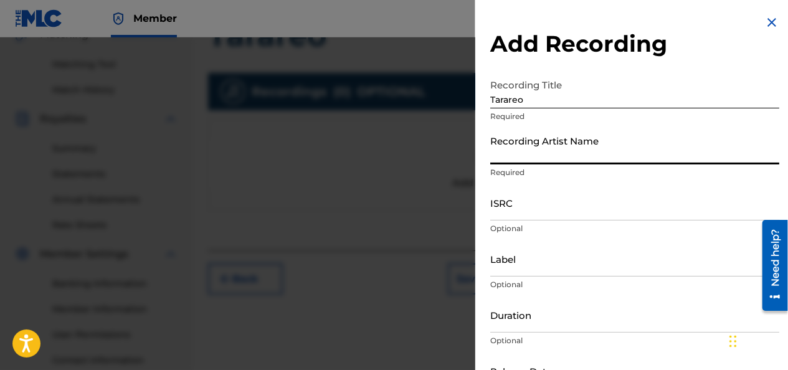
click at [563, 152] on input "Recording Artist Name" at bounding box center [634, 146] width 289 height 35
type input "gaiya"
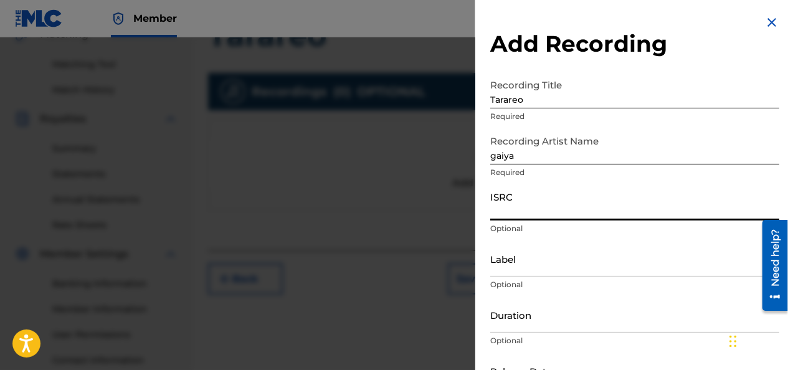
click at [565, 208] on input "ISRC" at bounding box center [634, 202] width 289 height 35
type input "TCAJI2567450"
click at [540, 269] on input "Label" at bounding box center [634, 258] width 289 height 35
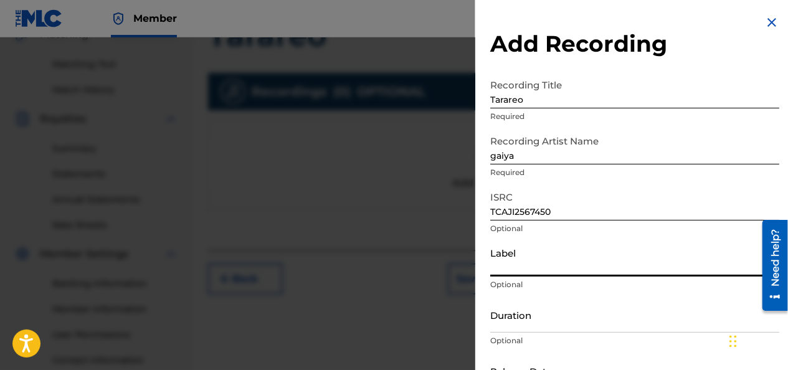
type input "Situteves"
type input "02:02"
type input "[DATE]"
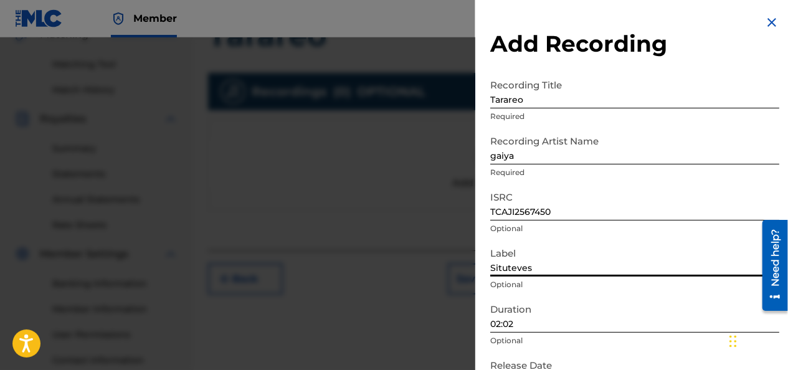
click at [534, 316] on input "02:02" at bounding box center [634, 314] width 289 height 35
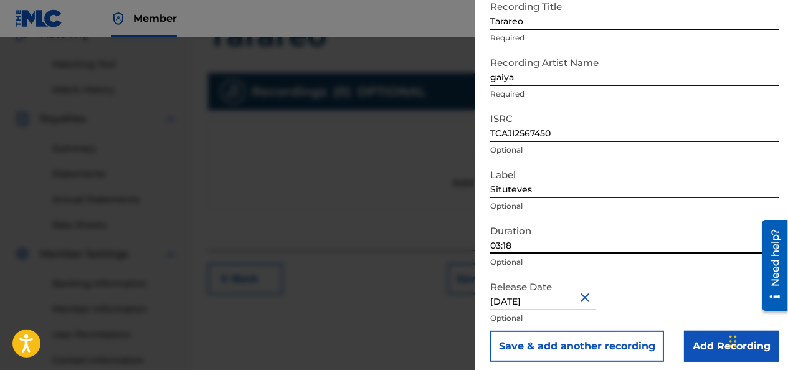
scroll to position [85, 0]
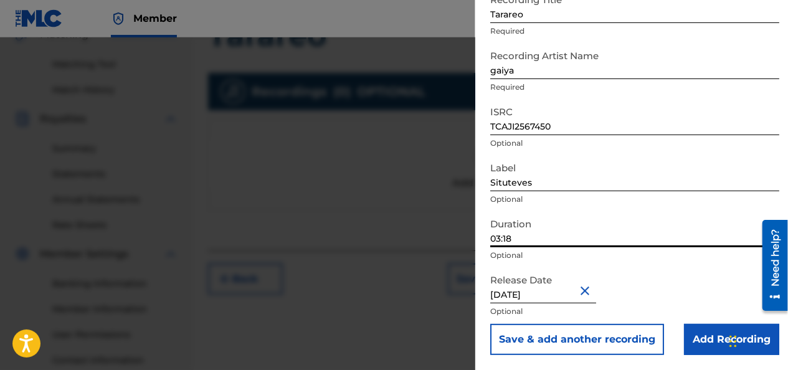
type input "03:18"
click at [576, 288] on input "[DATE]" at bounding box center [543, 285] width 106 height 35
select select "2025"
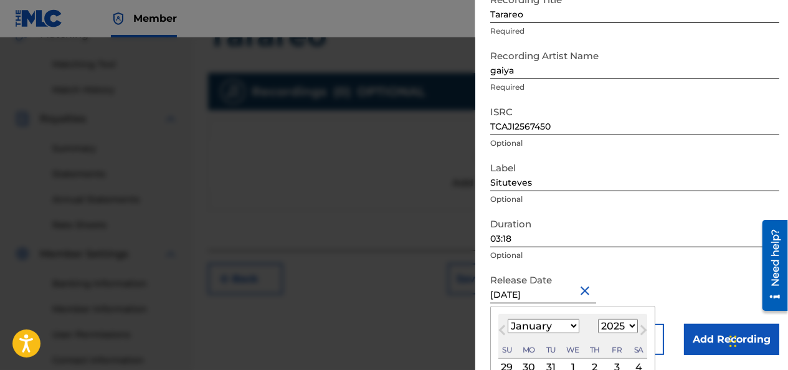
click at [648, 265] on div "Duration 03:18 Optional" at bounding box center [634, 240] width 289 height 56
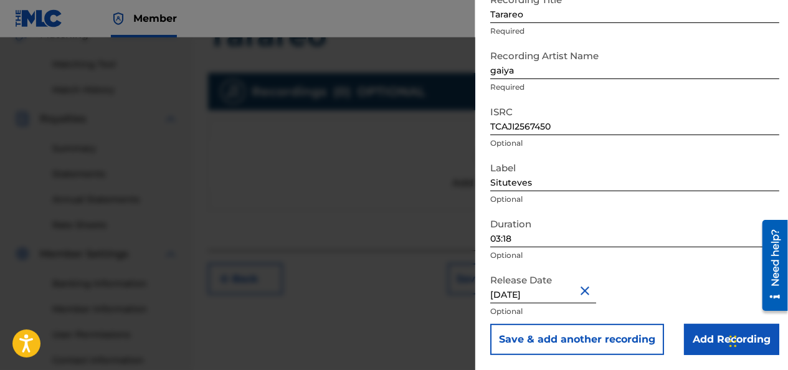
select select "2025"
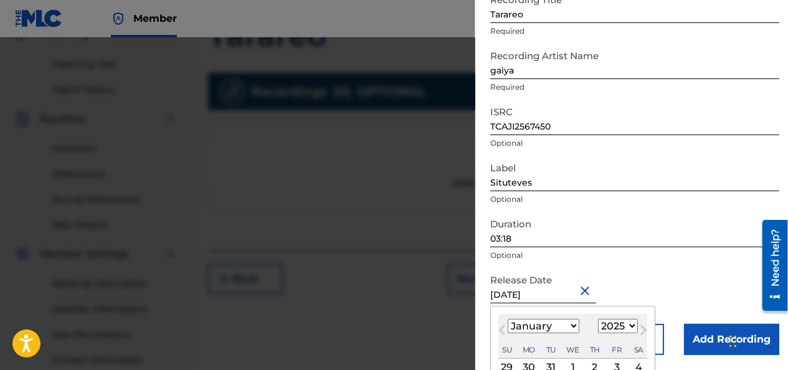
drag, startPoint x: 563, startPoint y: 291, endPoint x: 524, endPoint y: 300, distance: 39.6
click at [524, 300] on input "[DATE]" at bounding box center [543, 285] width 106 height 35
click at [591, 290] on button "Close" at bounding box center [586, 290] width 19 height 38
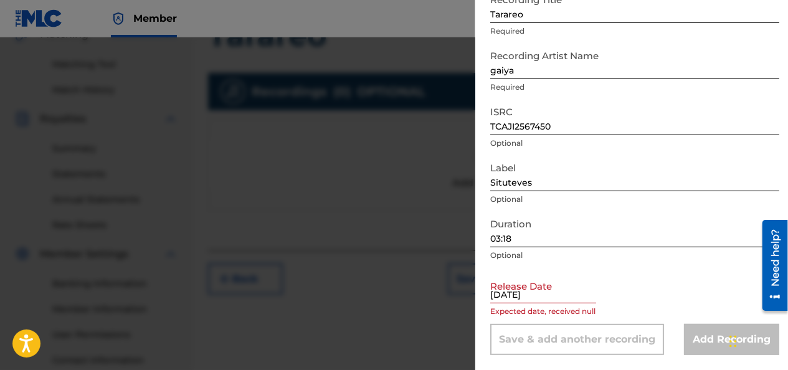
type input "[DATE]"
click at [631, 300] on div "Release Date [DATE] Expected date, received null" at bounding box center [634, 296] width 289 height 56
select select "8"
select select "2025"
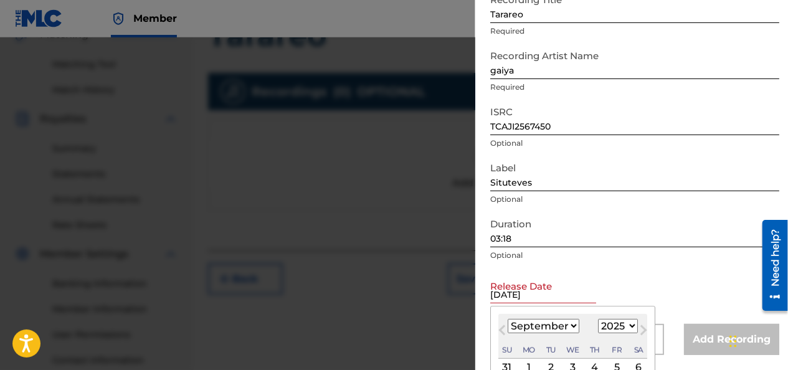
click at [563, 298] on input "[DATE]" at bounding box center [543, 285] width 106 height 35
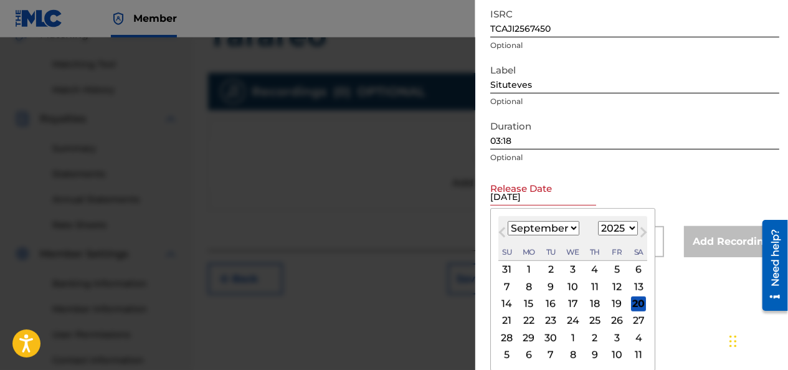
scroll to position [184, 0]
click at [570, 227] on select "January February March April May June July August September October November De…" at bounding box center [543, 227] width 72 height 14
select select "3"
click at [507, 220] on select "January February March April May June July August September October November De…" at bounding box center [543, 227] width 72 height 14
click at [524, 286] on div "7" at bounding box center [528, 285] width 15 height 15
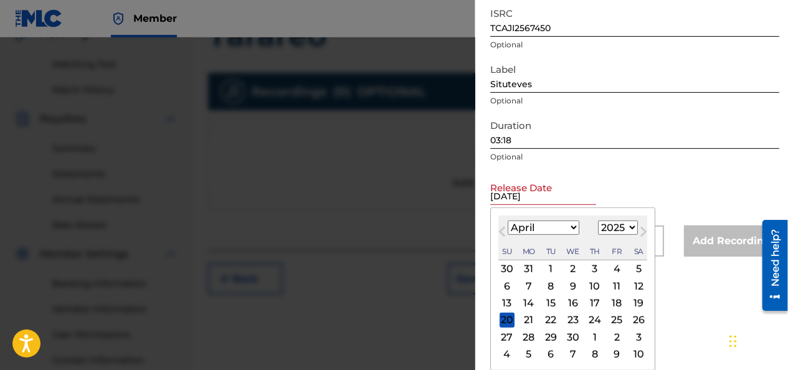
type input "[DATE]"
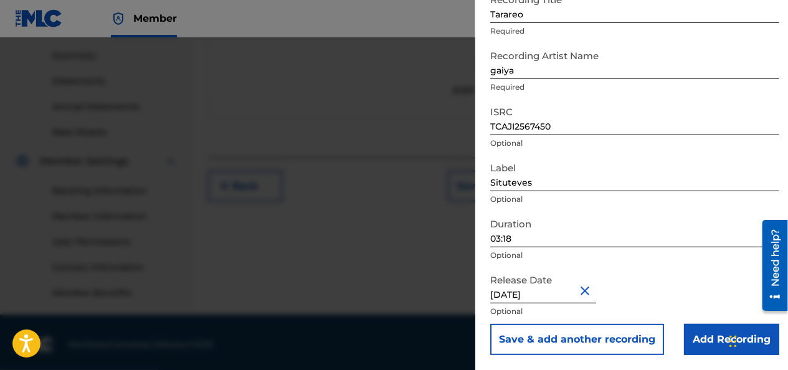
scroll to position [402, 0]
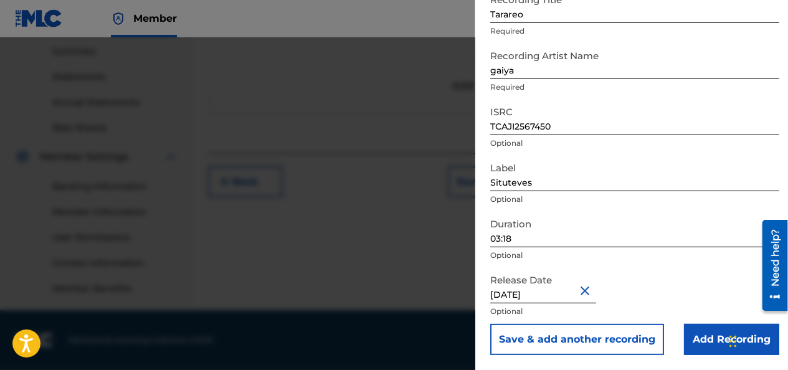
click at [710, 341] on input "Add Recording" at bounding box center [731, 339] width 95 height 31
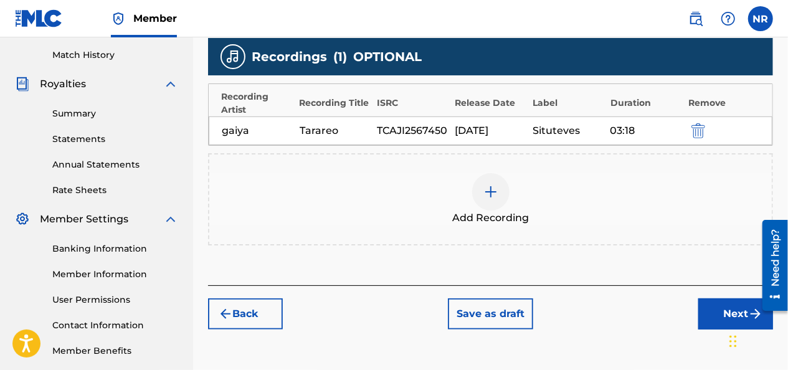
scroll to position [278, 0]
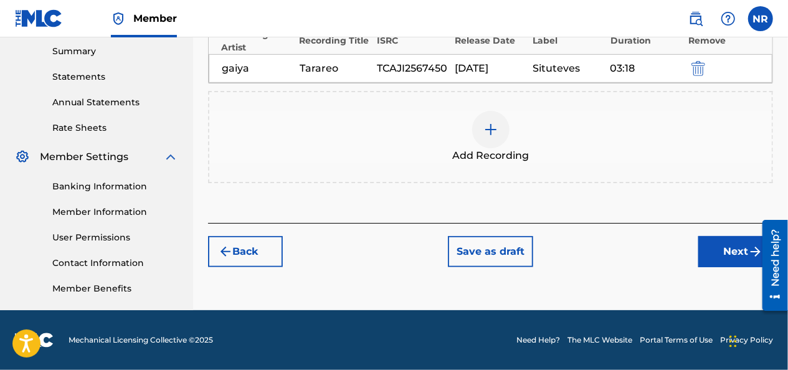
click at [711, 254] on button "Next" at bounding box center [735, 251] width 75 height 31
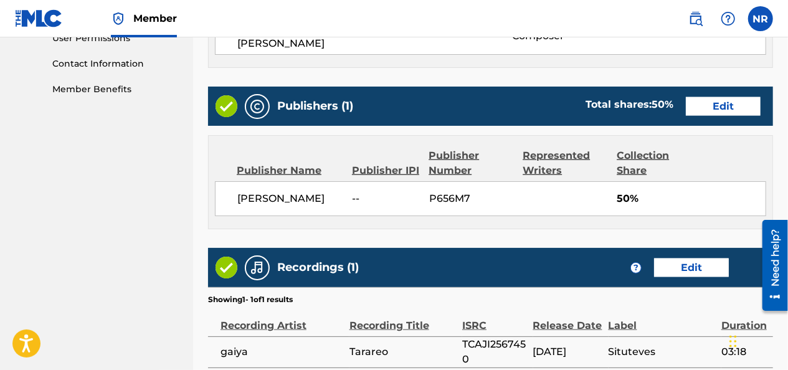
scroll to position [456, 0]
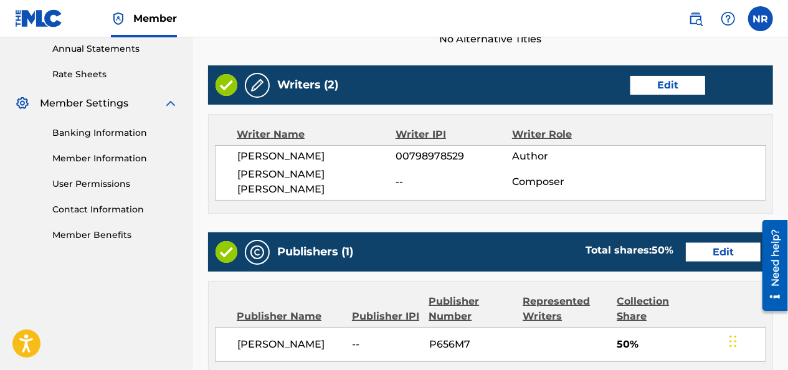
click at [707, 243] on button "Edit" at bounding box center [723, 252] width 75 height 19
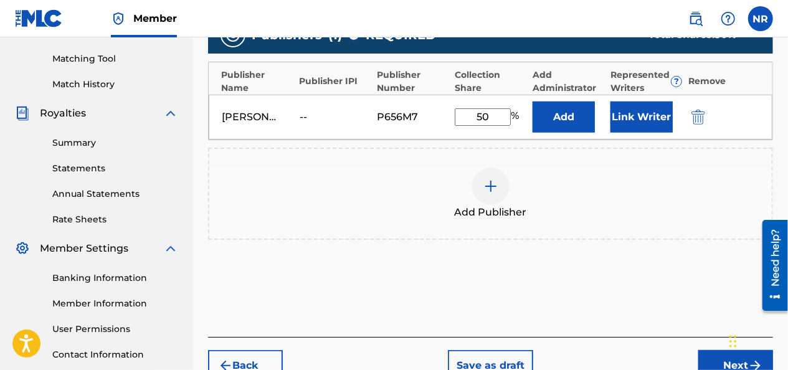
scroll to position [215, 0]
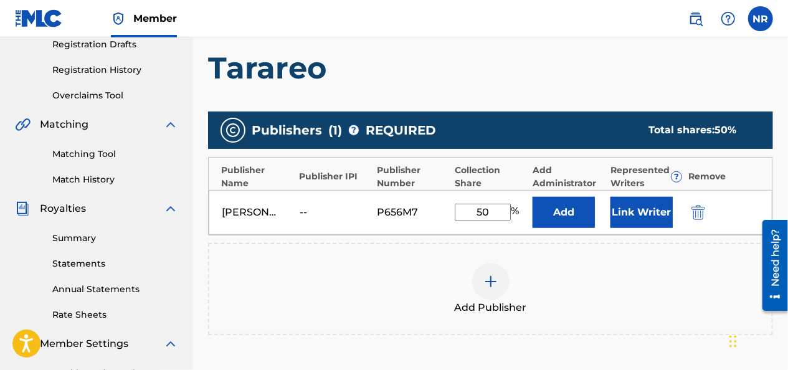
click at [496, 288] on div at bounding box center [490, 281] width 37 height 37
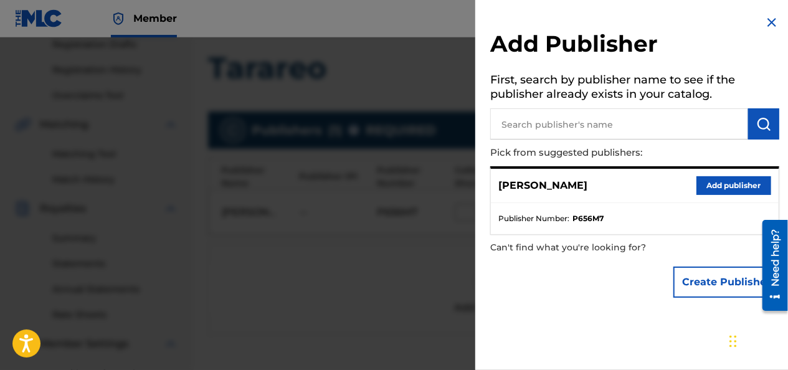
click at [570, 126] on input "text" at bounding box center [619, 123] width 258 height 31
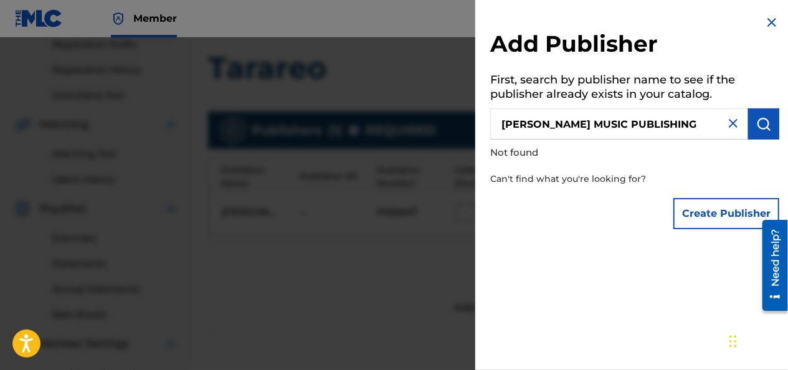
drag, startPoint x: 682, startPoint y: 120, endPoint x: 611, endPoint y: 123, distance: 71.1
click at [611, 123] on input "[PERSON_NAME] MUSIC PUBLISHING" at bounding box center [619, 123] width 258 height 31
type input "[PERSON_NAME] MUSIC"
click at [729, 120] on img at bounding box center [732, 123] width 15 height 15
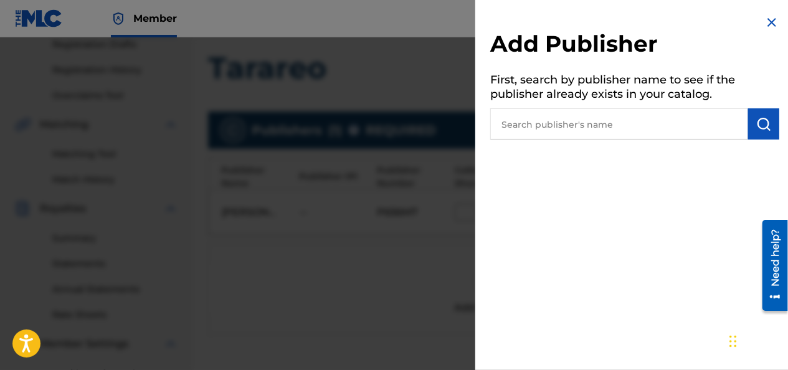
click at [647, 128] on input "text" at bounding box center [619, 123] width 258 height 31
type input "[PERSON_NAME]"
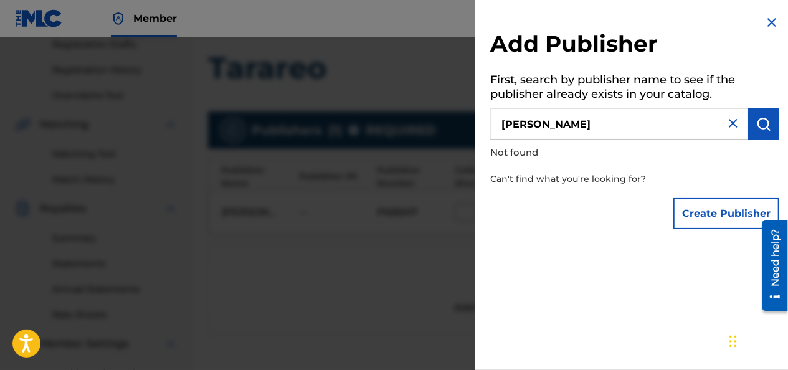
click at [770, 25] on img at bounding box center [771, 22] width 15 height 15
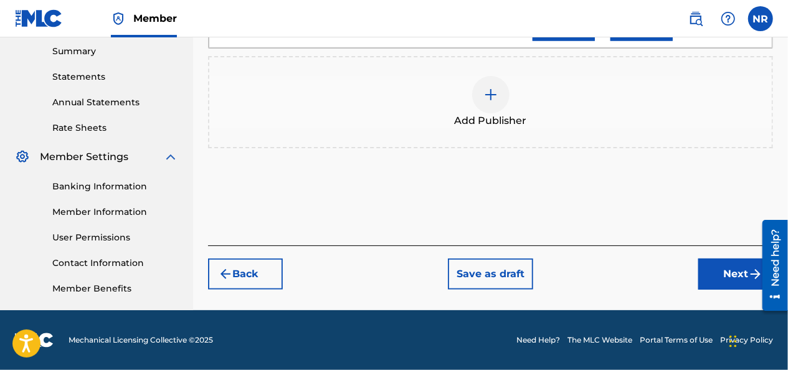
click at [748, 273] on img "submit" at bounding box center [755, 273] width 15 height 15
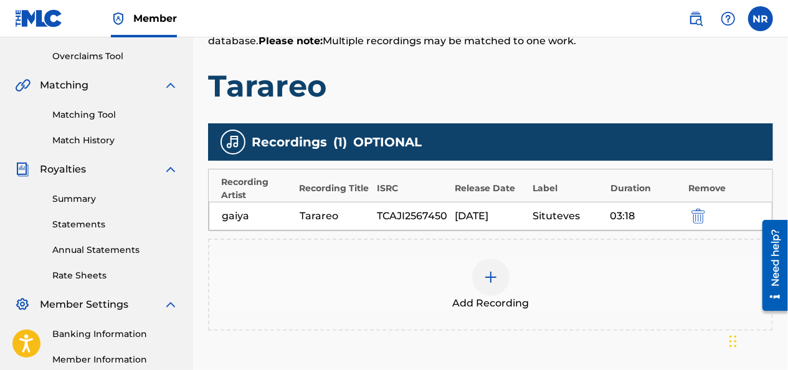
scroll to position [305, 0]
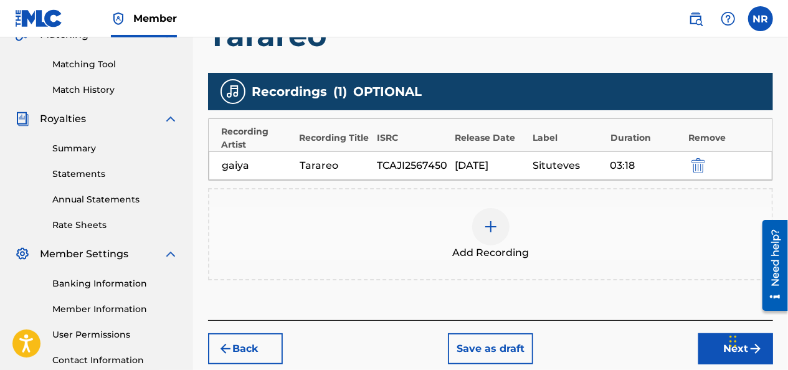
click at [719, 341] on button "Next" at bounding box center [735, 348] width 75 height 31
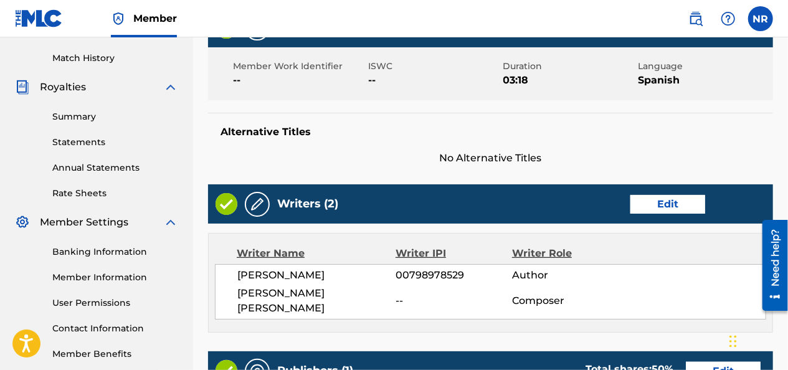
scroll to position [367, 0]
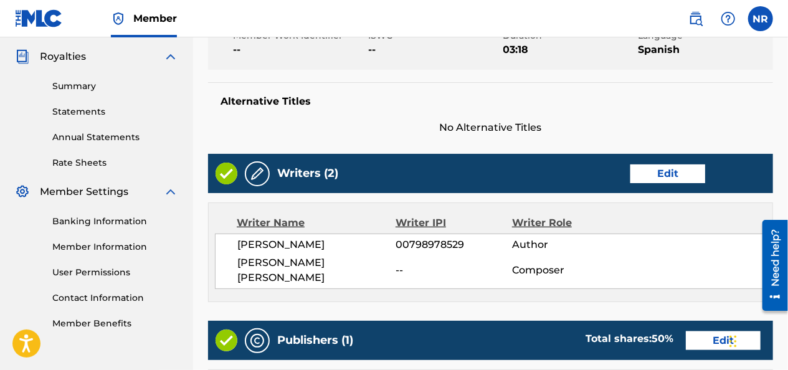
click at [664, 175] on button "Edit" at bounding box center [667, 173] width 75 height 19
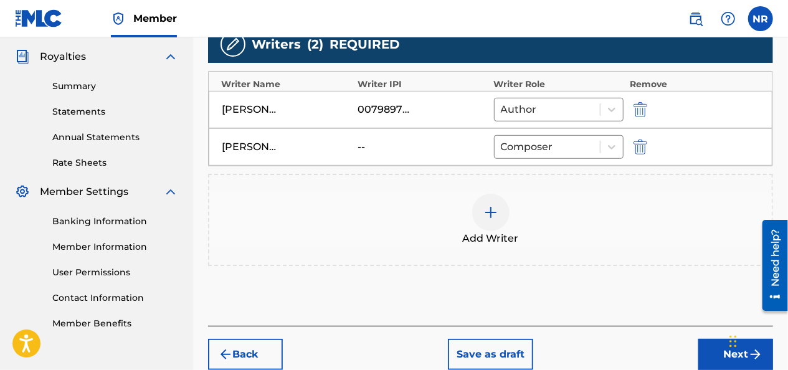
click at [368, 157] on div "[PERSON_NAME] [PERSON_NAME] -- Composer" at bounding box center [490, 146] width 563 height 37
click at [646, 146] on img "submit" at bounding box center [640, 146] width 14 height 15
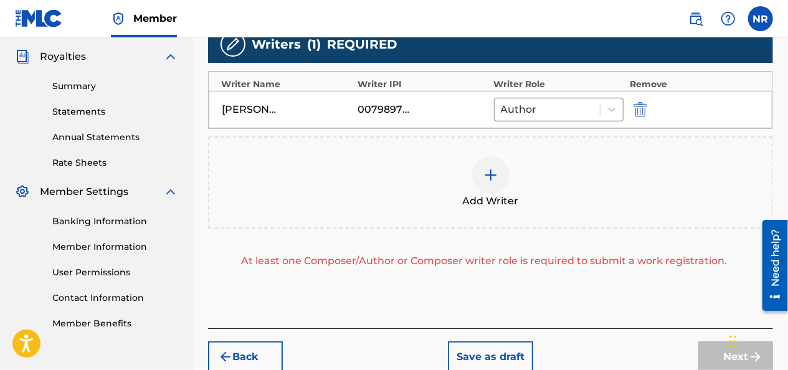
click at [494, 181] on img at bounding box center [490, 174] width 15 height 15
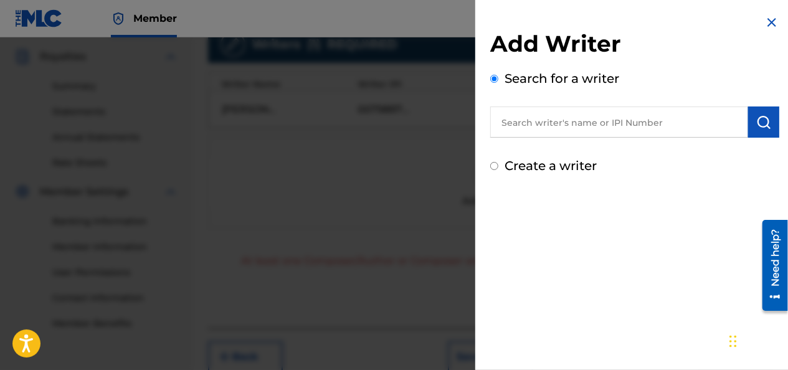
click at [589, 122] on input "text" at bounding box center [619, 121] width 258 height 31
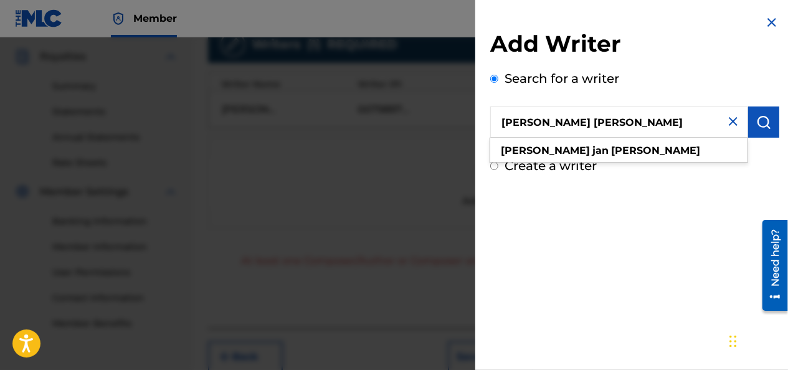
type input "[PERSON_NAME] [PERSON_NAME]"
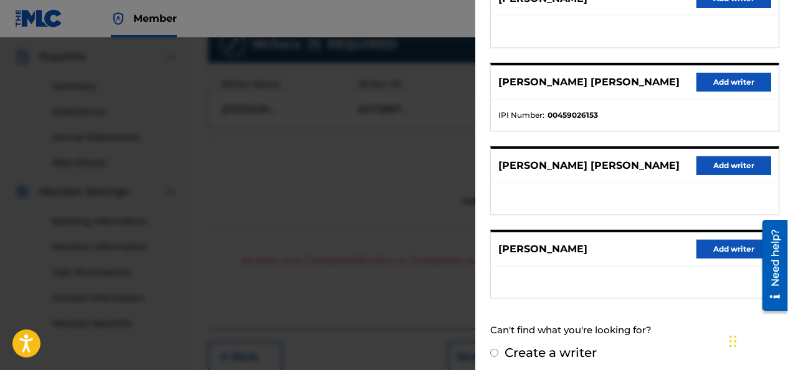
scroll to position [273, 0]
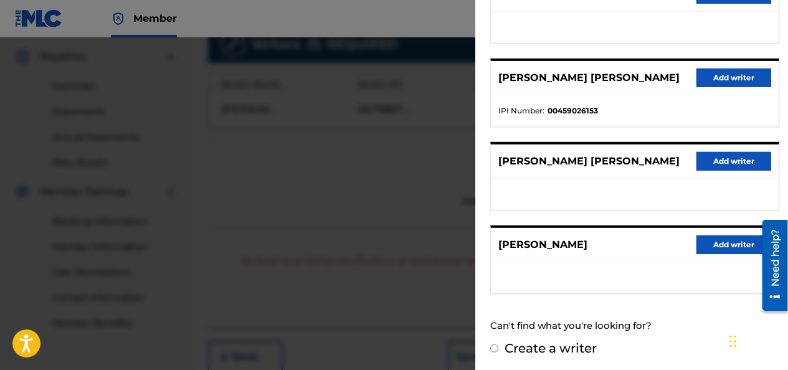
click at [711, 154] on button "Add writer" at bounding box center [733, 161] width 75 height 19
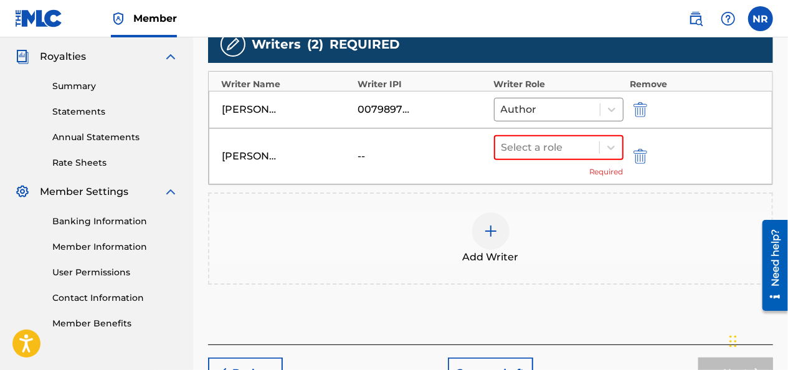
click at [368, 158] on div "--" at bounding box center [385, 156] width 56 height 15
click at [559, 156] on div "Select a role" at bounding box center [547, 147] width 104 height 22
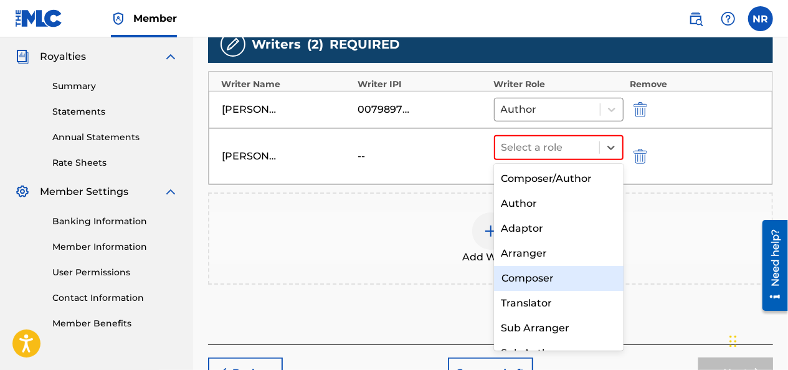
click at [559, 279] on div "Composer" at bounding box center [559, 278] width 130 height 25
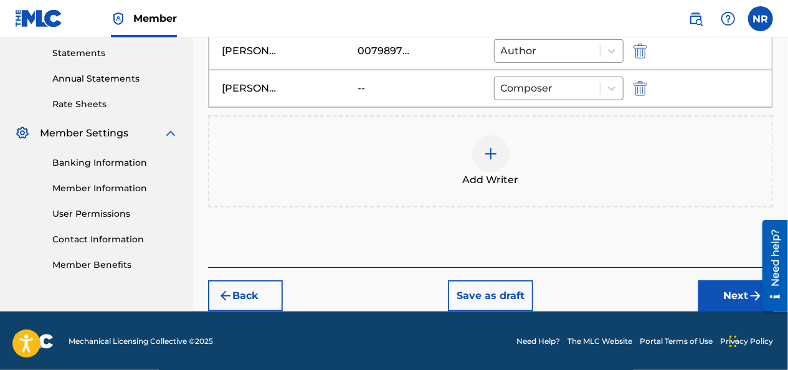
click at [752, 298] on img "submit" at bounding box center [755, 295] width 15 height 15
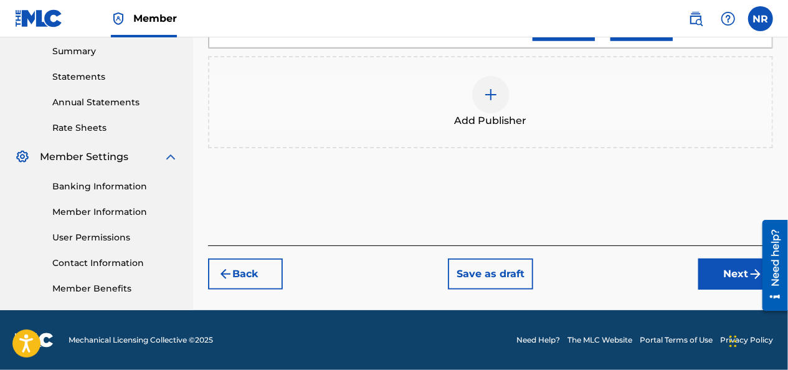
click at [710, 278] on button "Next" at bounding box center [735, 273] width 75 height 31
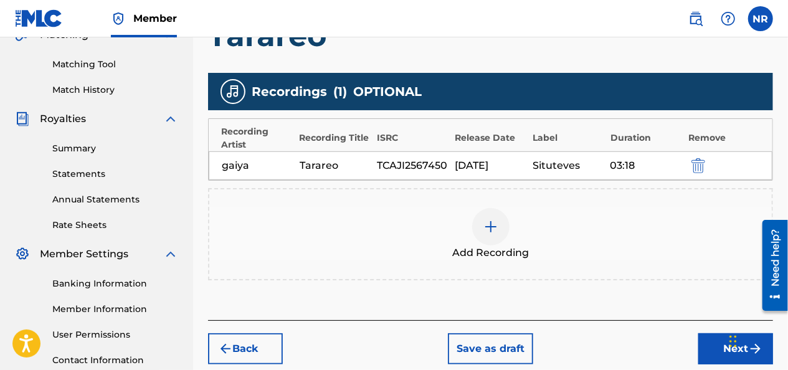
scroll to position [367, 0]
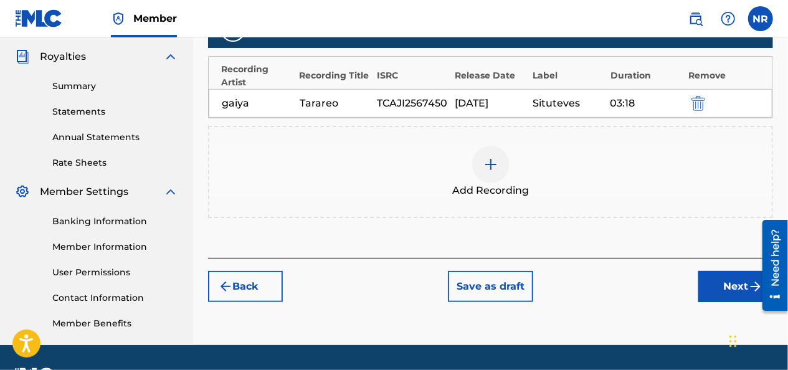
click at [706, 278] on button "Next" at bounding box center [735, 286] width 75 height 31
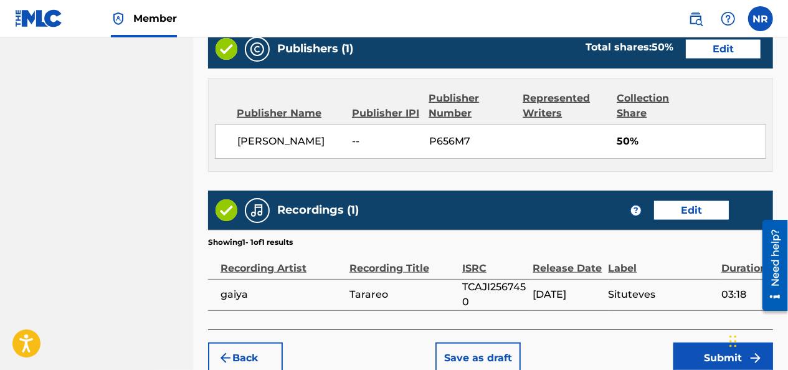
scroll to position [679, 0]
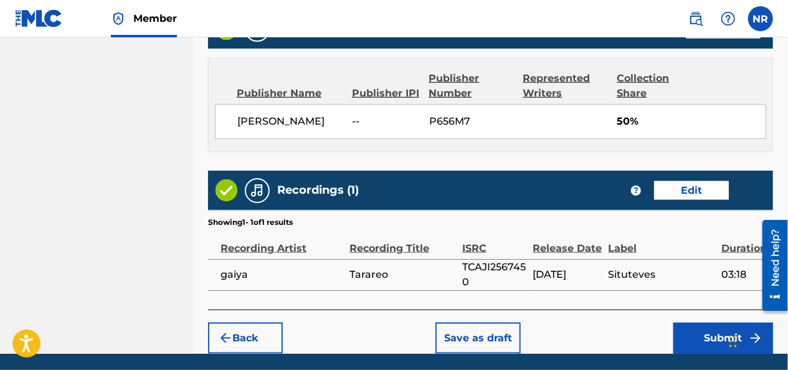
click at [696, 323] on button "Submit" at bounding box center [723, 338] width 100 height 31
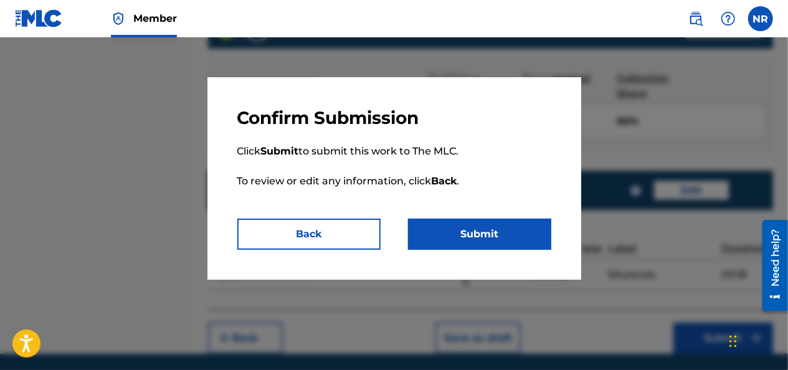
click at [499, 229] on button "Submit" at bounding box center [479, 234] width 143 height 31
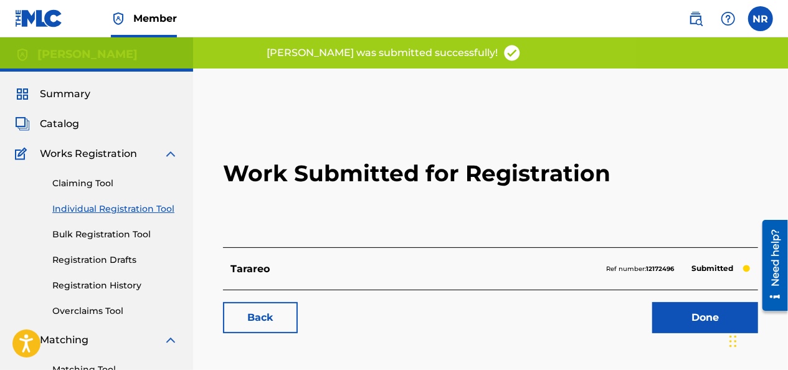
scroll to position [125, 0]
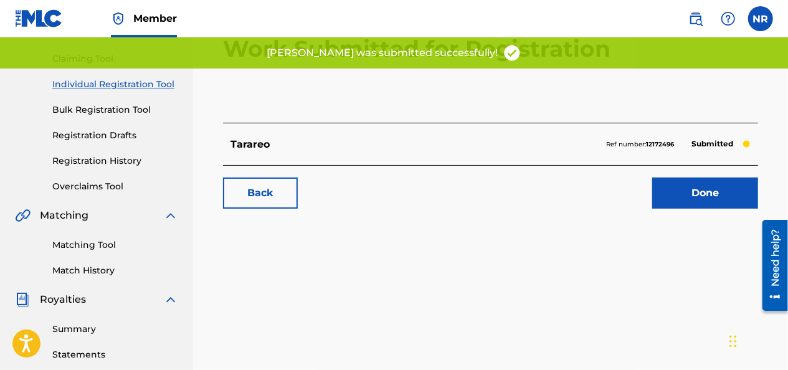
click at [687, 191] on link "Done" at bounding box center [705, 192] width 106 height 31
